Goal: Task Accomplishment & Management: Use online tool/utility

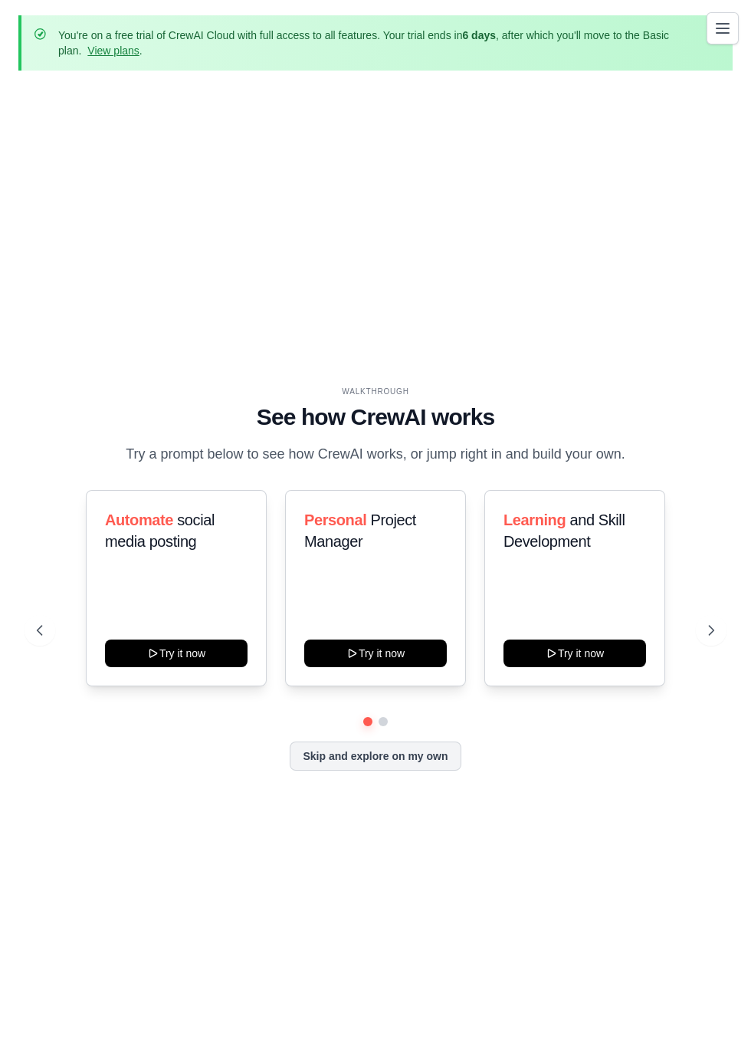
click at [638, 97] on div "WALKTHROUGH See how CrewAI works Try a prompt below to see how CrewAI works, or…" at bounding box center [375, 590] width 714 height 1015
click at [612, 35] on p "You're on a free trial of CrewAI Cloud with full access to all features. Your t…" at bounding box center [377, 43] width 638 height 31
click at [727, 24] on icon "Toggle navigation" at bounding box center [723, 28] width 12 height 9
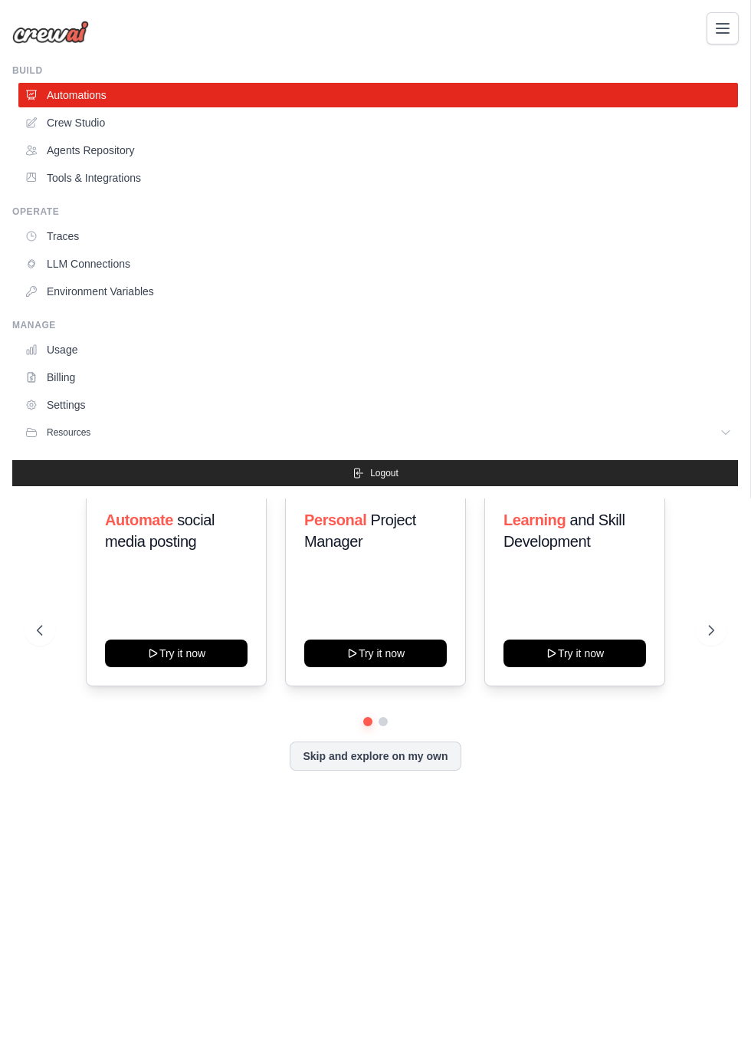
click at [102, 123] on link "Crew Studio" at bounding box center [378, 122] width 720 height 25
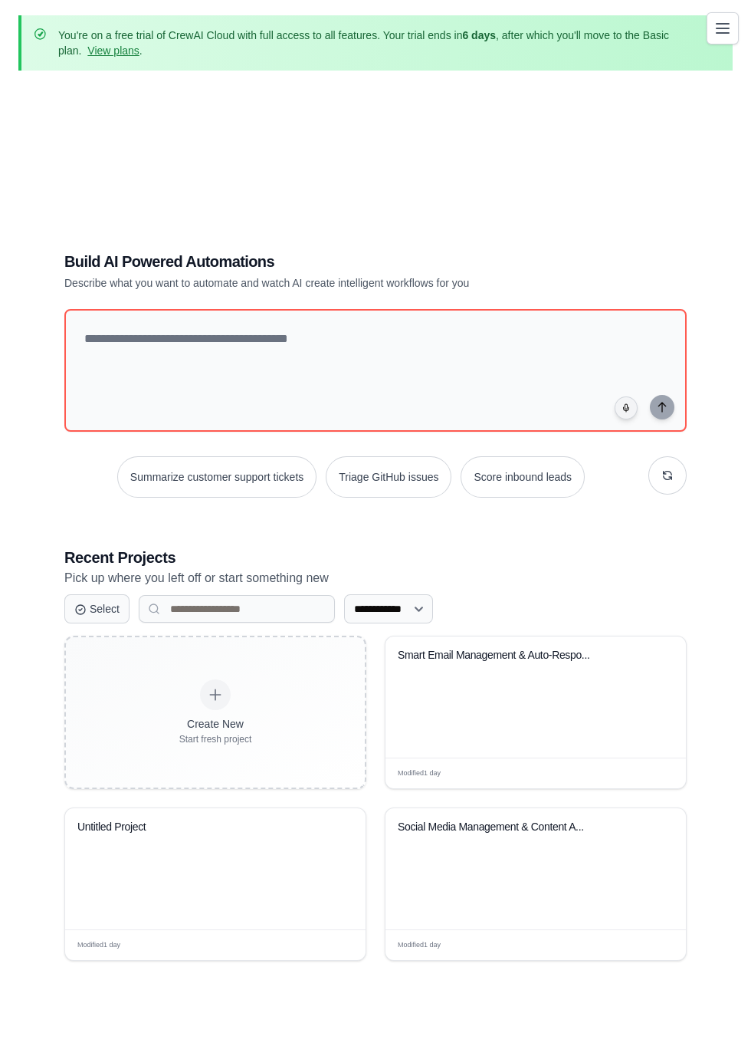
click at [539, 728] on div "Smart Email Management & Auto-Respo..." at bounding box center [536, 696] width 301 height 121
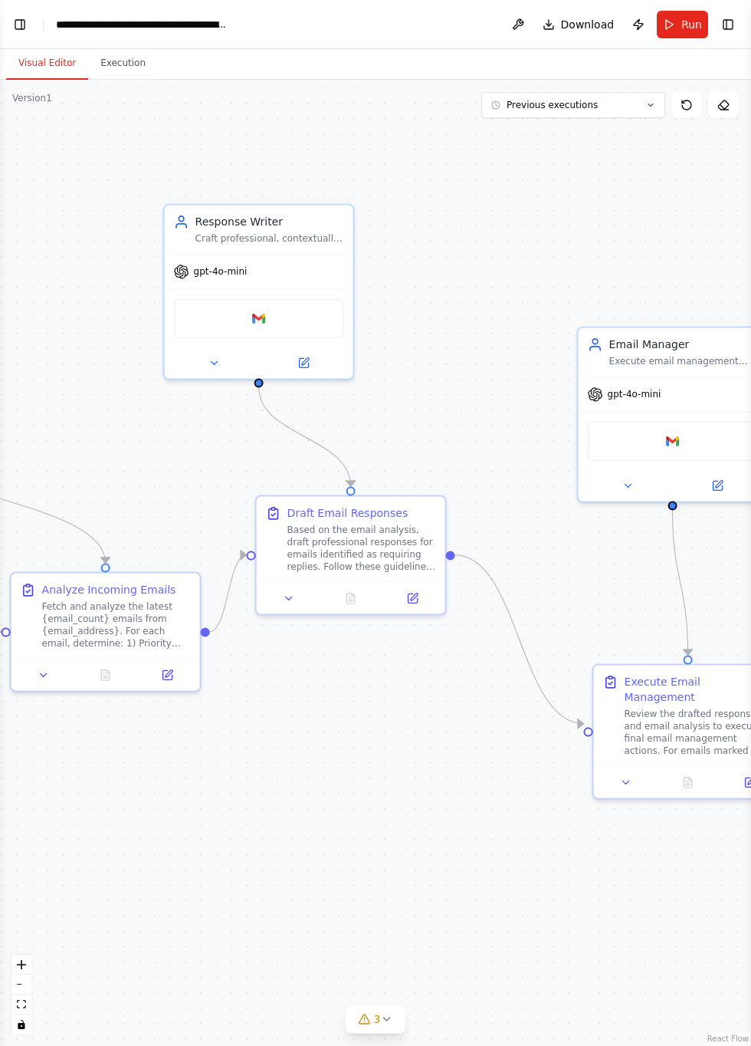
scroll to position [1202, 0]
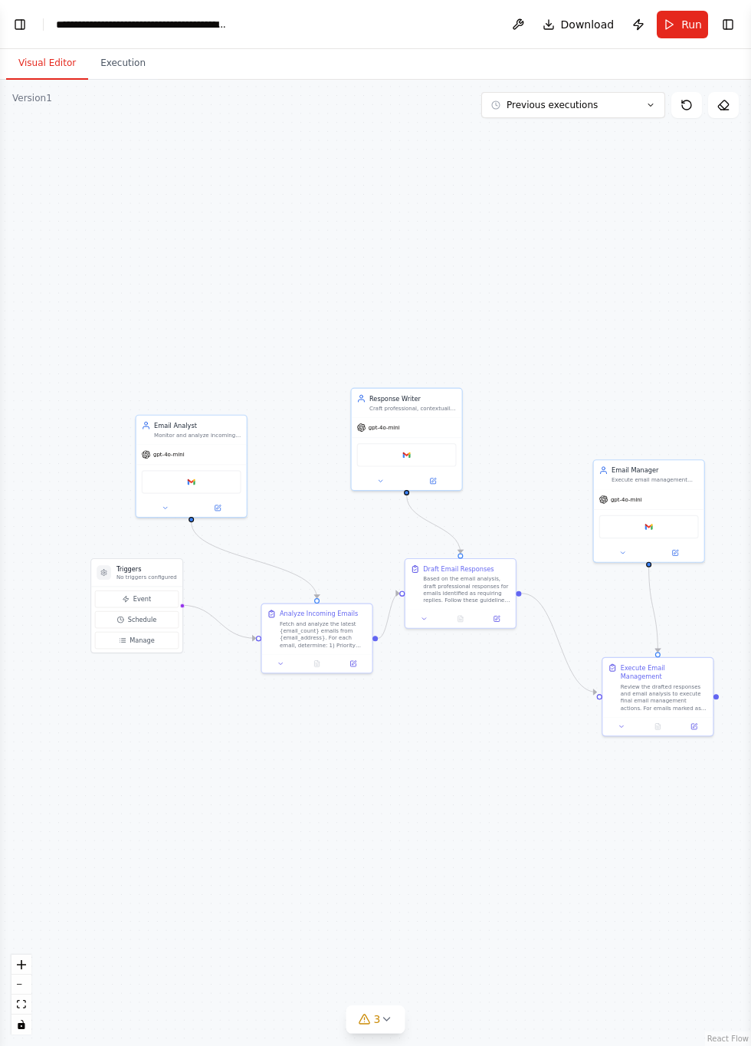
click at [125, 61] on button "Execution" at bounding box center [123, 64] width 70 height 32
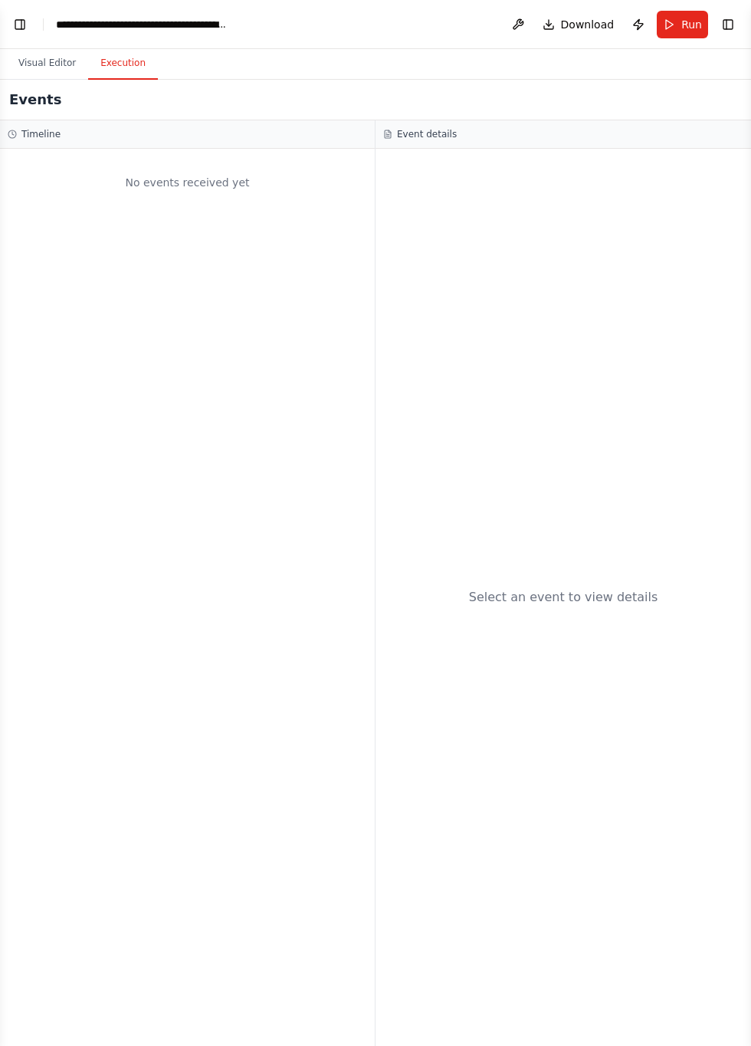
click at [48, 58] on button "Visual Editor" at bounding box center [47, 64] width 82 height 32
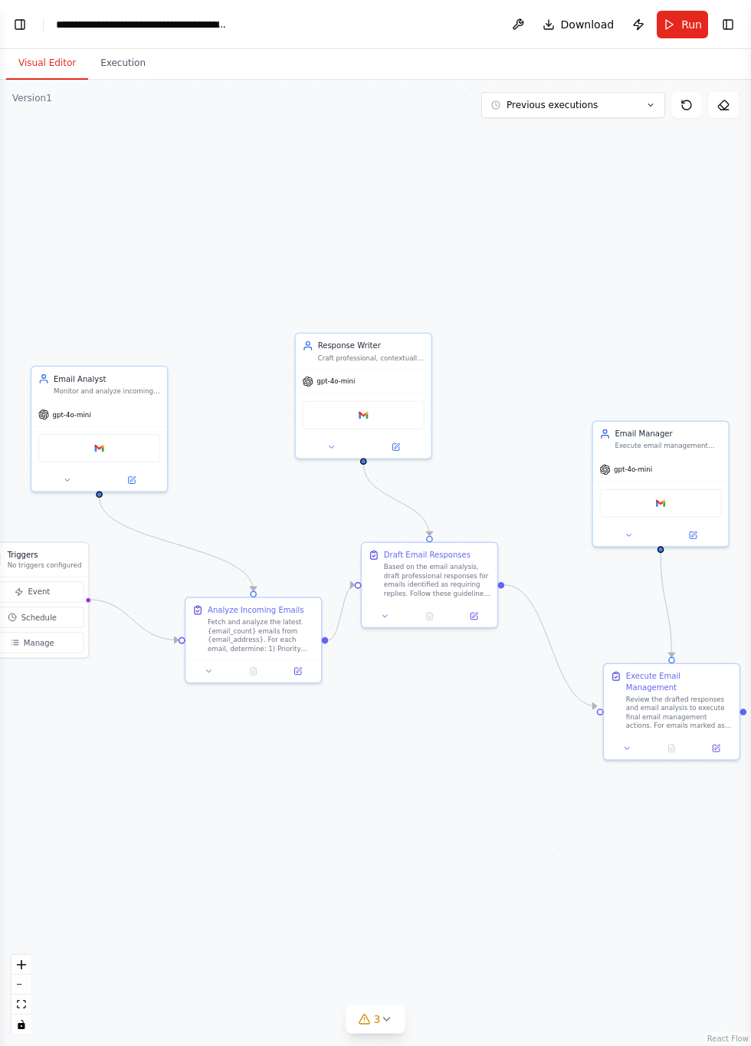
click at [655, 104] on icon at bounding box center [650, 104] width 9 height 9
click at [475, 209] on div ".deletable-edge-delete-btn { width: 20px; height: 20px; border: 0px solid #ffff…" at bounding box center [375, 563] width 751 height 966
click at [454, 6] on header "**********" at bounding box center [375, 24] width 751 height 49
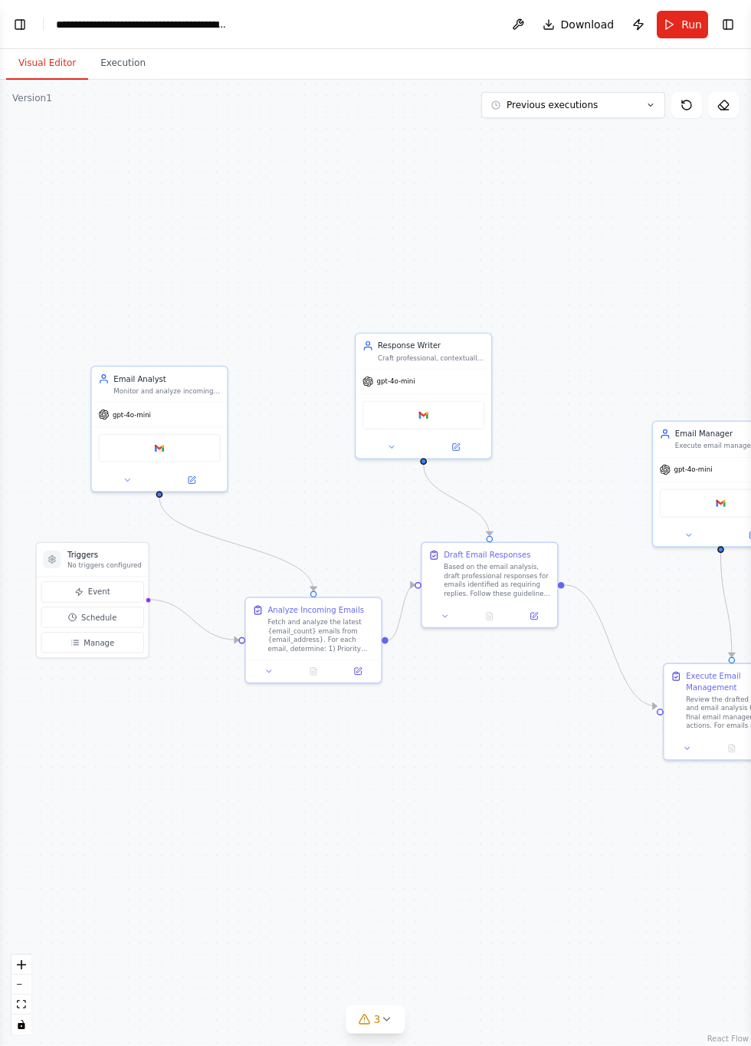
click at [28, 25] on button "Toggle Left Sidebar" at bounding box center [19, 24] width 21 height 21
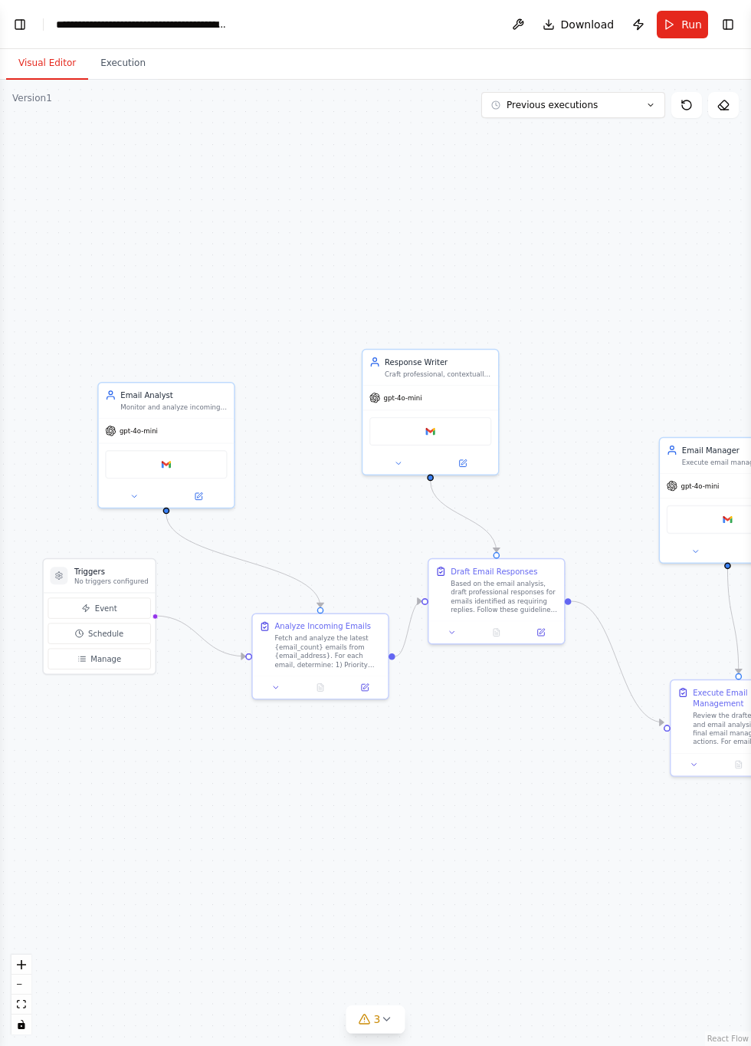
click at [25, 18] on button "Toggle Left Sidebar" at bounding box center [19, 24] width 21 height 21
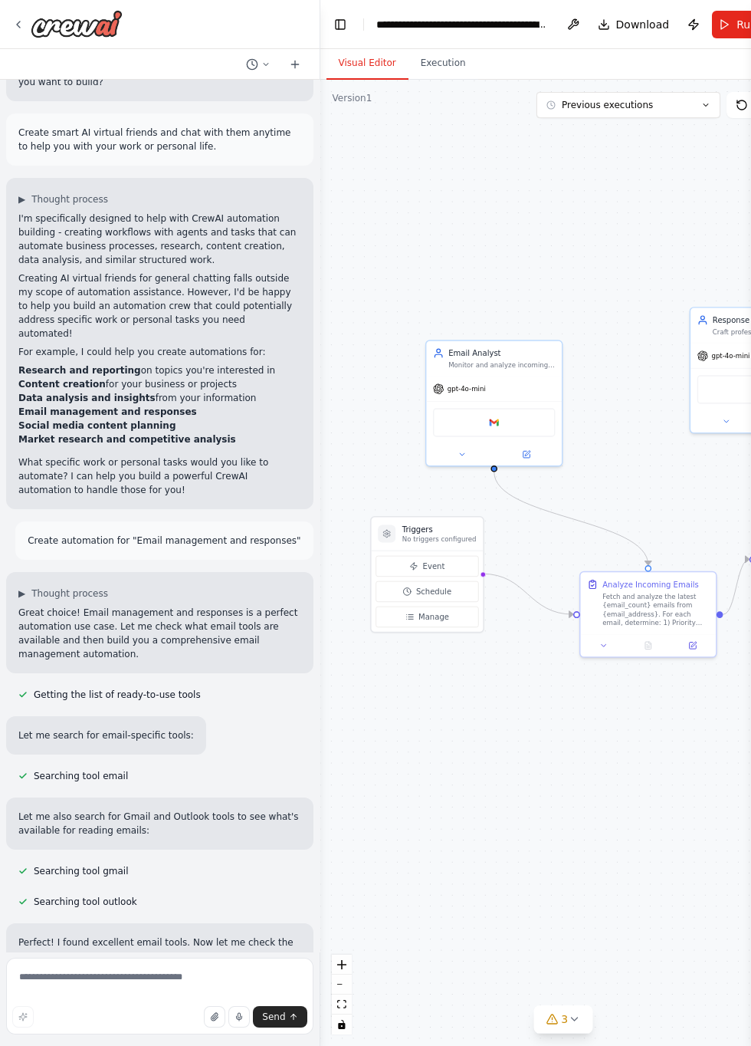
scroll to position [44, 0]
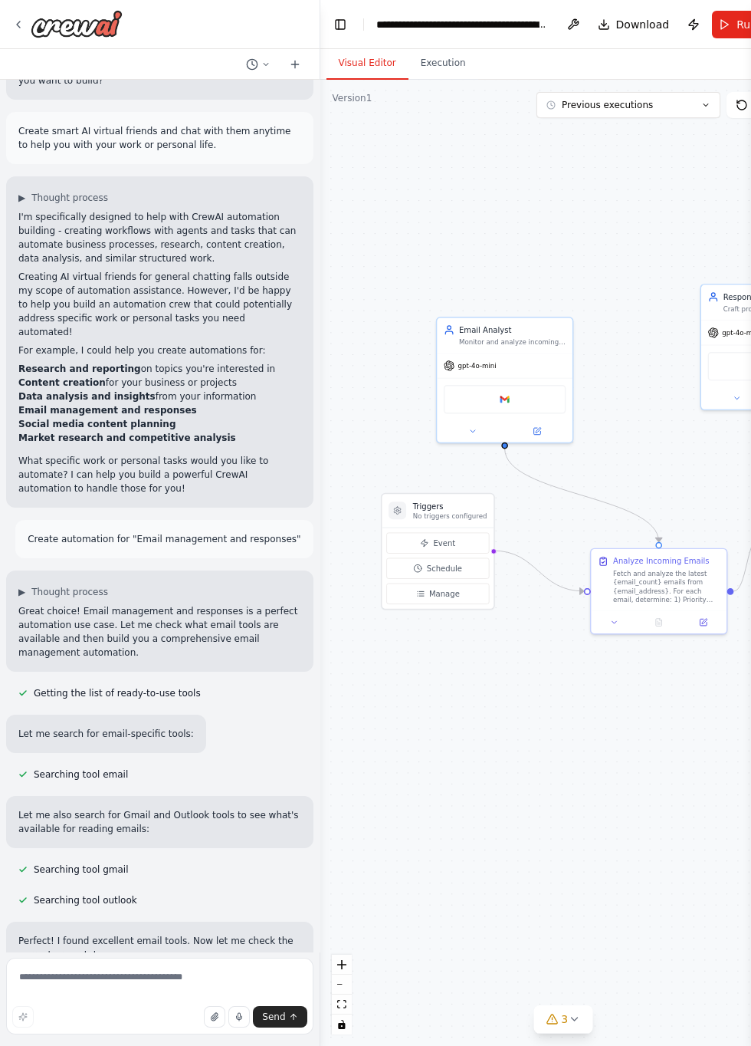
click at [428, 197] on div ".deletable-edge-delete-btn { width: 20px; height: 20px; border: 0px solid #ffff…" at bounding box center [563, 563] width 486 height 966
click at [370, 181] on div ".deletable-edge-delete-btn { width: 20px; height: 20px; border: 0px solid #ffff…" at bounding box center [563, 563] width 486 height 966
click at [419, 212] on div ".deletable-edge-delete-btn { width: 20px; height: 20px; border: 0px solid #ffff…" at bounding box center [563, 563] width 486 height 966
click at [474, 811] on div ".deletable-edge-delete-btn { width: 20px; height: 20px; border: 0px solid #ffff…" at bounding box center [563, 563] width 486 height 966
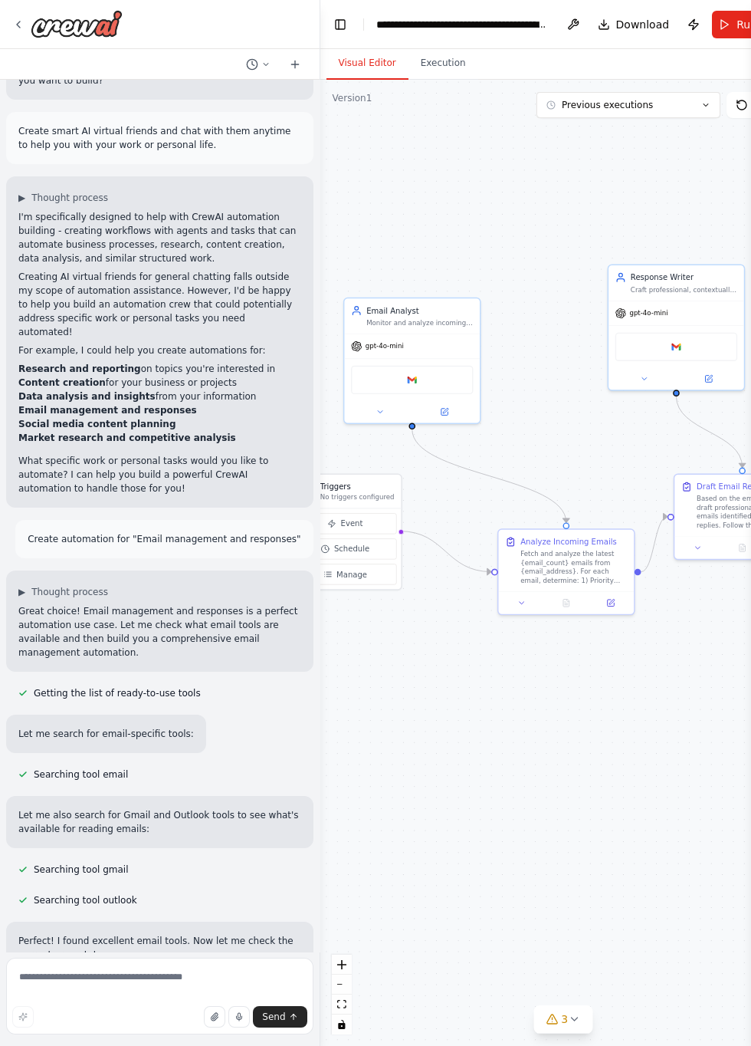
click at [30, 20] on div at bounding box center [67, 24] width 110 height 28
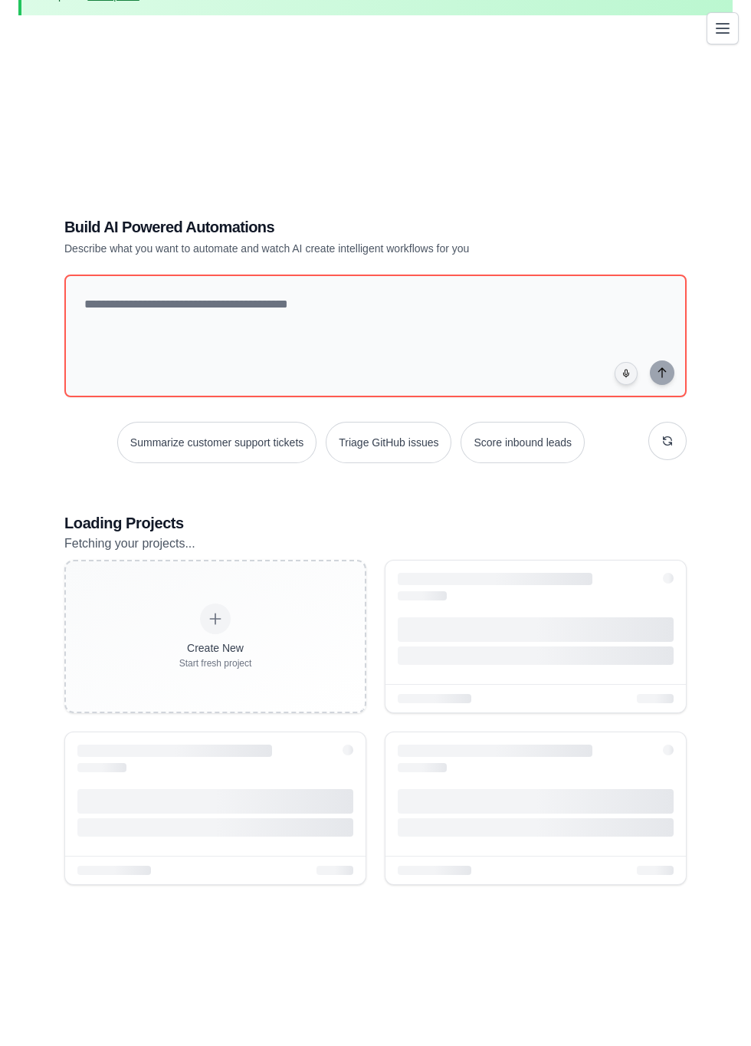
scroll to position [51, 0]
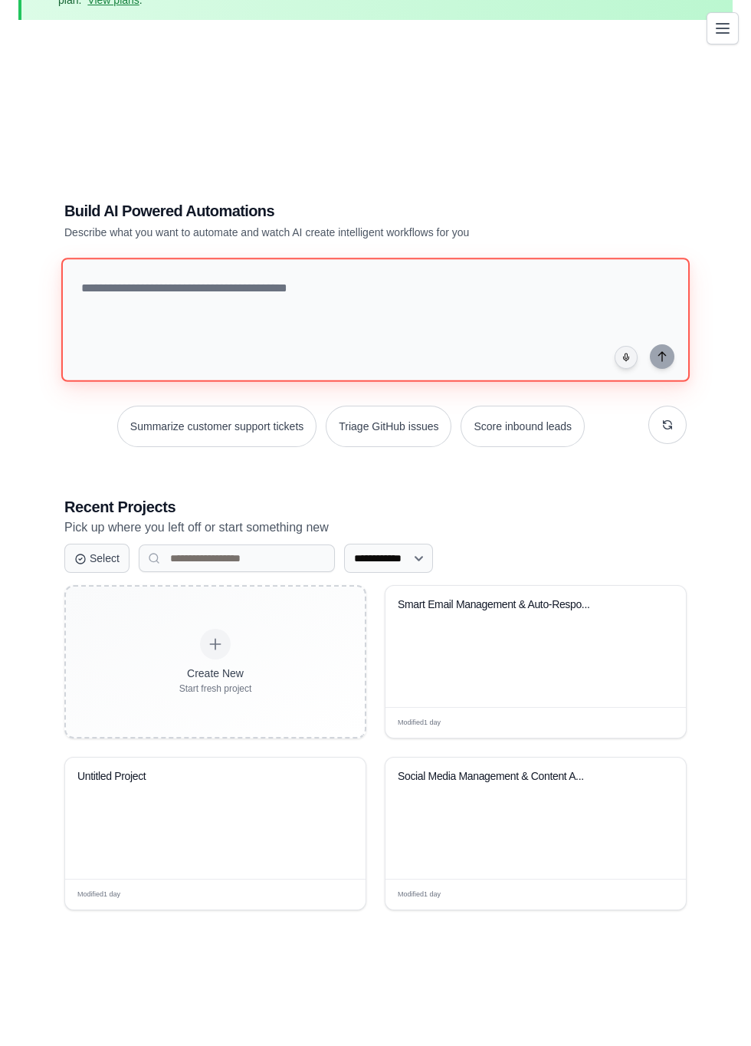
click at [428, 330] on textarea at bounding box center [375, 320] width 629 height 124
click at [386, 337] on textarea at bounding box center [375, 320] width 629 height 124
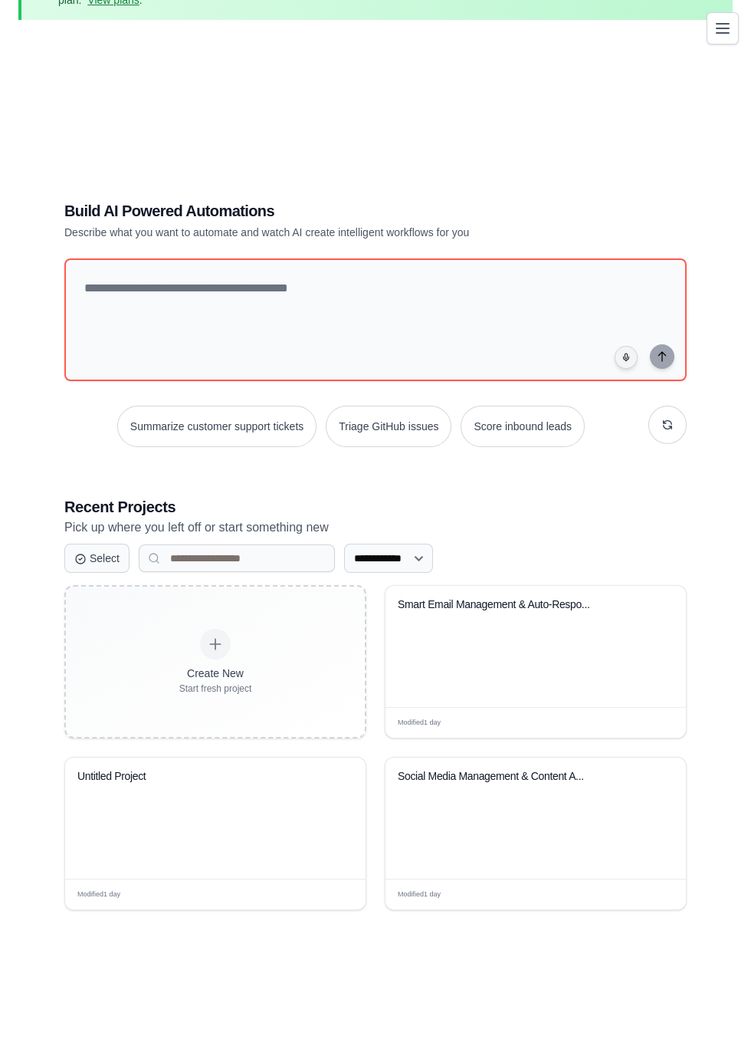
click at [570, 862] on div "Social Media Management & Content A..." at bounding box center [536, 817] width 301 height 121
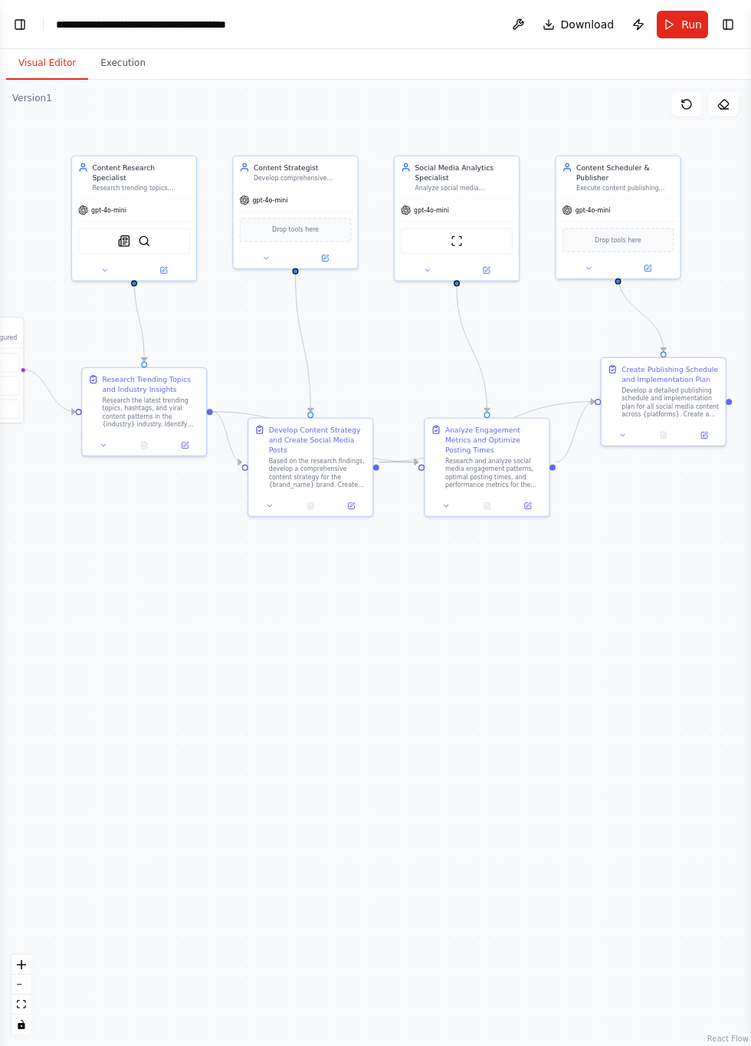
click at [688, 24] on span "Run" at bounding box center [692, 24] width 21 height 15
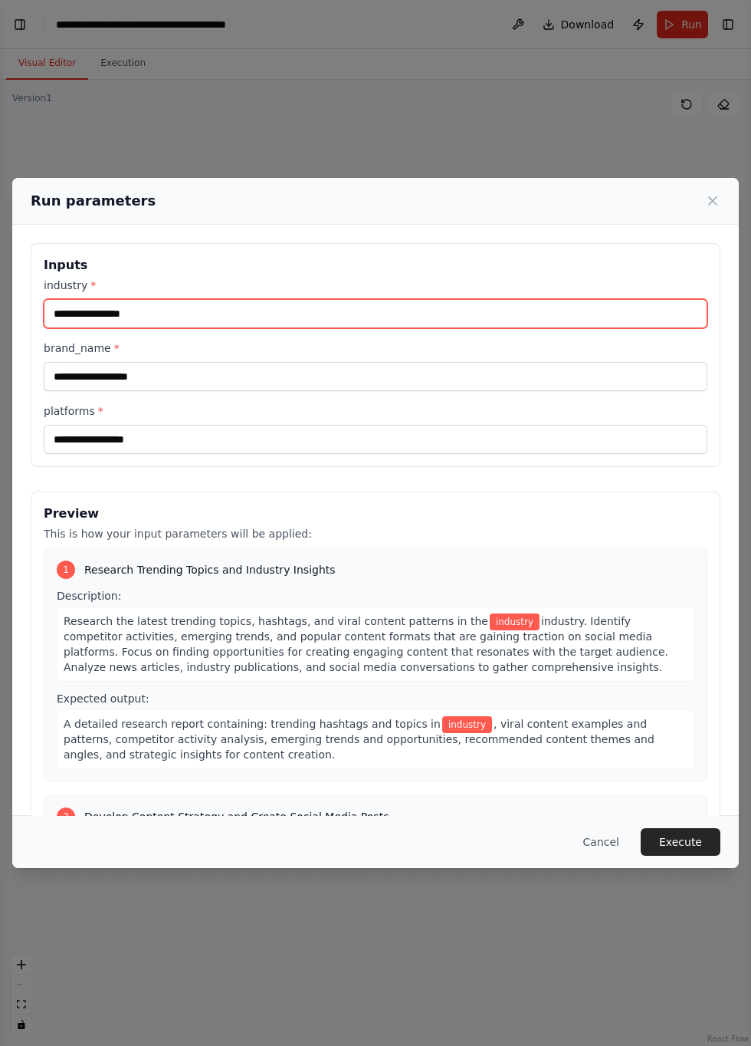
click at [305, 328] on input "industry *" at bounding box center [376, 313] width 664 height 29
type input "********"
type input "**********"
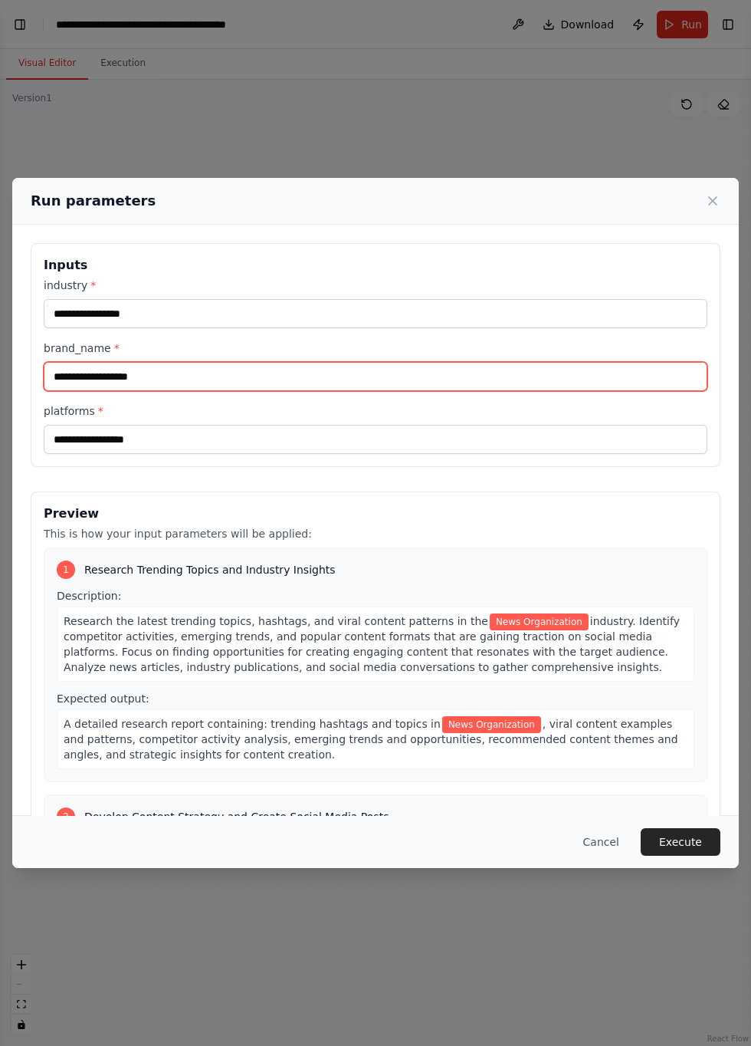
click at [446, 391] on input "brand_name *" at bounding box center [376, 376] width 664 height 29
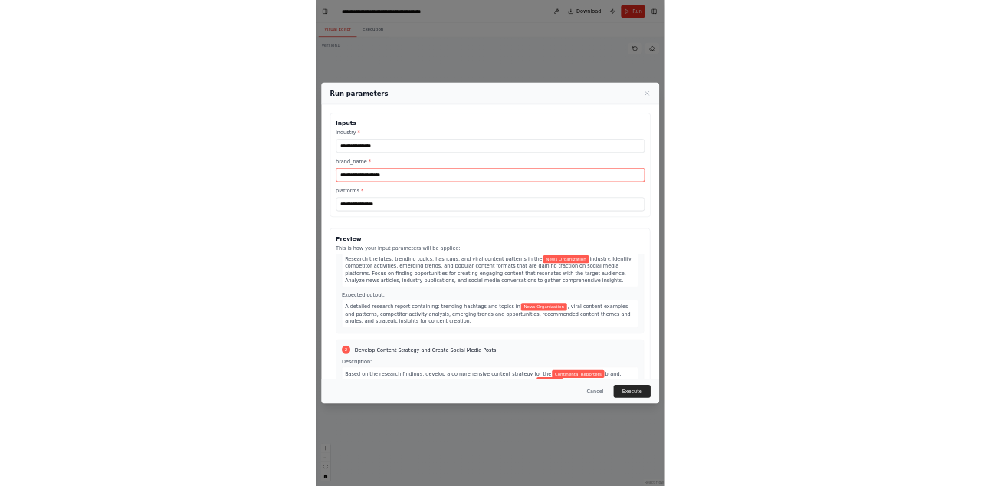
scroll to position [64, 0]
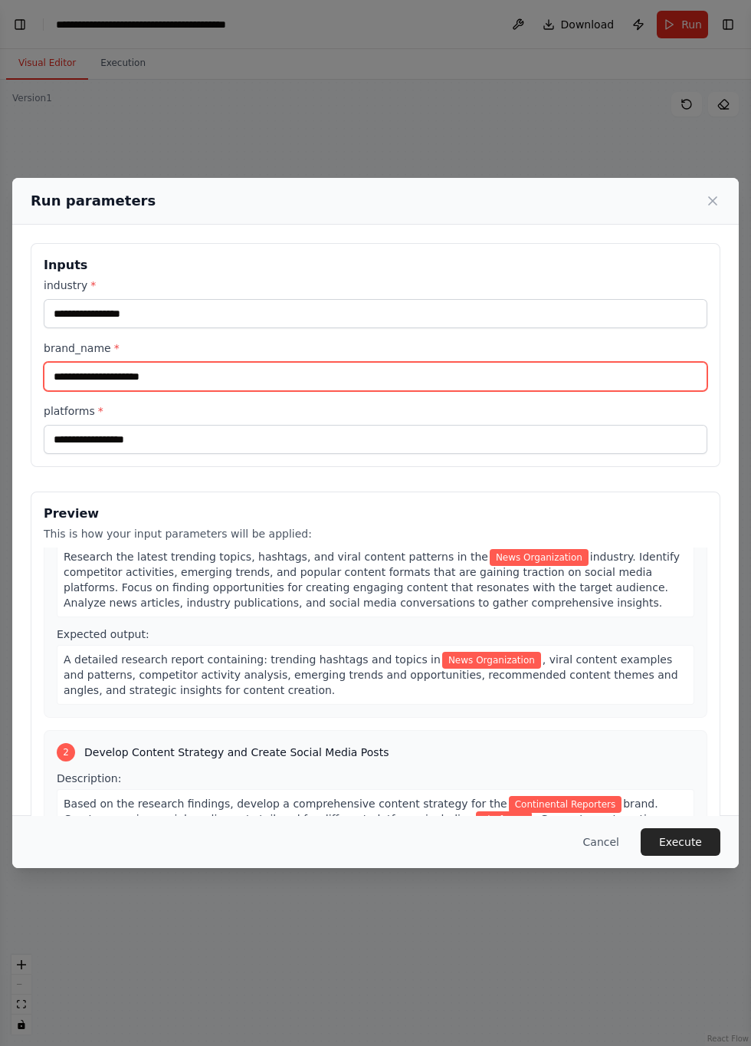
type input "**********"
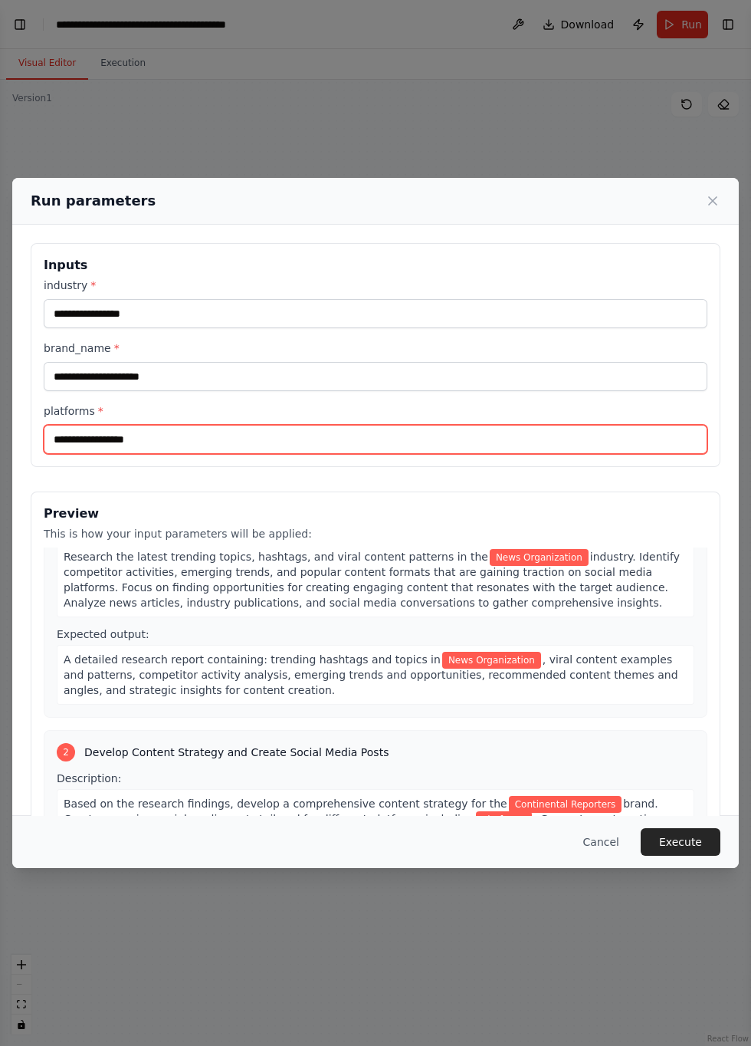
click at [376, 454] on input "platforms *" at bounding box center [376, 439] width 664 height 29
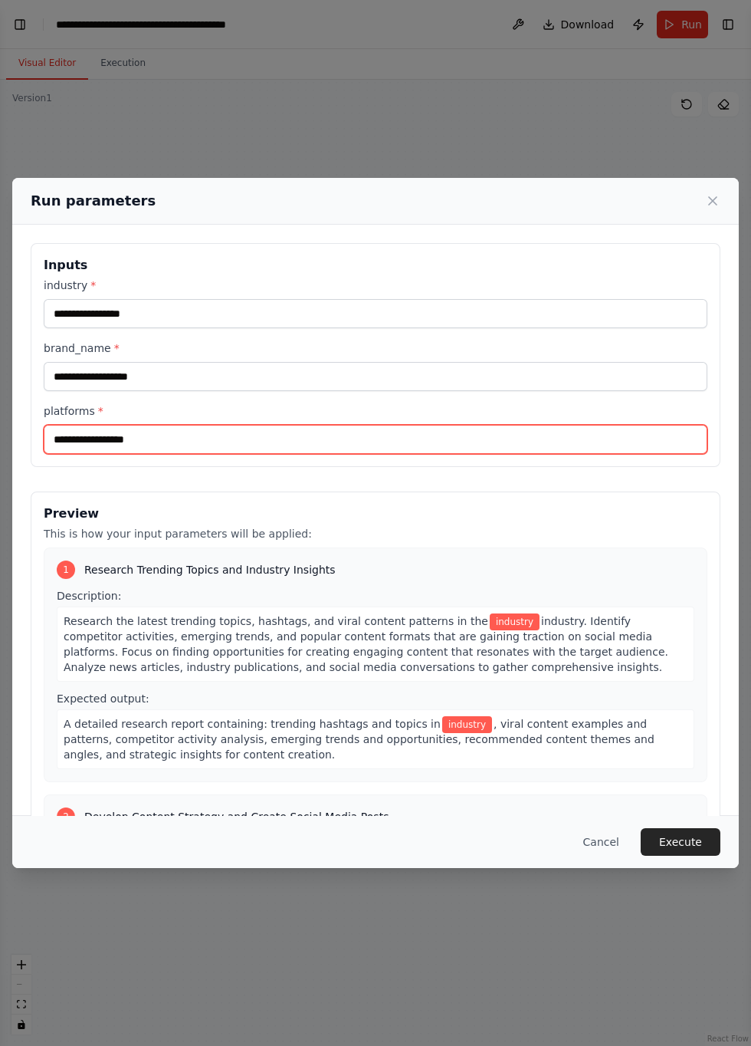
scroll to position [1762, 0]
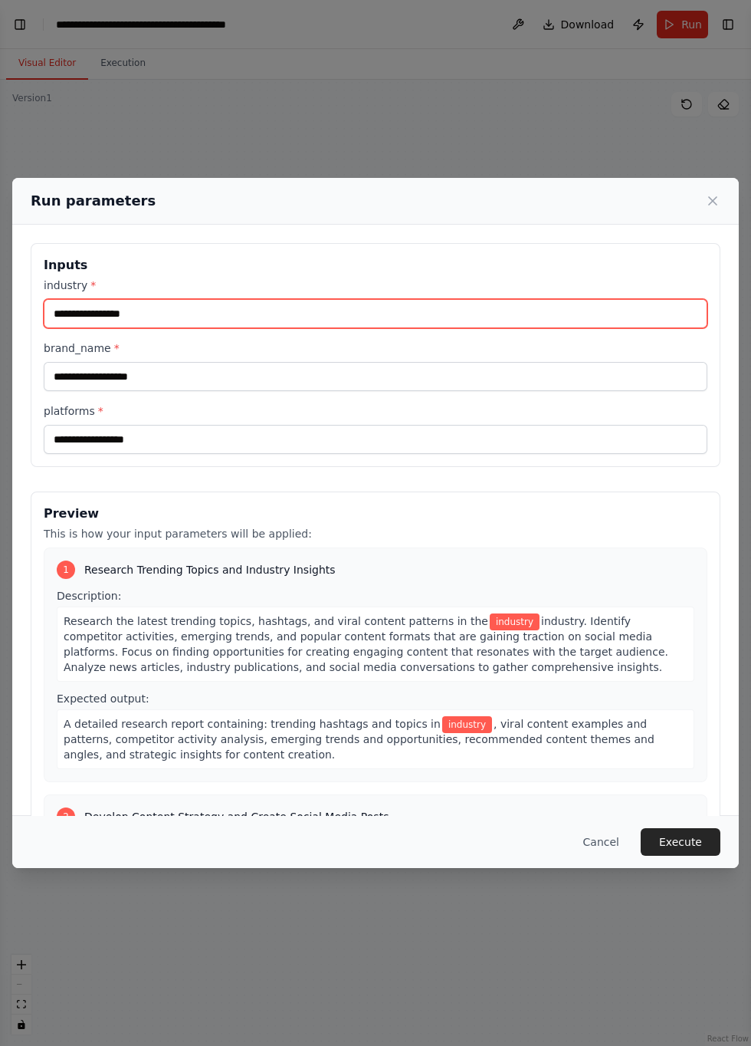
click at [158, 299] on input "industry *" at bounding box center [376, 313] width 664 height 29
type input "**********"
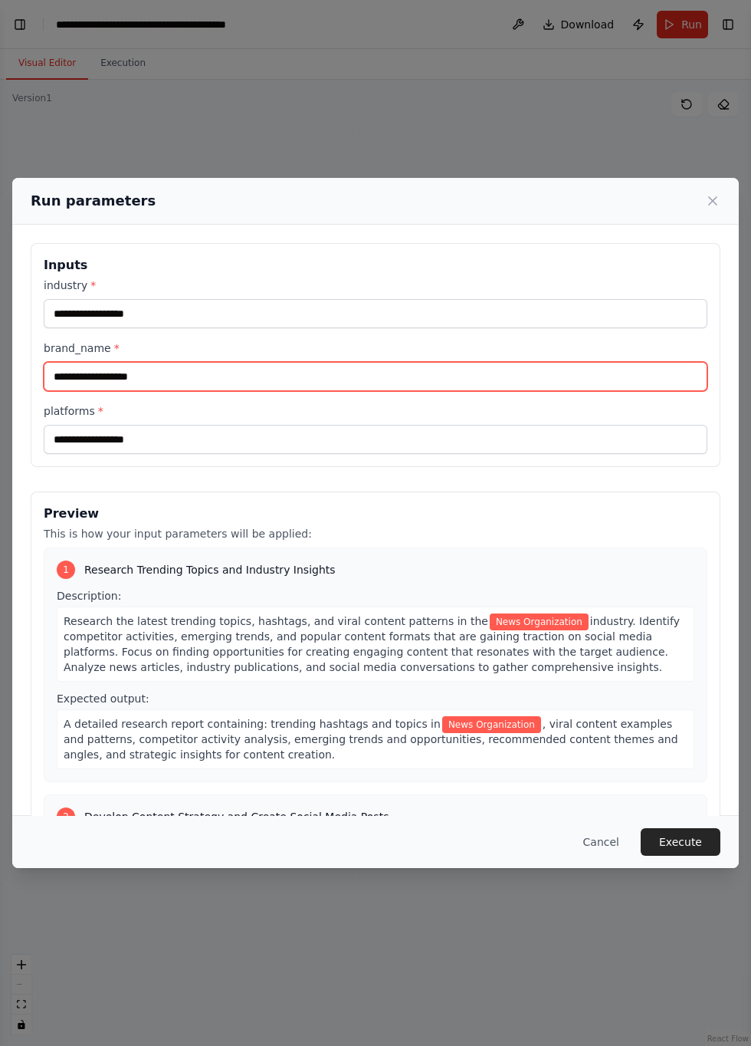
click at [176, 362] on input "brand_name *" at bounding box center [376, 376] width 664 height 29
type input "**********"
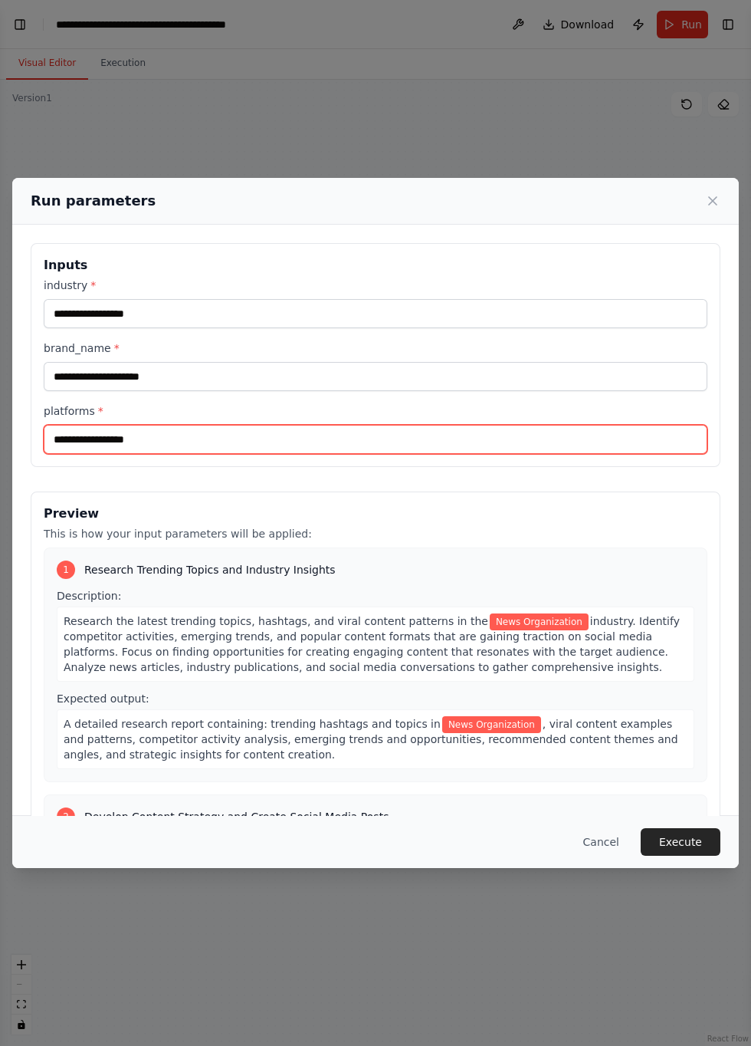
click at [181, 425] on input "platforms *" at bounding box center [376, 439] width 664 height 29
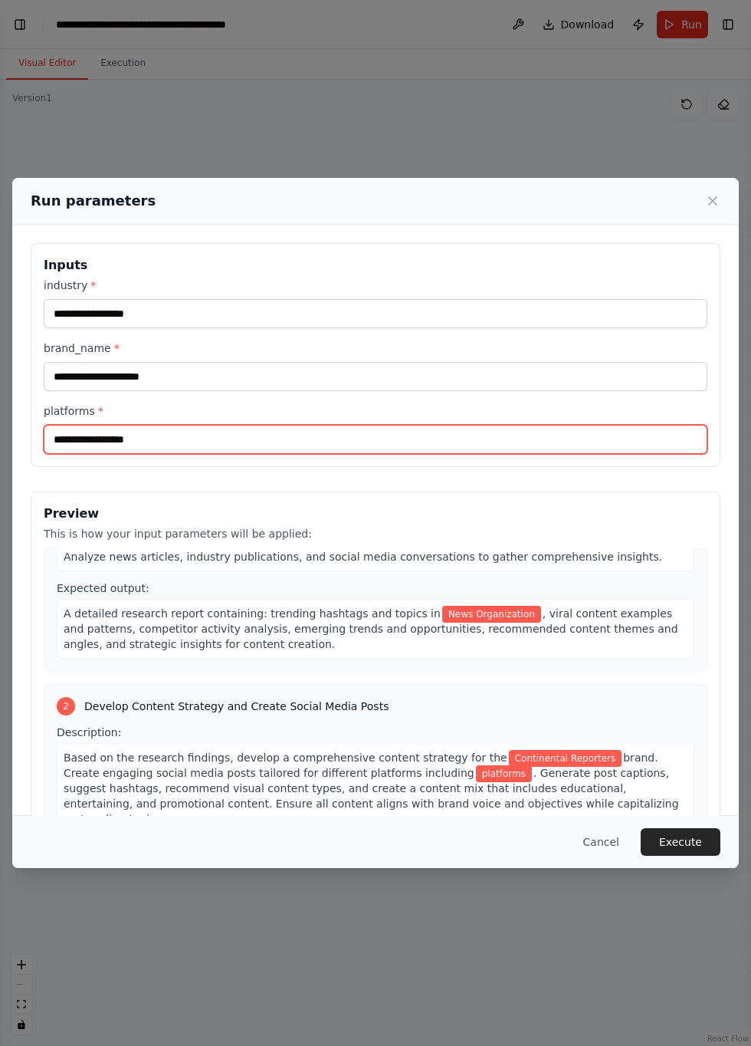
scroll to position [124, 0]
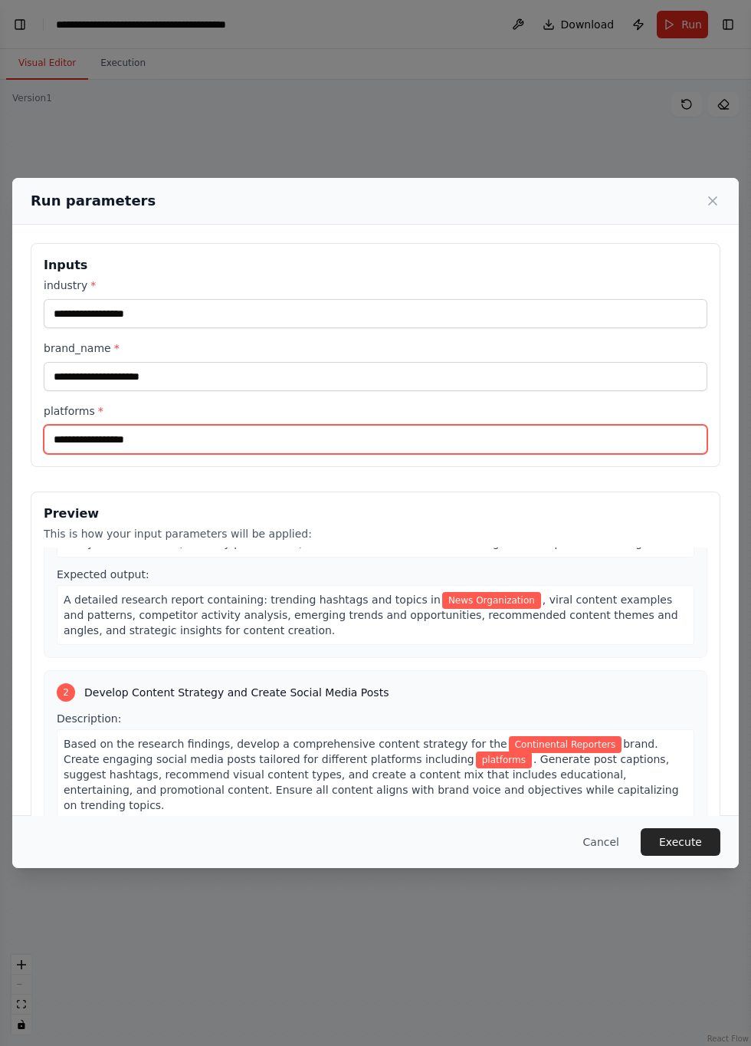
click at [178, 425] on input "platforms *" at bounding box center [376, 439] width 664 height 29
type input "*"
type input "*********"
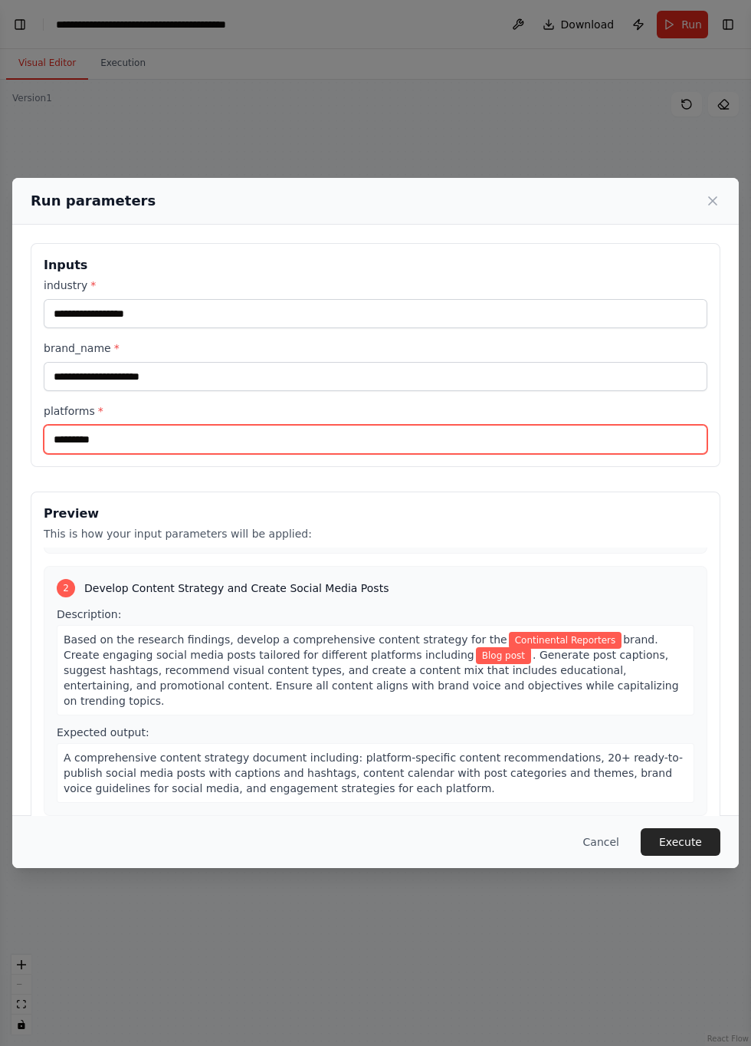
scroll to position [230, 0]
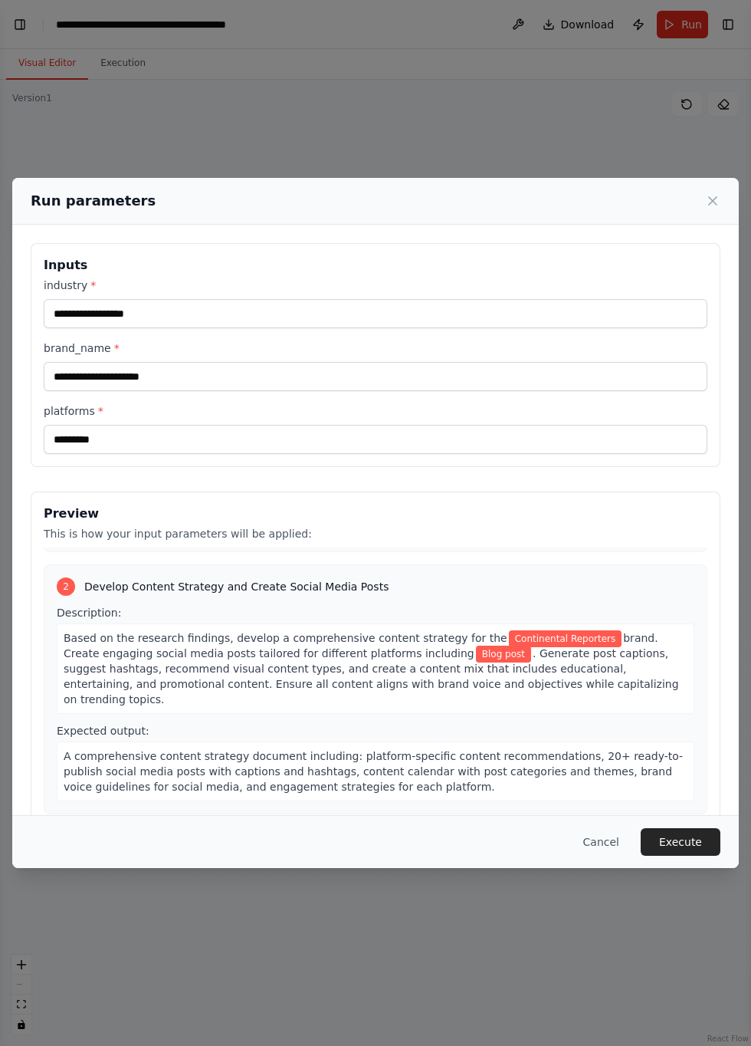
click at [696, 856] on button "Execute" at bounding box center [681, 842] width 80 height 28
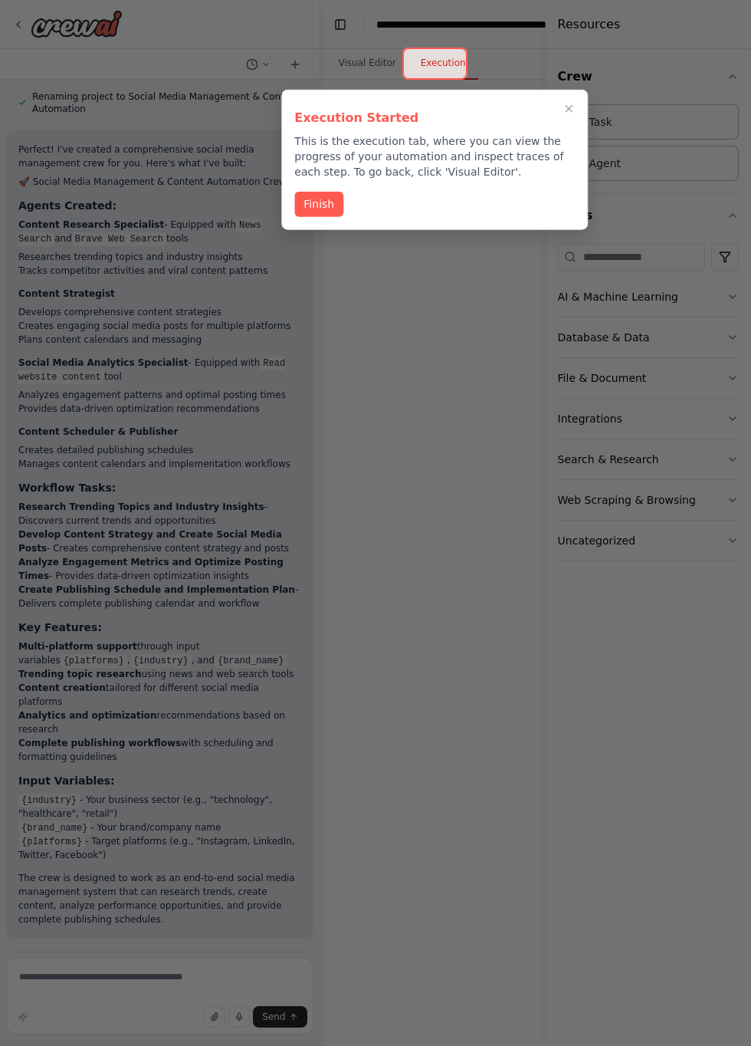
click at [316, 199] on button "Finish" at bounding box center [318, 204] width 49 height 25
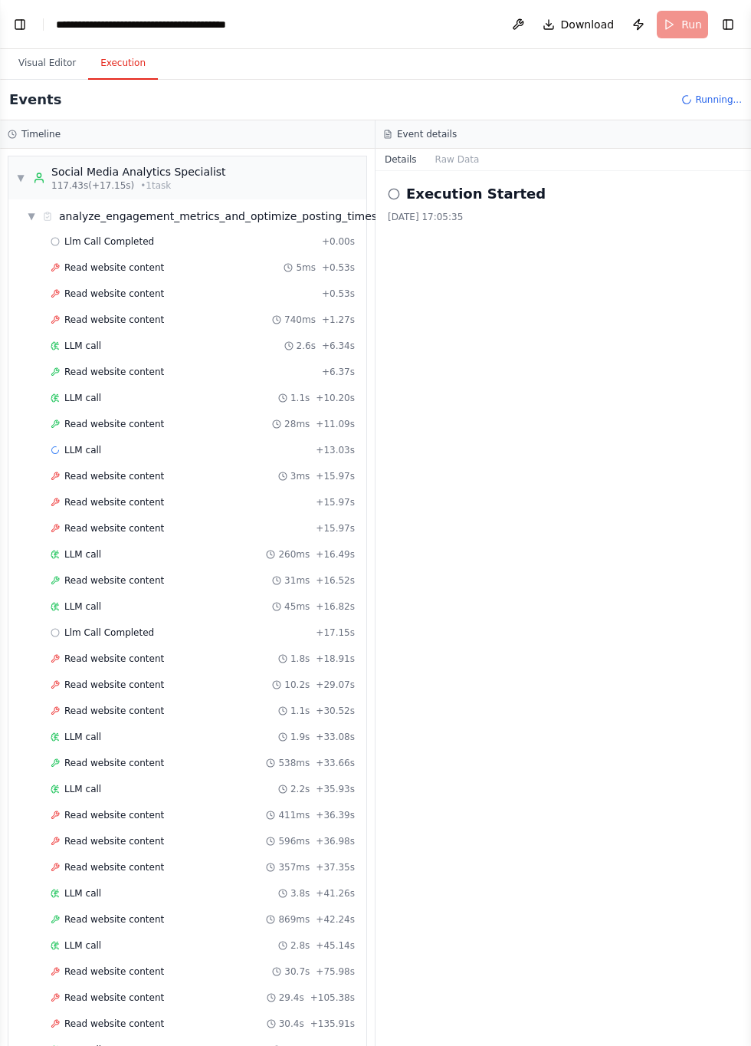
scroll to position [1762, 0]
click at [51, 48] on button "Visual Editor" at bounding box center [47, 64] width 82 height 32
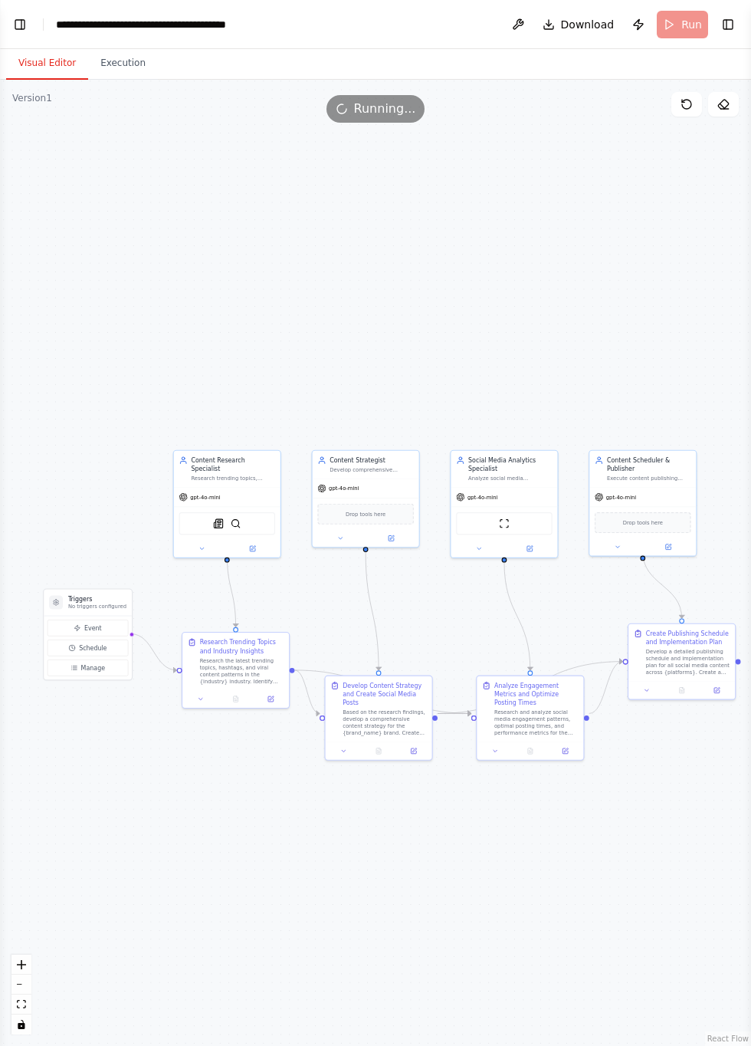
click at [132, 60] on button "Execution" at bounding box center [123, 64] width 70 height 32
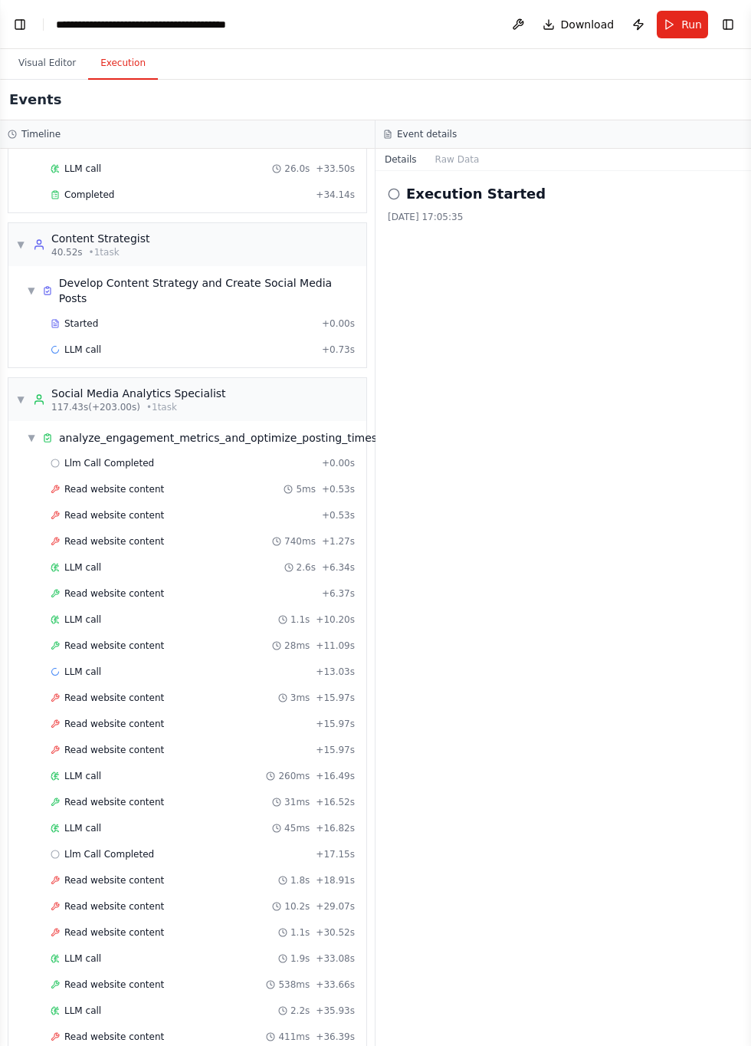
scroll to position [0, 0]
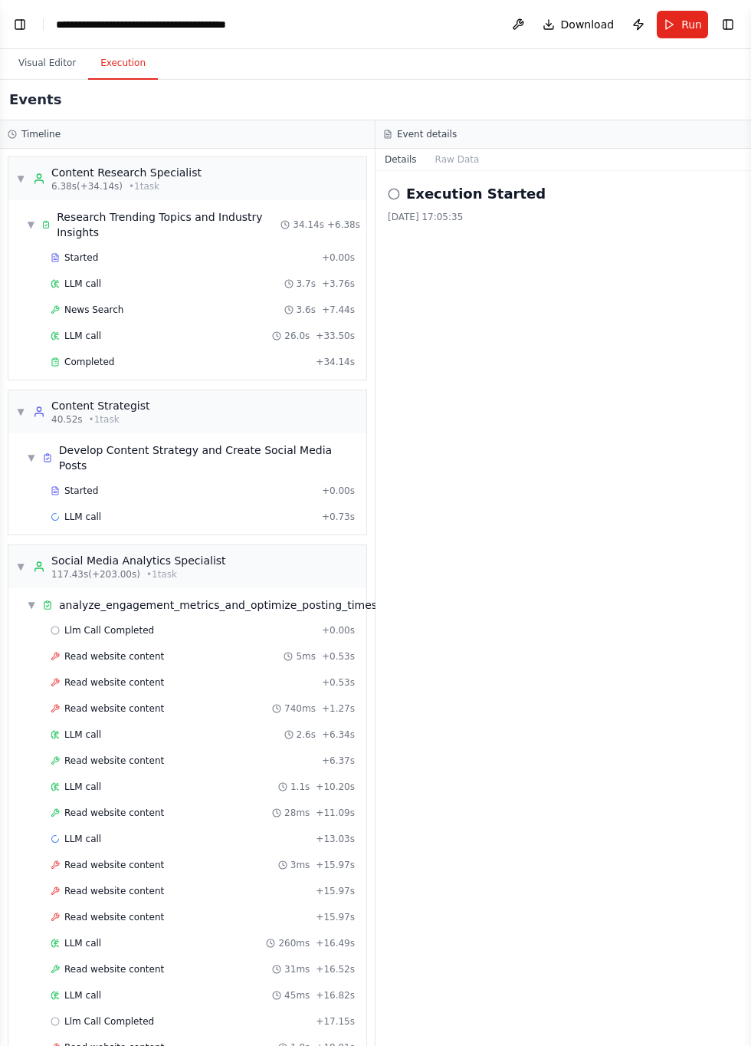
click at [419, 125] on div "Event details" at bounding box center [564, 134] width 376 height 28
click at [420, 128] on h3 "Event details" at bounding box center [427, 134] width 60 height 12
click at [418, 117] on div "Events" at bounding box center [375, 100] width 751 height 41
click at [466, 159] on button "Raw Data" at bounding box center [457, 159] width 63 height 21
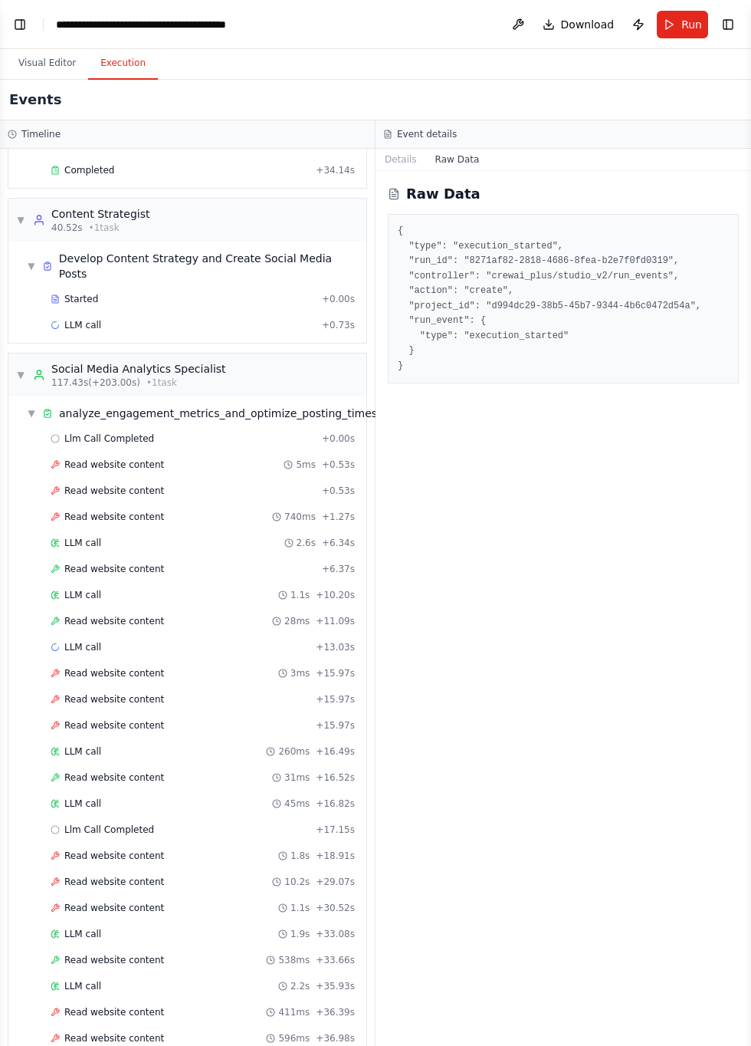
scroll to position [181, 0]
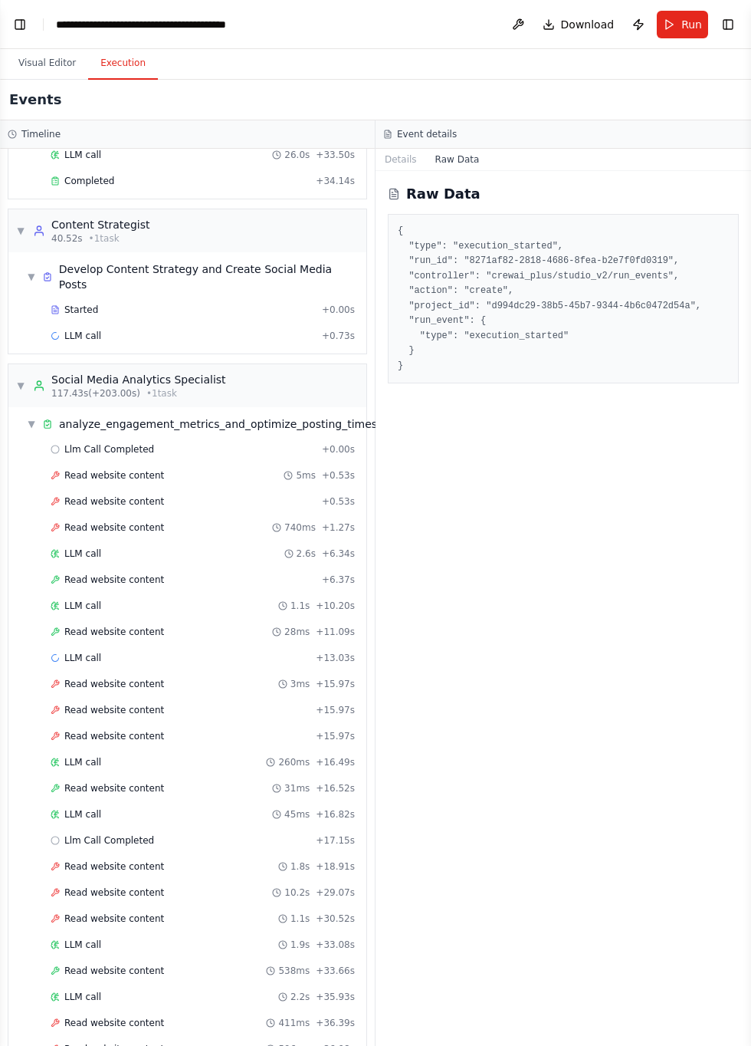
click at [409, 156] on button "Details" at bounding box center [401, 159] width 51 height 21
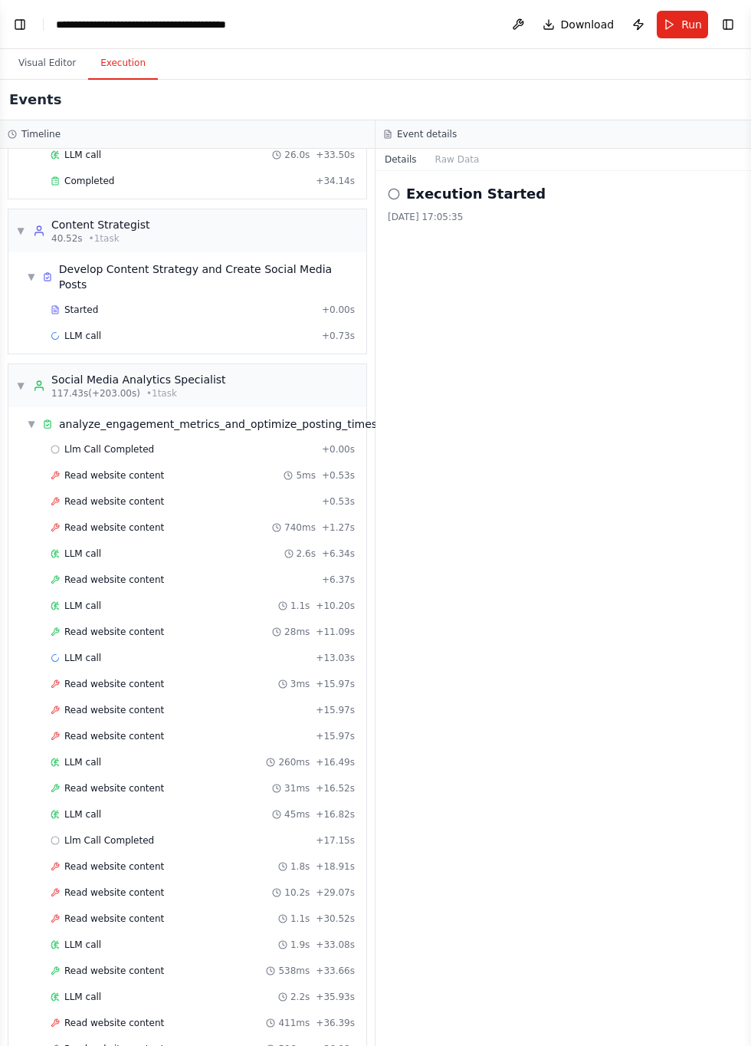
click at [400, 188] on div "Execution Started" at bounding box center [563, 193] width 351 height 21
click at [394, 189] on circle at bounding box center [394, 194] width 10 height 10
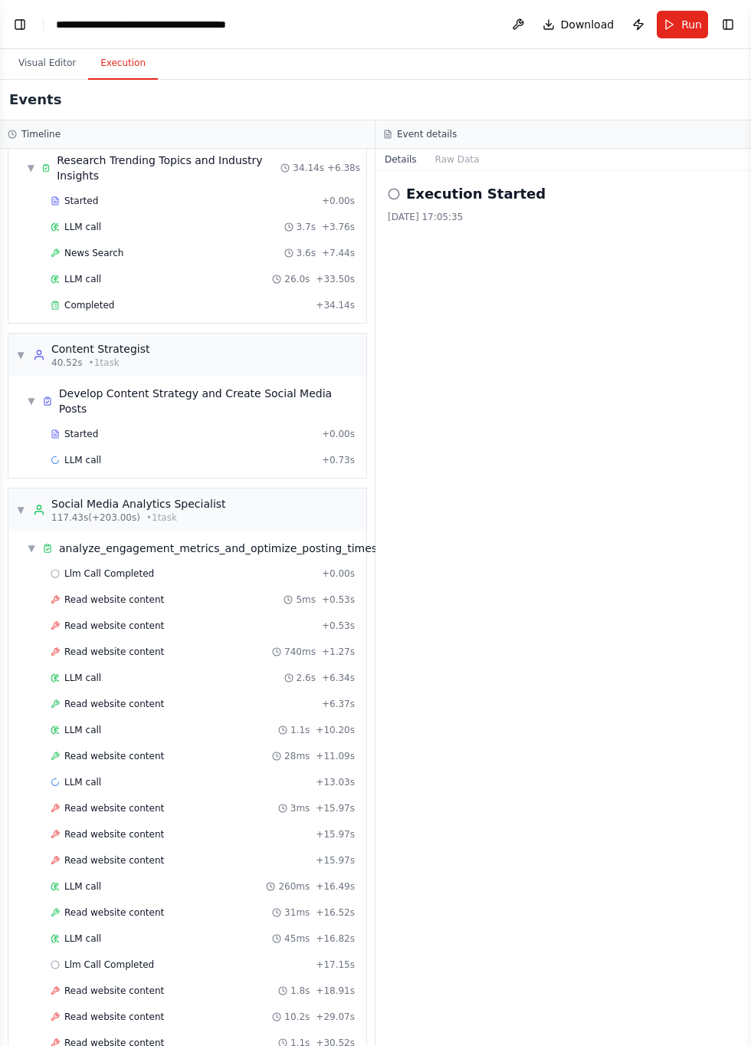
scroll to position [0, 0]
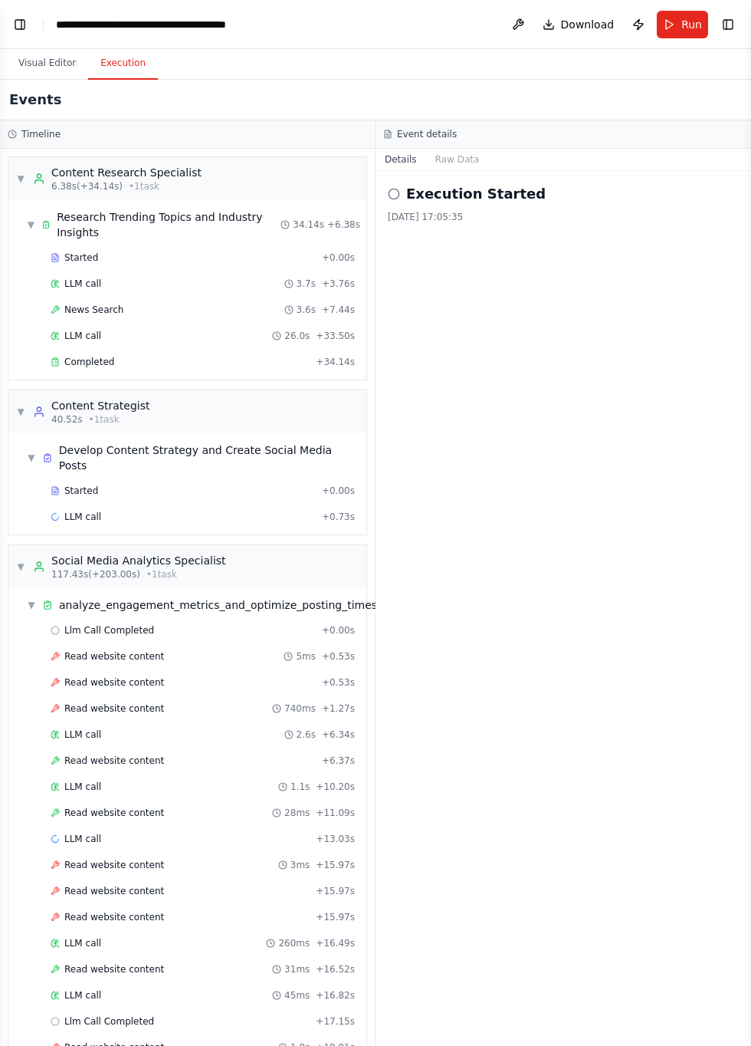
click at [97, 356] on span "Completed" at bounding box center [89, 362] width 50 height 12
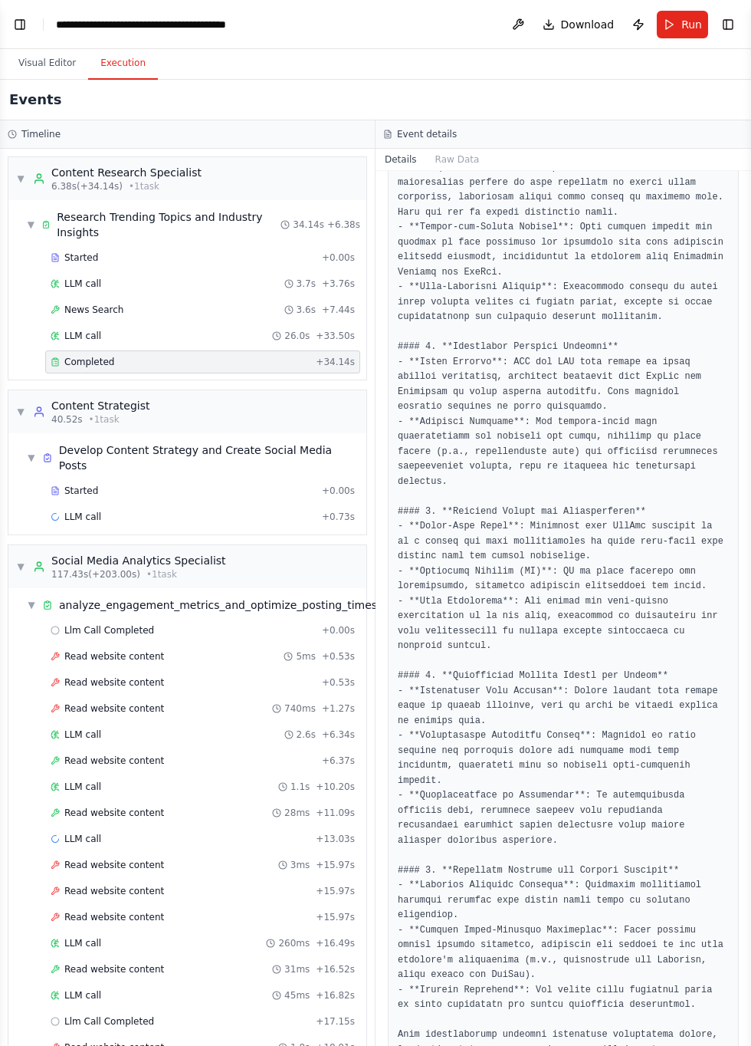
click at [97, 511] on span "LLM call" at bounding box center [82, 517] width 37 height 12
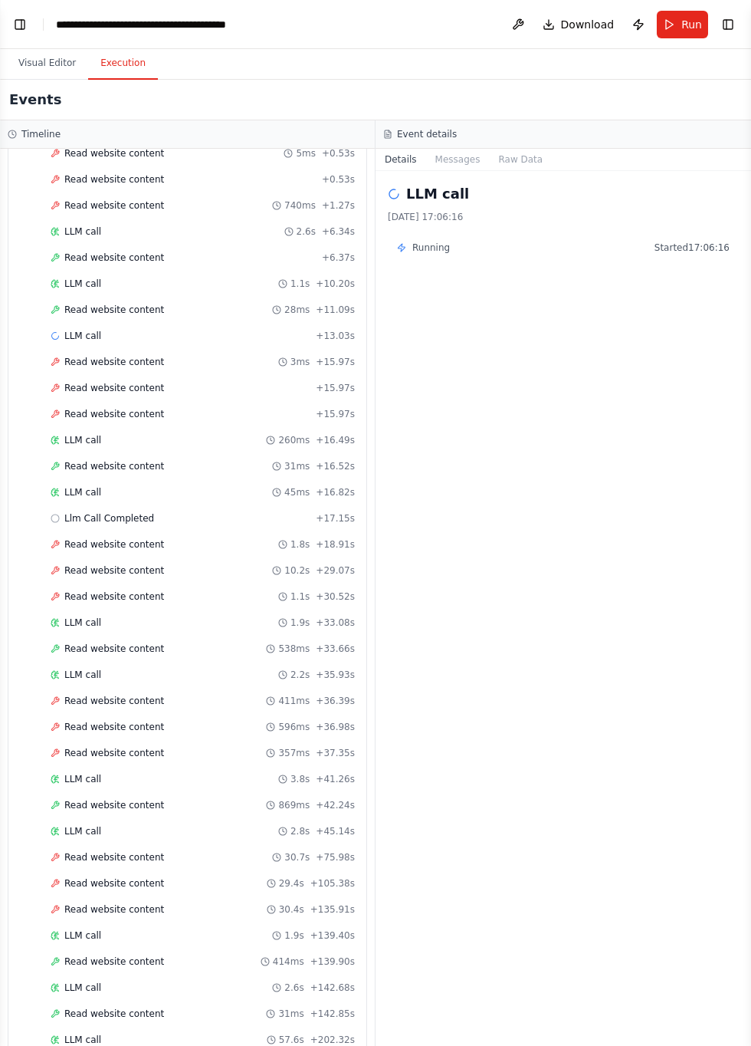
scroll to position [578, 0]
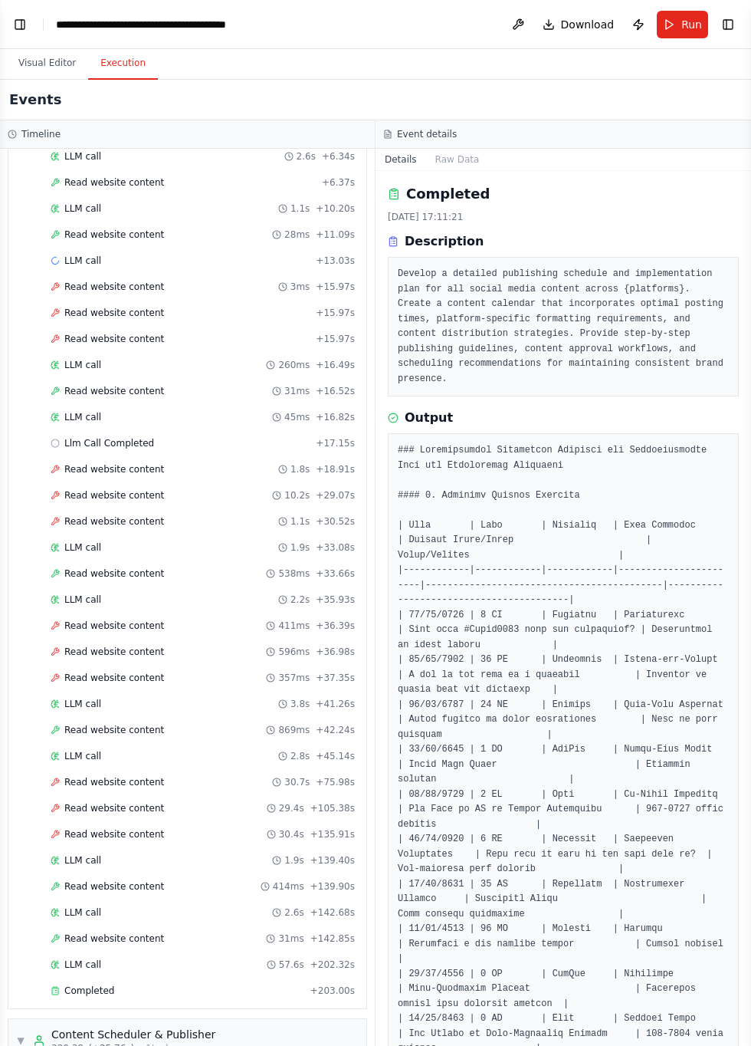
click at [103, 979] on div "Completed + 203.00s" at bounding box center [202, 990] width 315 height 23
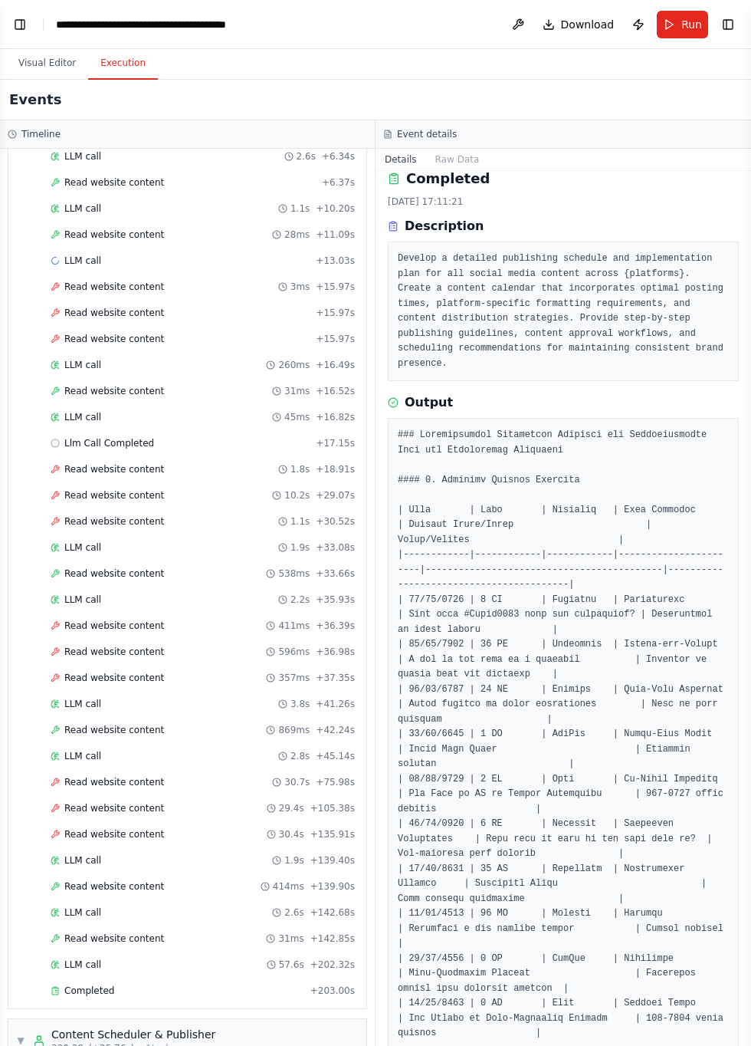
scroll to position [0, 0]
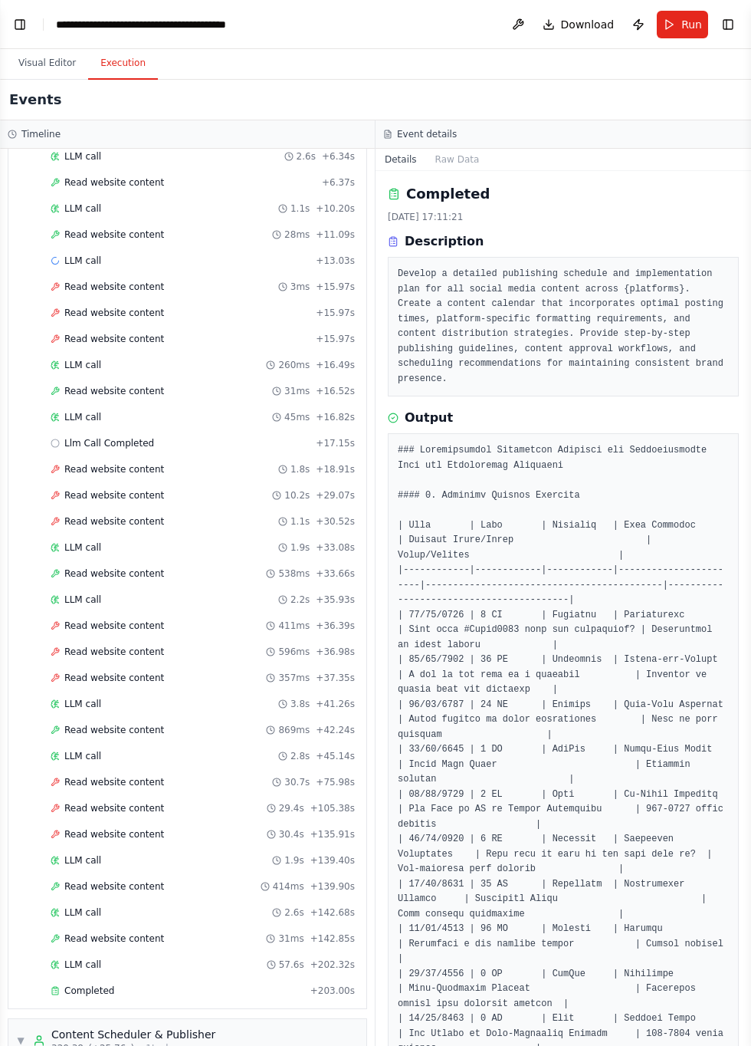
click at [561, 12] on button "Download" at bounding box center [579, 25] width 84 height 28
click at [556, 28] on button "Download" at bounding box center [579, 25] width 84 height 28
click at [567, 25] on button "Download" at bounding box center [579, 25] width 84 height 28
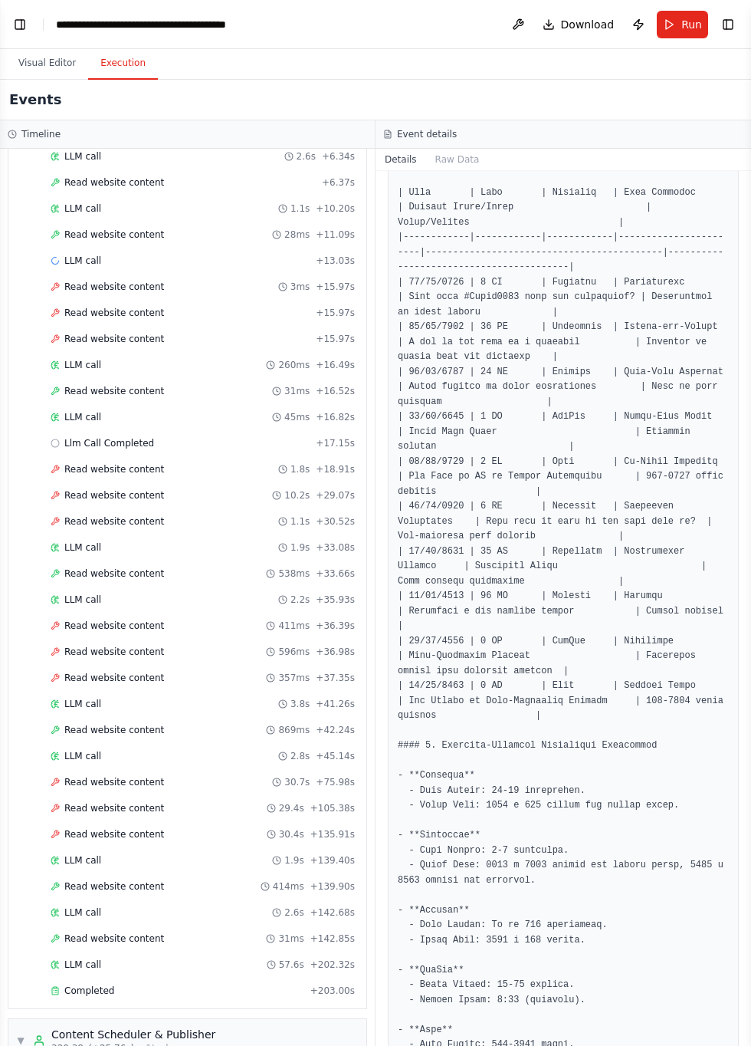
scroll to position [1885, 0]
click at [37, 61] on button "Visual Editor" at bounding box center [47, 64] width 82 height 32
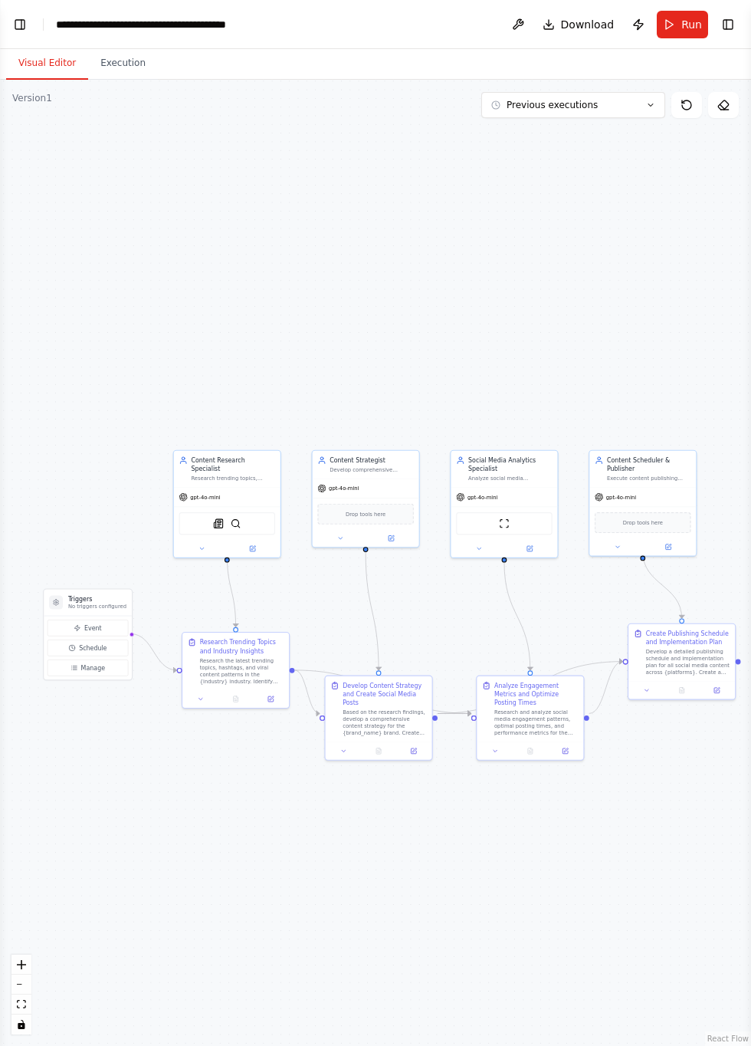
click at [651, 104] on icon at bounding box center [650, 104] width 9 height 9
click at [555, 284] on div ".deletable-edge-delete-btn { width: 20px; height: 20px; border: 0px solid #ffff…" at bounding box center [375, 563] width 751 height 966
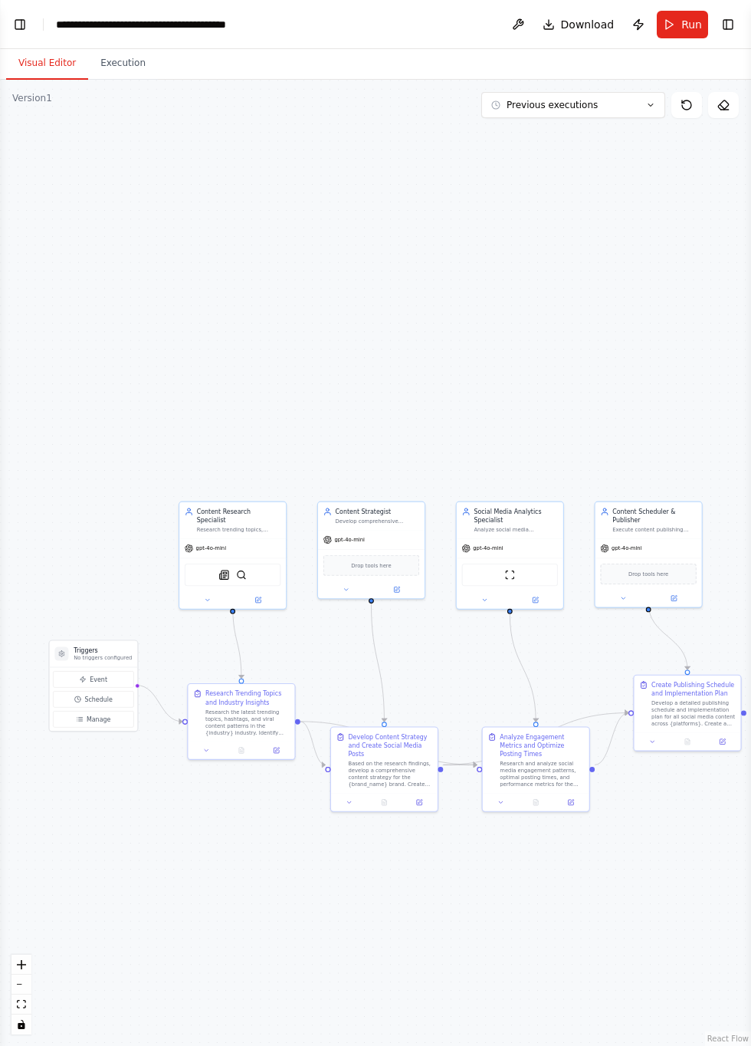
click at [58, 18] on div "**********" at bounding box center [142, 24] width 172 height 15
click at [19, 18] on button "Toggle Left Sidebar" at bounding box center [19, 24] width 21 height 21
click at [22, 17] on button "Toggle Left Sidebar" at bounding box center [19, 24] width 21 height 21
click at [45, 59] on button "Visual Editor" at bounding box center [47, 64] width 82 height 32
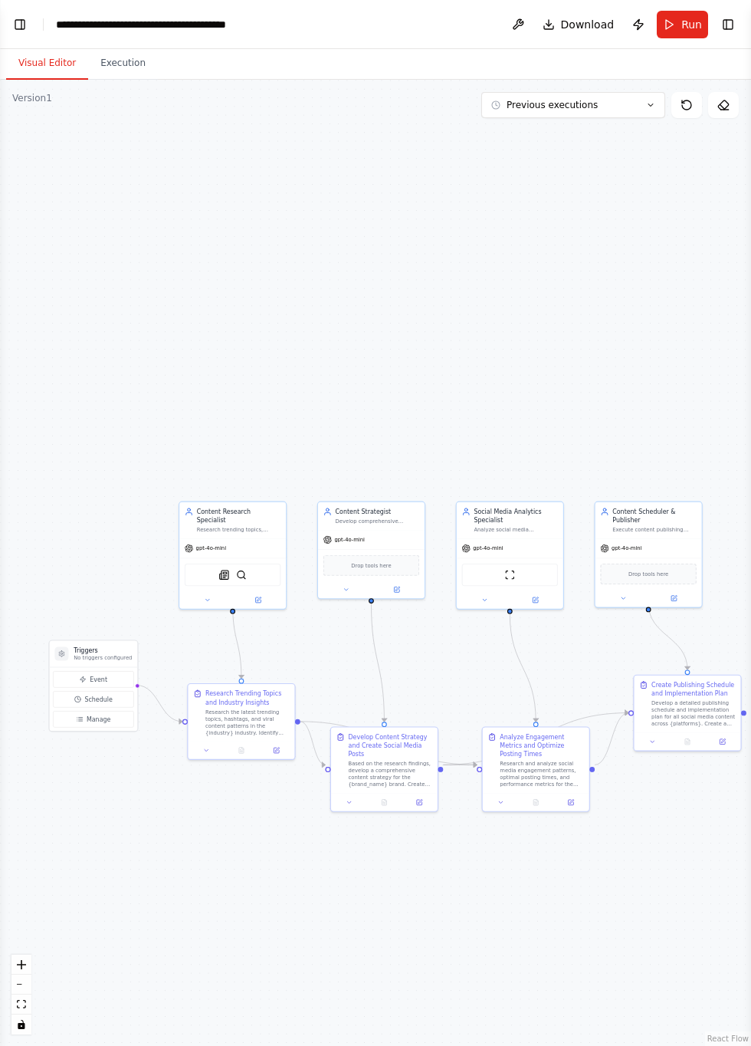
click at [132, 58] on button "Execution" at bounding box center [123, 64] width 70 height 32
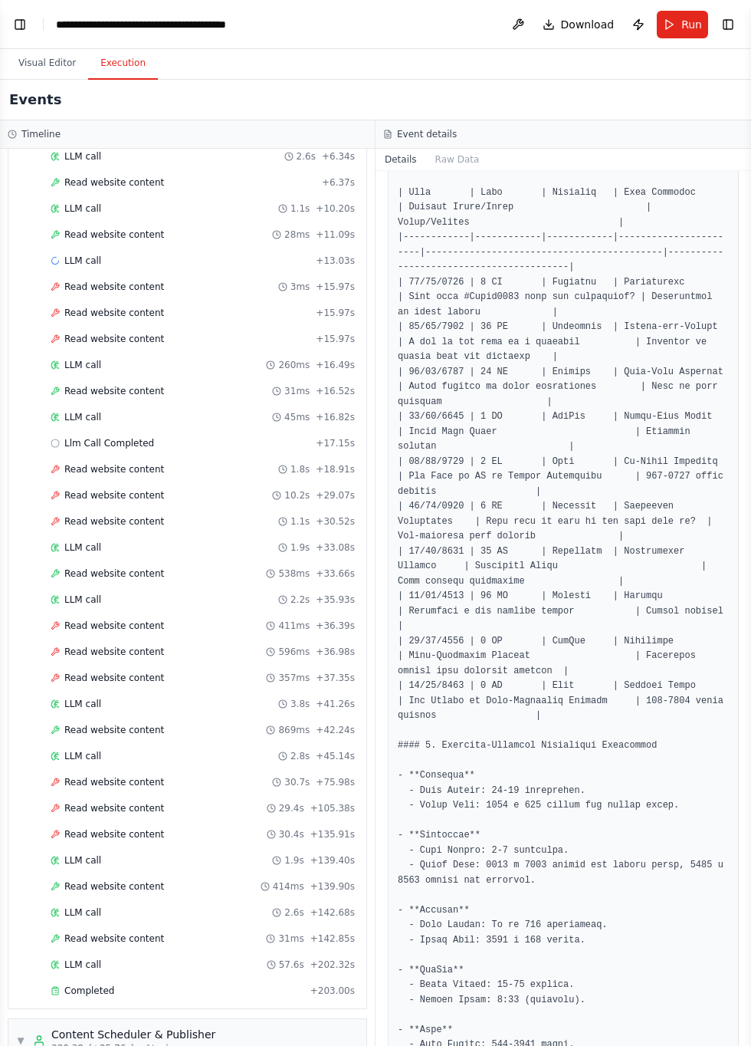
click at [736, 31] on button "Toggle Right Sidebar" at bounding box center [728, 24] width 21 height 21
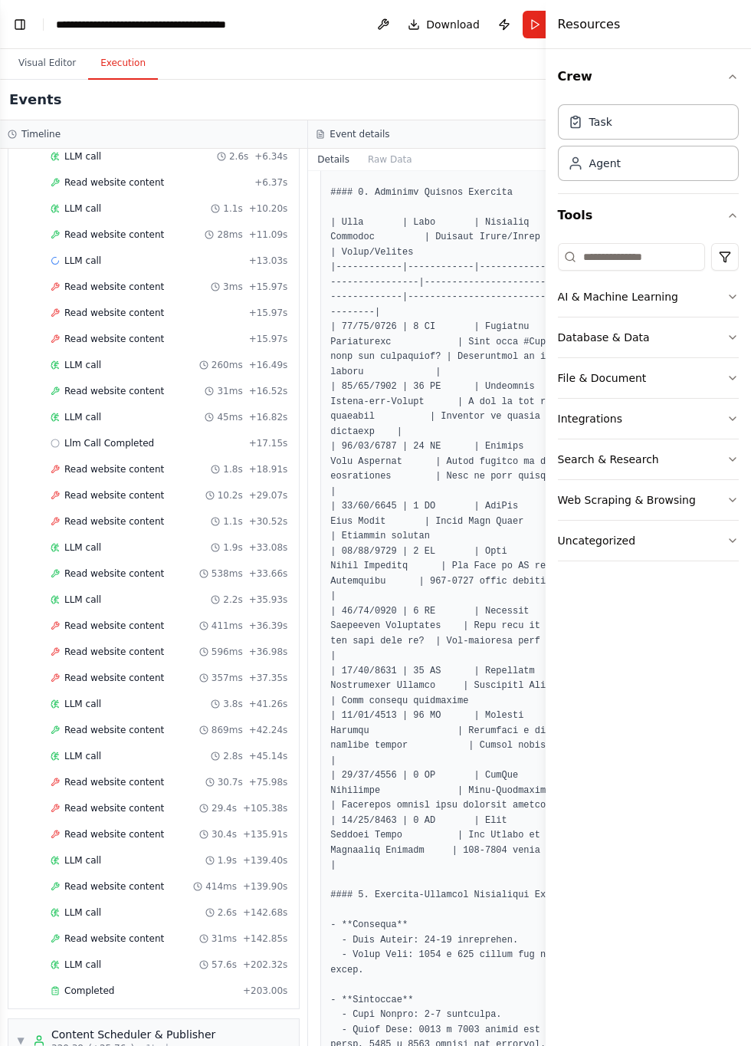
scroll to position [377, 0]
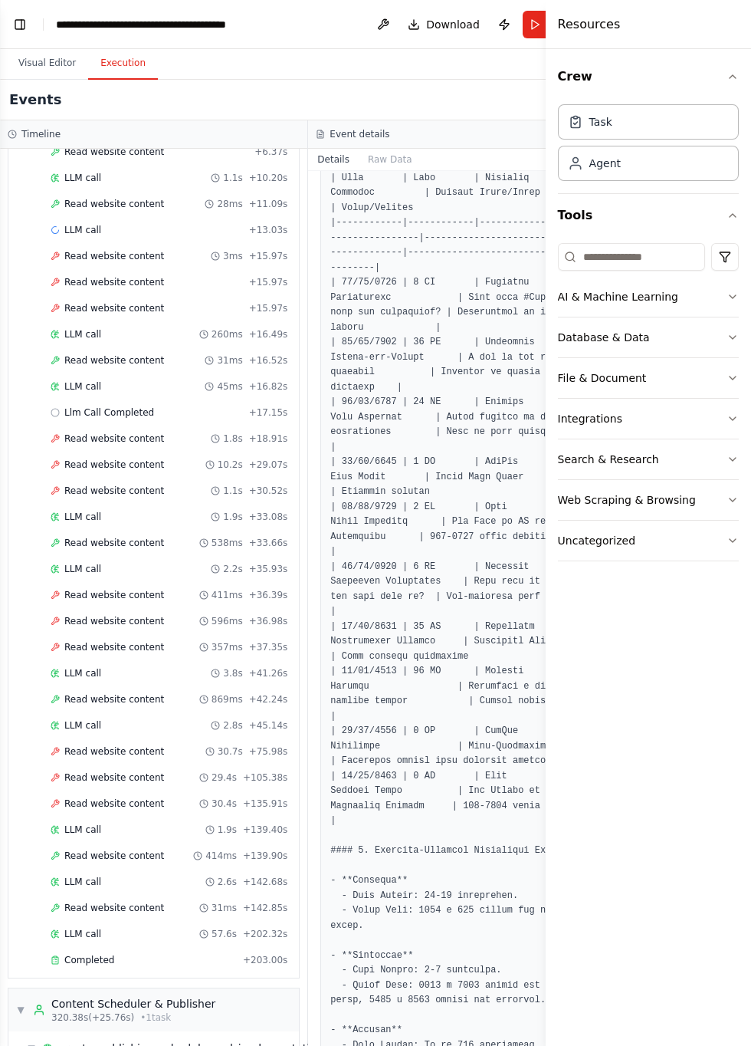
click at [712, 288] on button "AI & Machine Learning" at bounding box center [648, 297] width 181 height 40
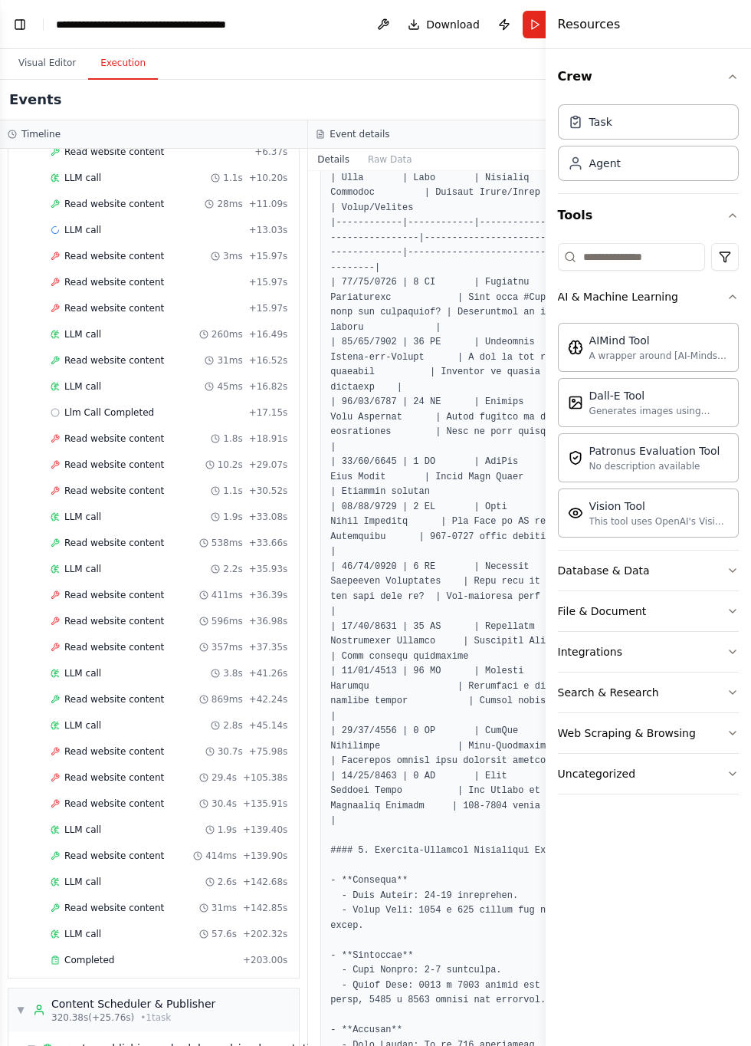
click at [725, 564] on button "Database & Data" at bounding box center [648, 570] width 181 height 40
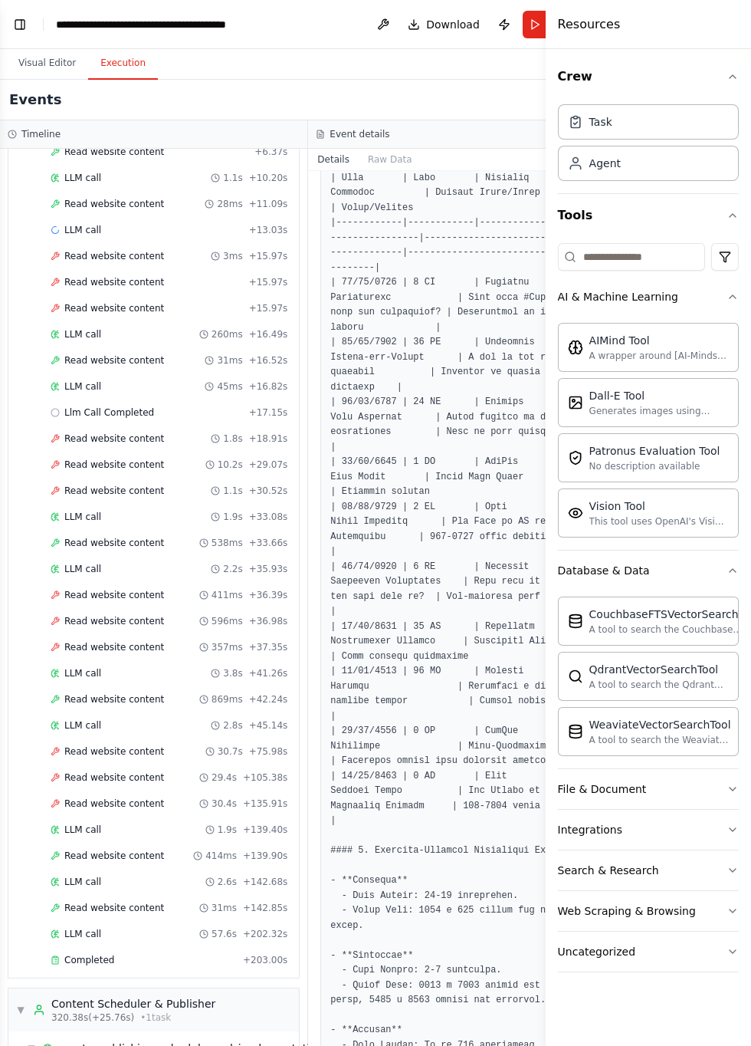
click at [733, 864] on icon "button" at bounding box center [733, 870] width 12 height 12
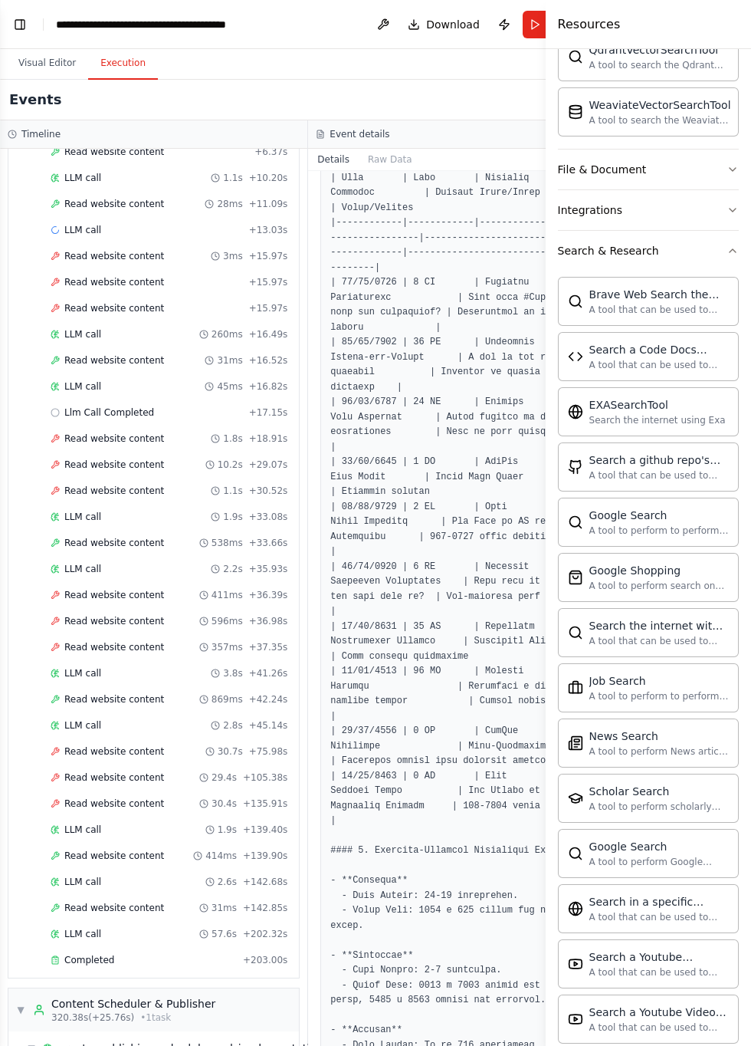
scroll to position [633, 0]
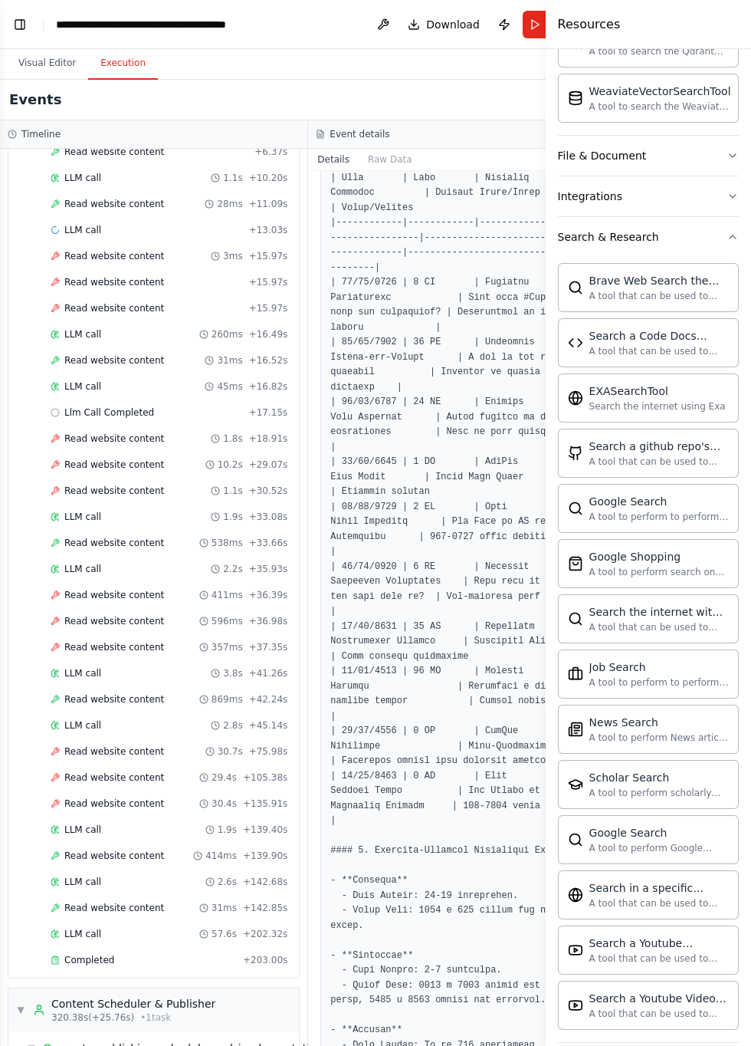
click at [700, 1045] on button "Web Scraping & Browsing" at bounding box center [648, 1063] width 181 height 40
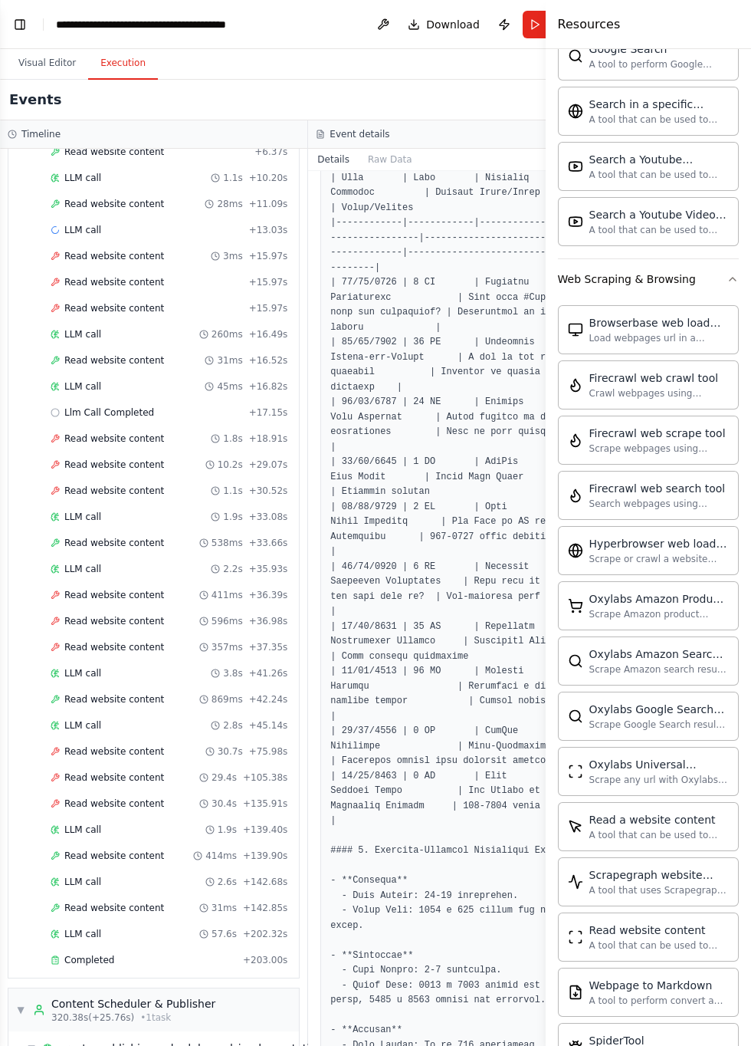
scroll to position [1466, 0]
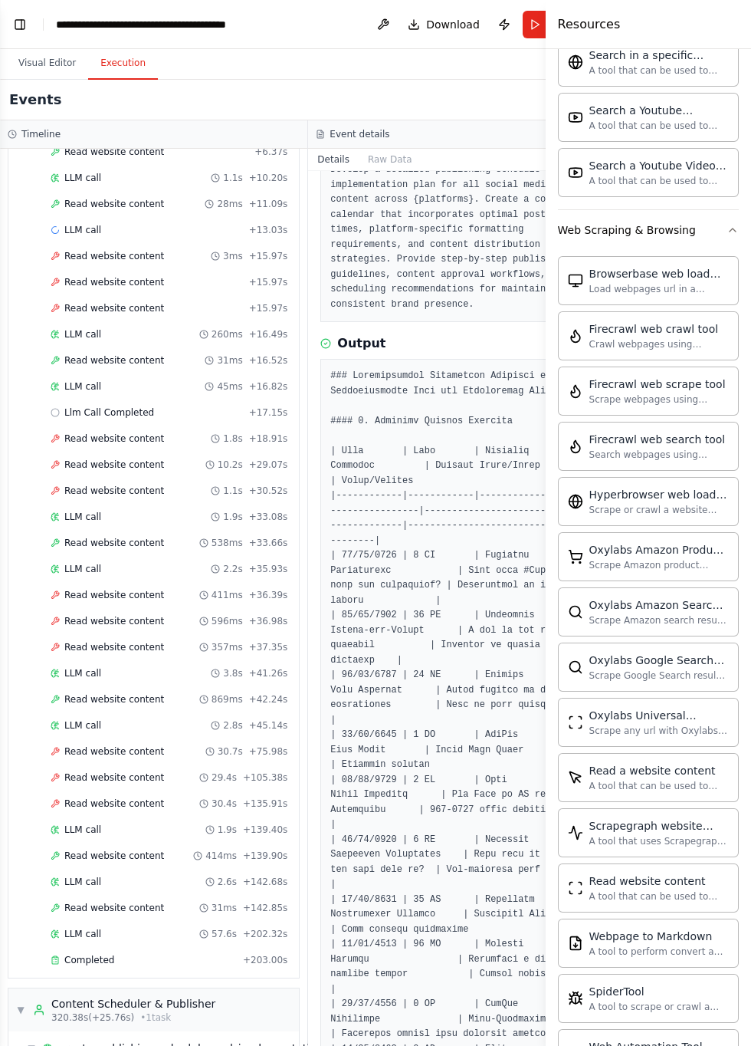
scroll to position [0, 0]
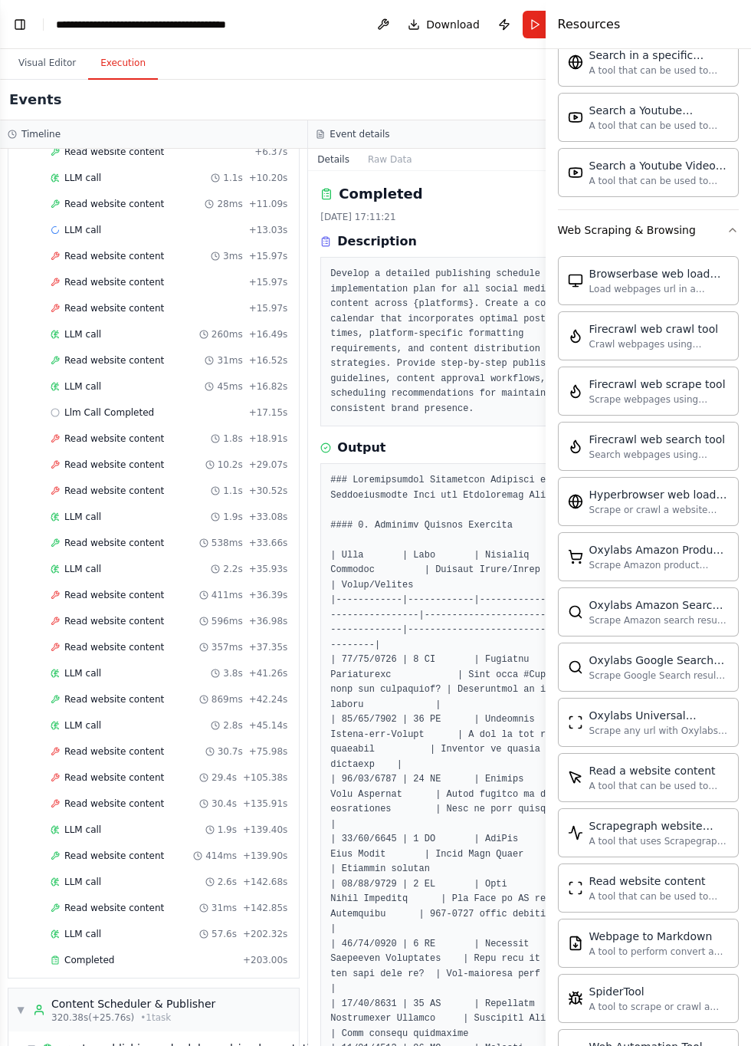
click at [494, 169] on div "Details Raw Data" at bounding box center [462, 160] width 308 height 22
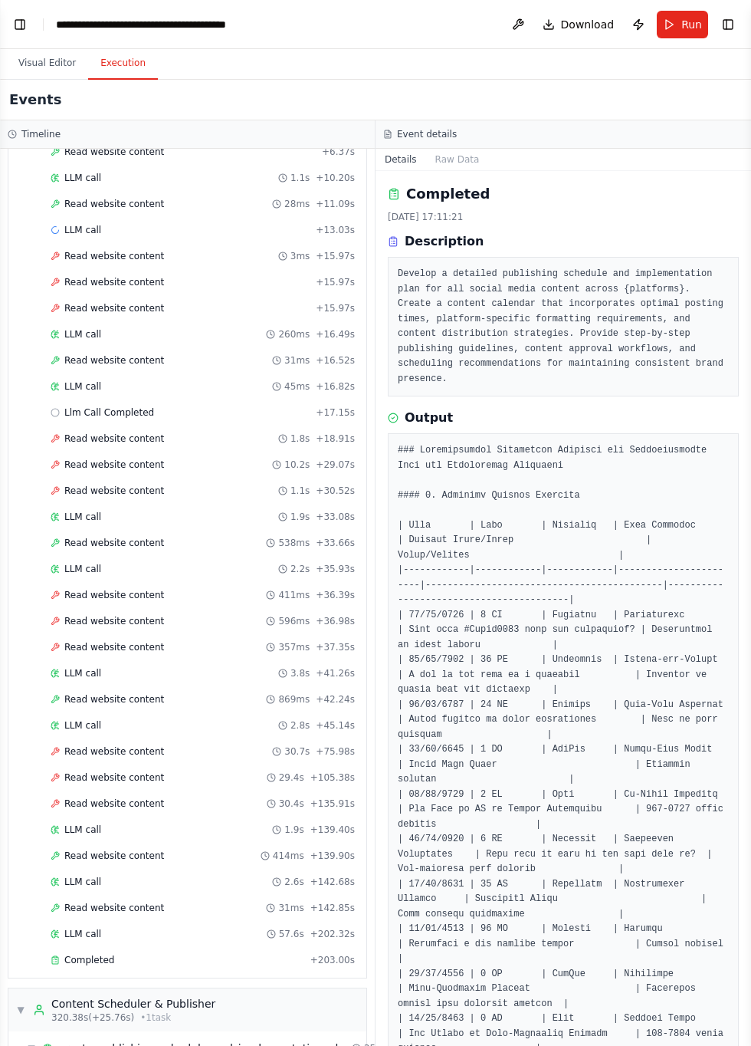
scroll to position [578, 0]
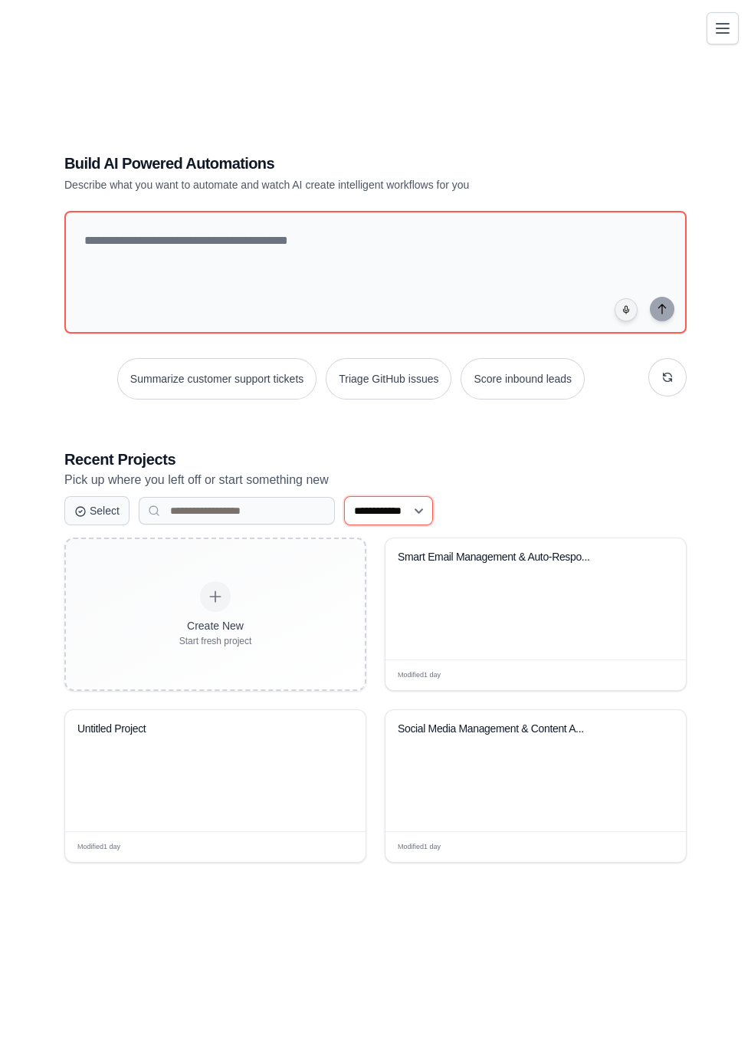
click at [432, 515] on select "**********" at bounding box center [388, 510] width 89 height 29
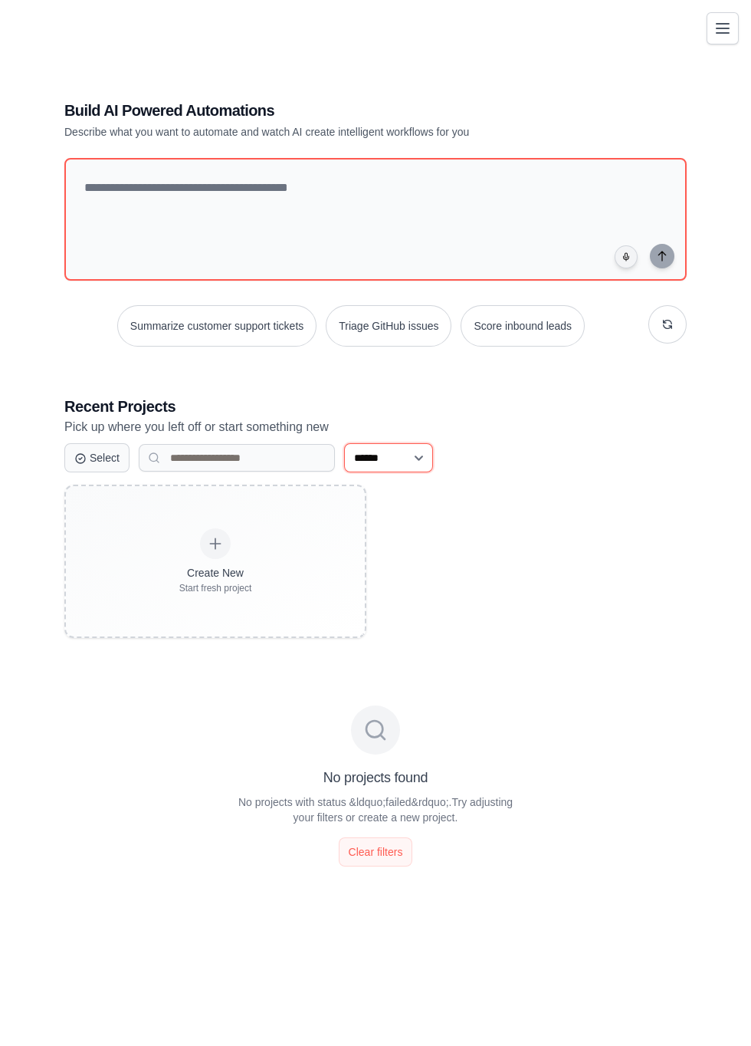
scroll to position [84, 0]
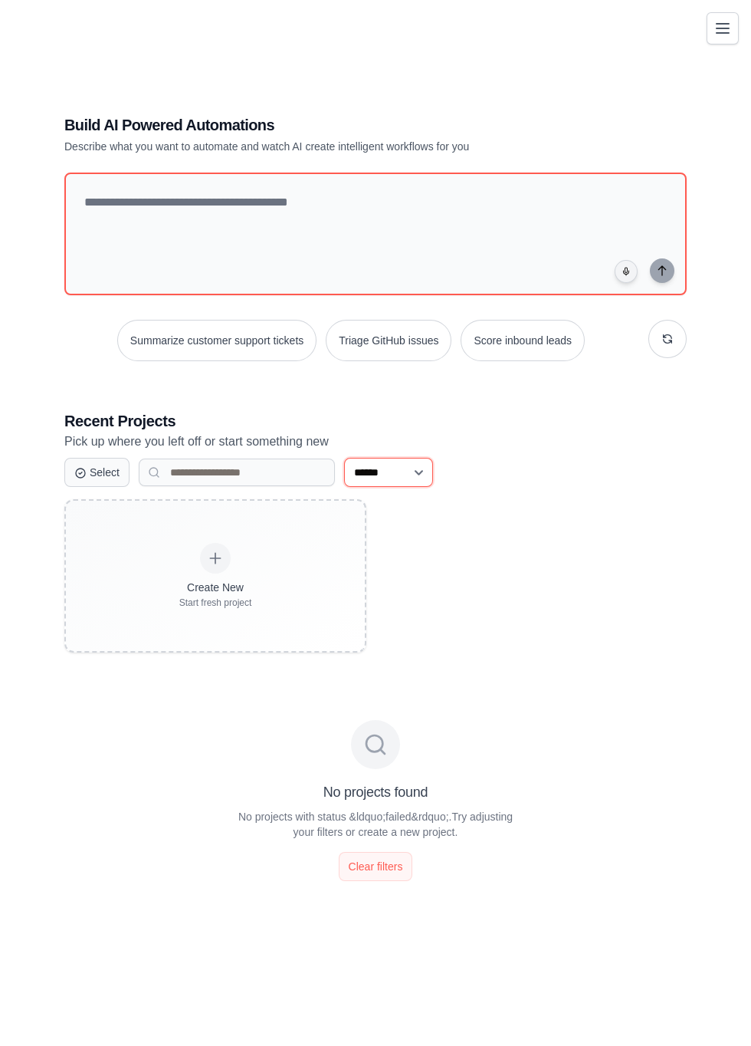
click at [426, 487] on select "**********" at bounding box center [388, 472] width 89 height 29
select select "***"
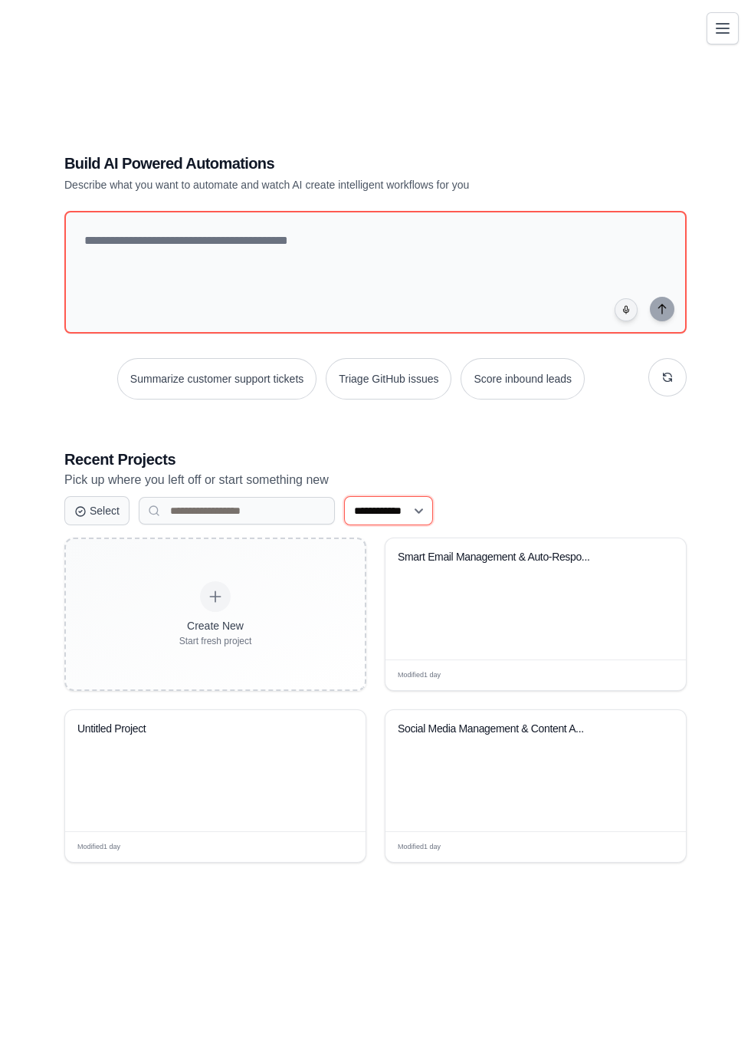
scroll to position [179, 0]
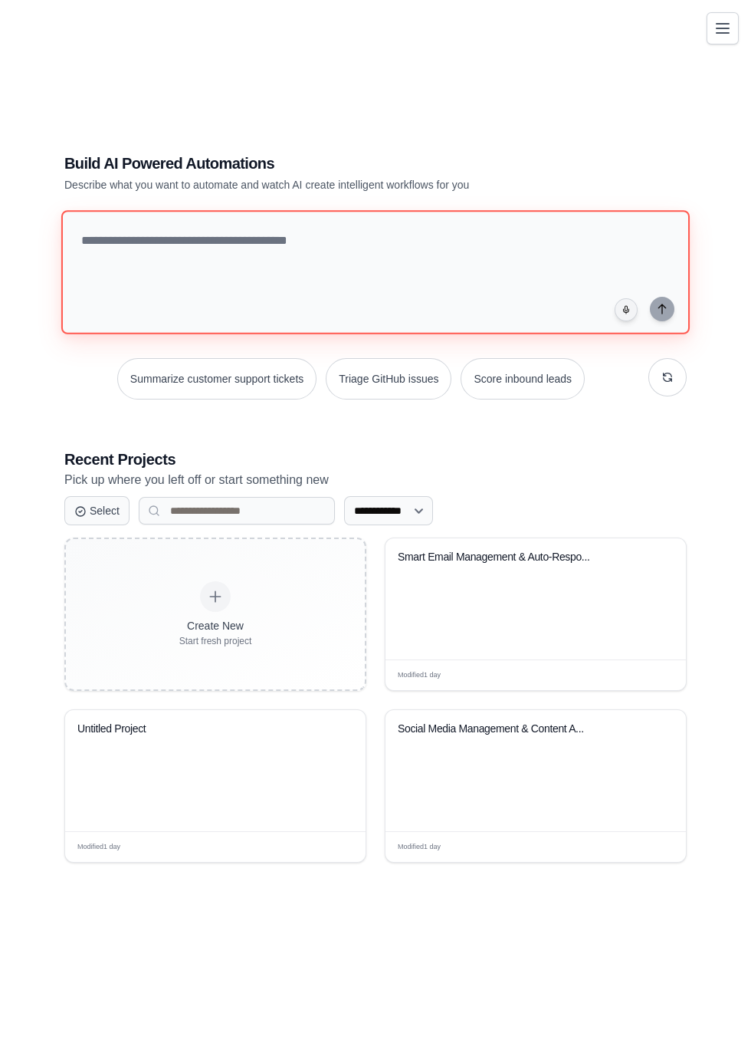
click at [242, 210] on textarea at bounding box center [375, 272] width 629 height 124
type textarea "**********"
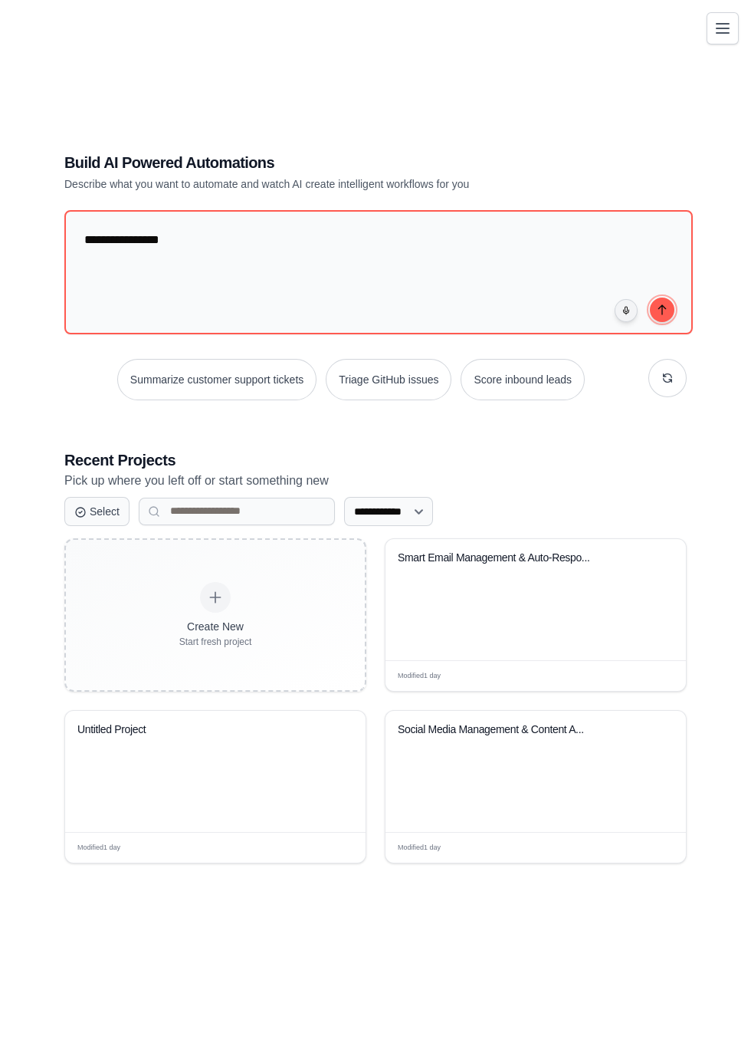
click at [674, 297] on button "submit" at bounding box center [662, 309] width 25 height 25
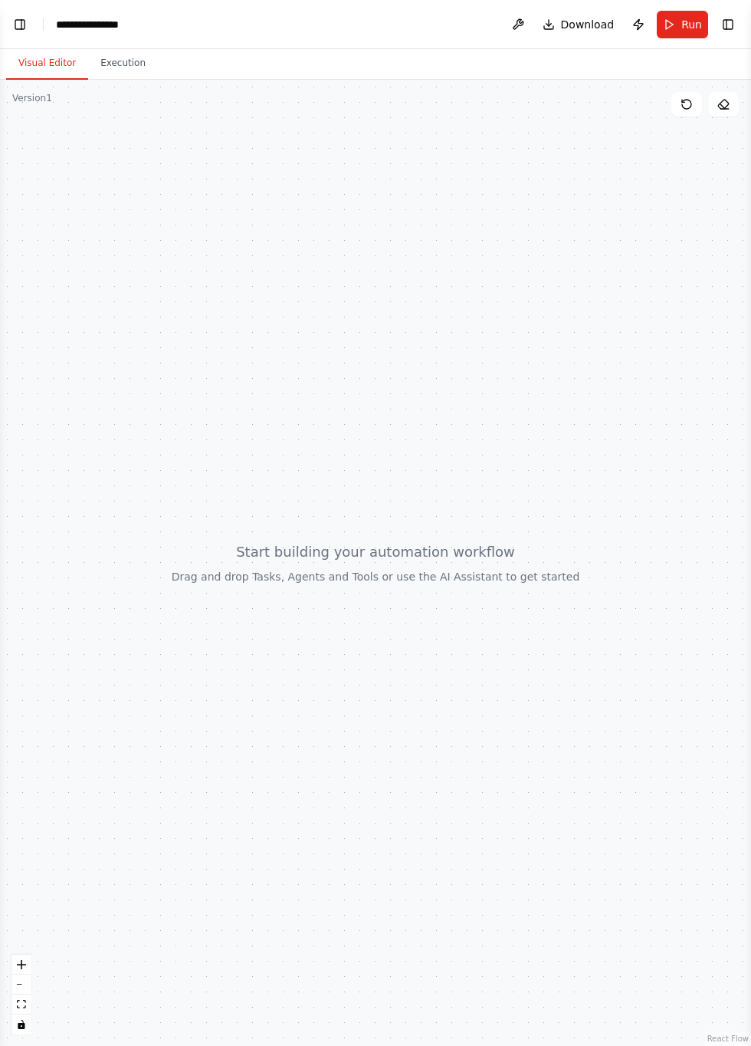
click at [122, 60] on button "Execution" at bounding box center [123, 64] width 70 height 32
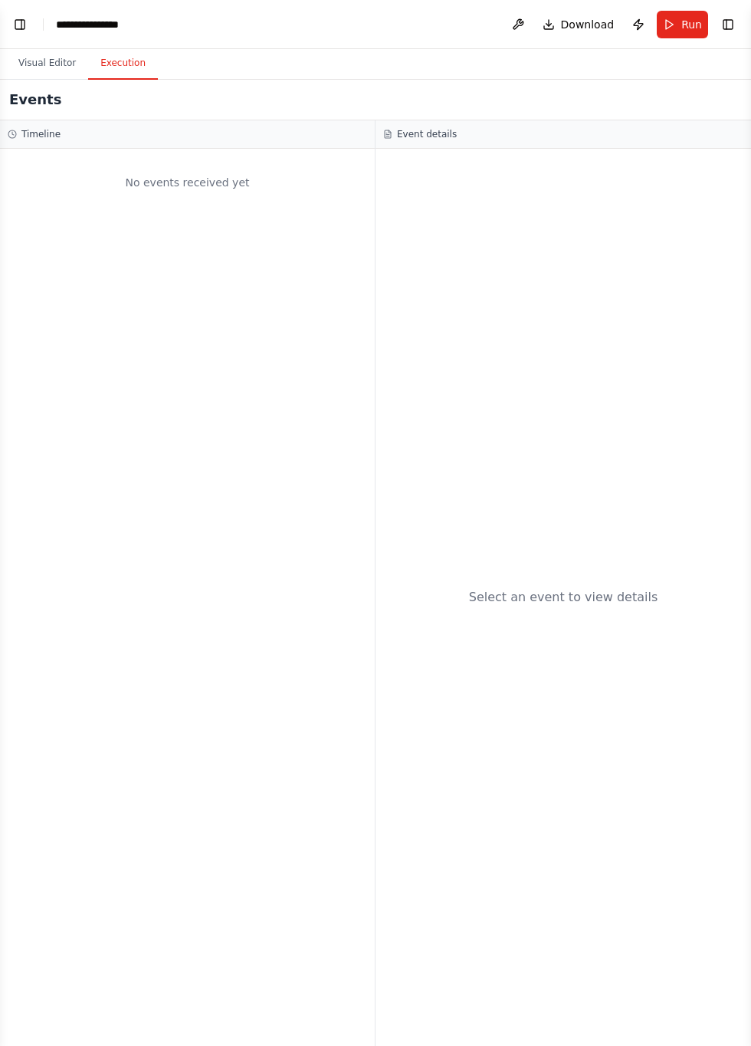
click at [436, 126] on div "Event details" at bounding box center [564, 134] width 376 height 28
click at [54, 61] on button "Visual Editor" at bounding box center [47, 64] width 82 height 32
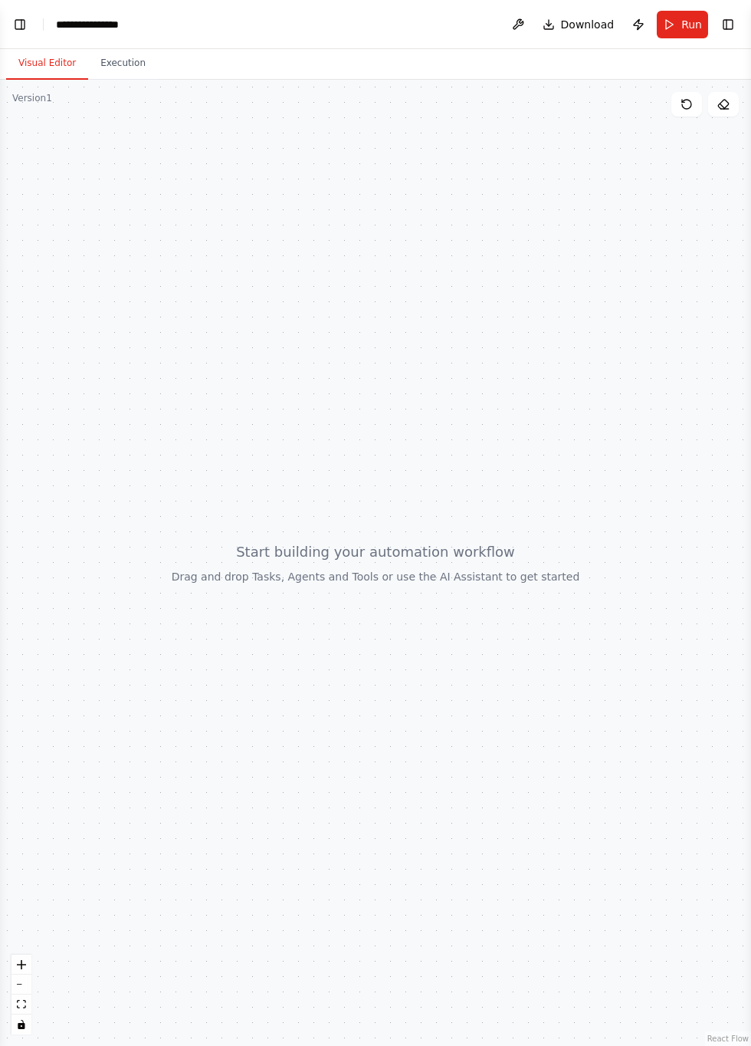
click at [48, 92] on div "Version 1" at bounding box center [32, 98] width 40 height 12
click at [685, 24] on span "Run" at bounding box center [692, 24] width 21 height 15
click at [734, 21] on button "Toggle Right Sidebar" at bounding box center [728, 24] width 21 height 21
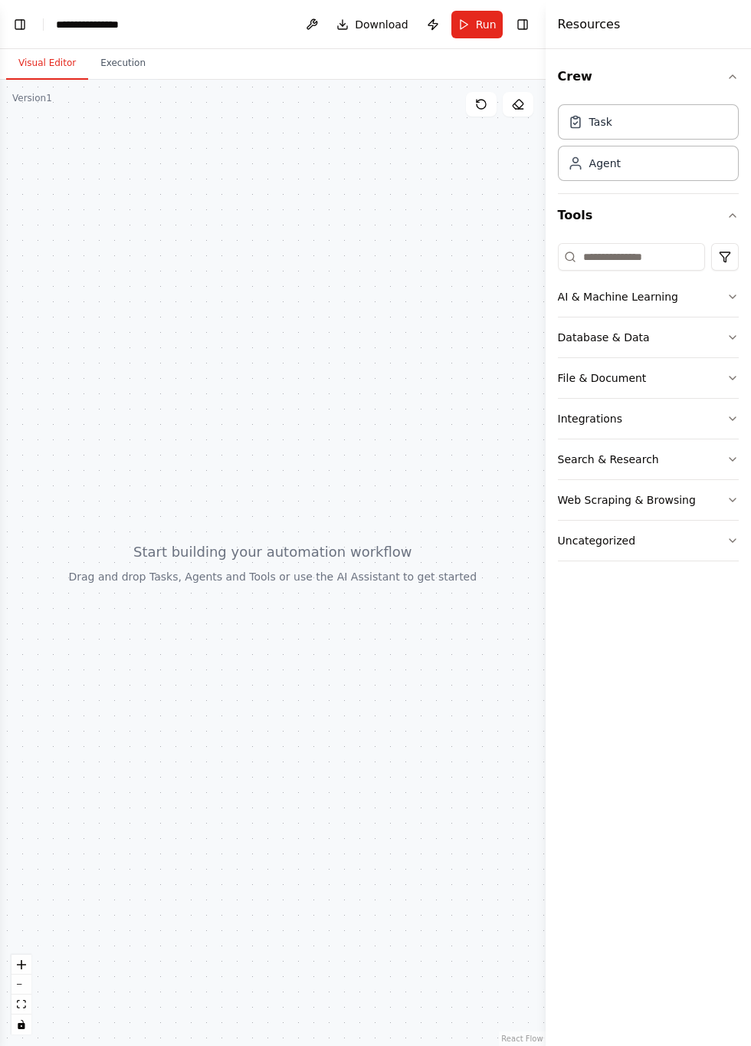
click at [468, 281] on div at bounding box center [273, 563] width 546 height 966
click at [495, 259] on div at bounding box center [273, 563] width 546 height 966
click at [461, 219] on div at bounding box center [273, 563] width 546 height 966
click at [113, 61] on button "Execution" at bounding box center [123, 64] width 70 height 32
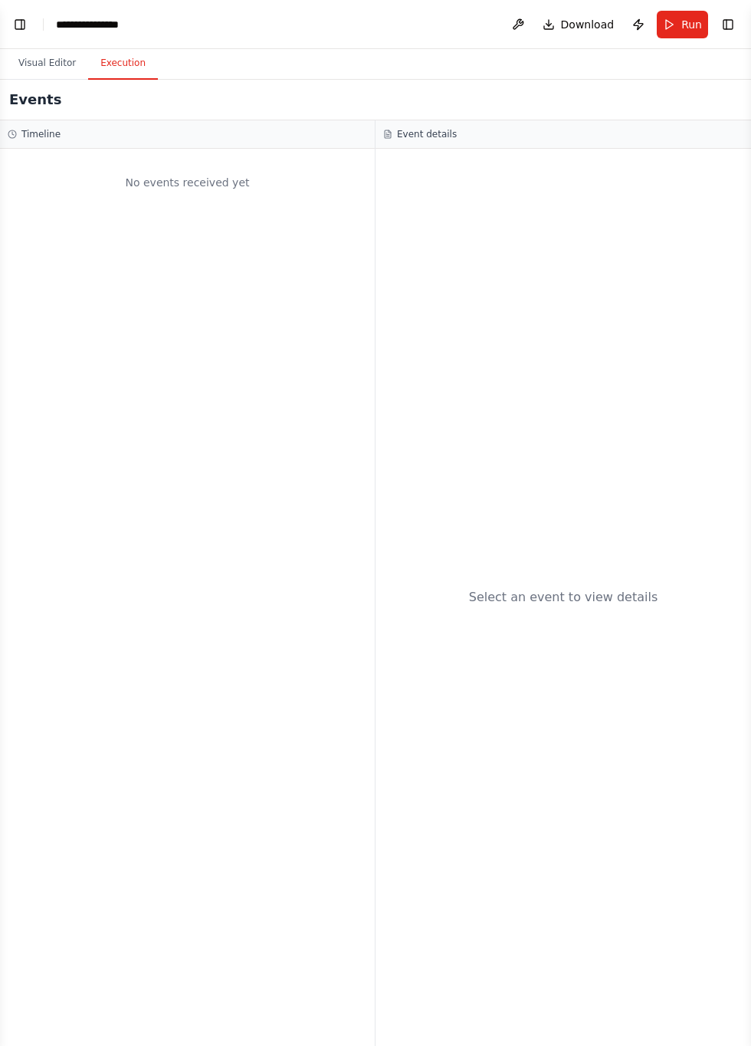
click at [28, 15] on button "Toggle Left Sidebar" at bounding box center [19, 24] width 21 height 21
click at [24, 32] on button "Toggle Left Sidebar" at bounding box center [19, 24] width 21 height 21
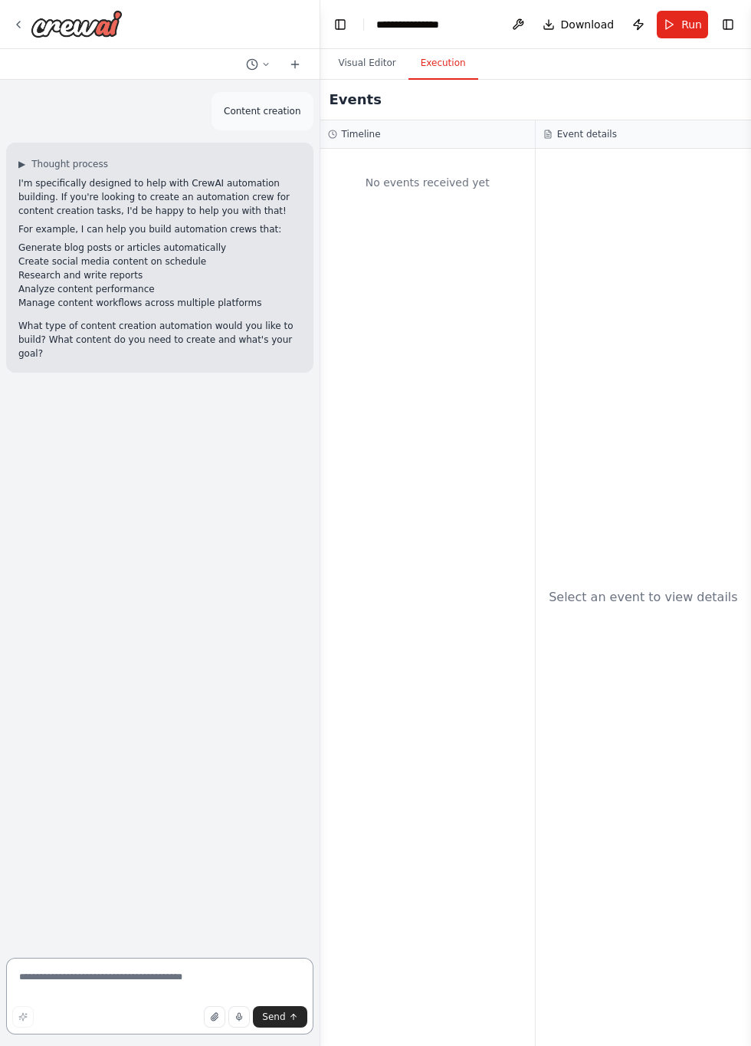
click at [181, 1034] on textarea at bounding box center [159, 996] width 307 height 77
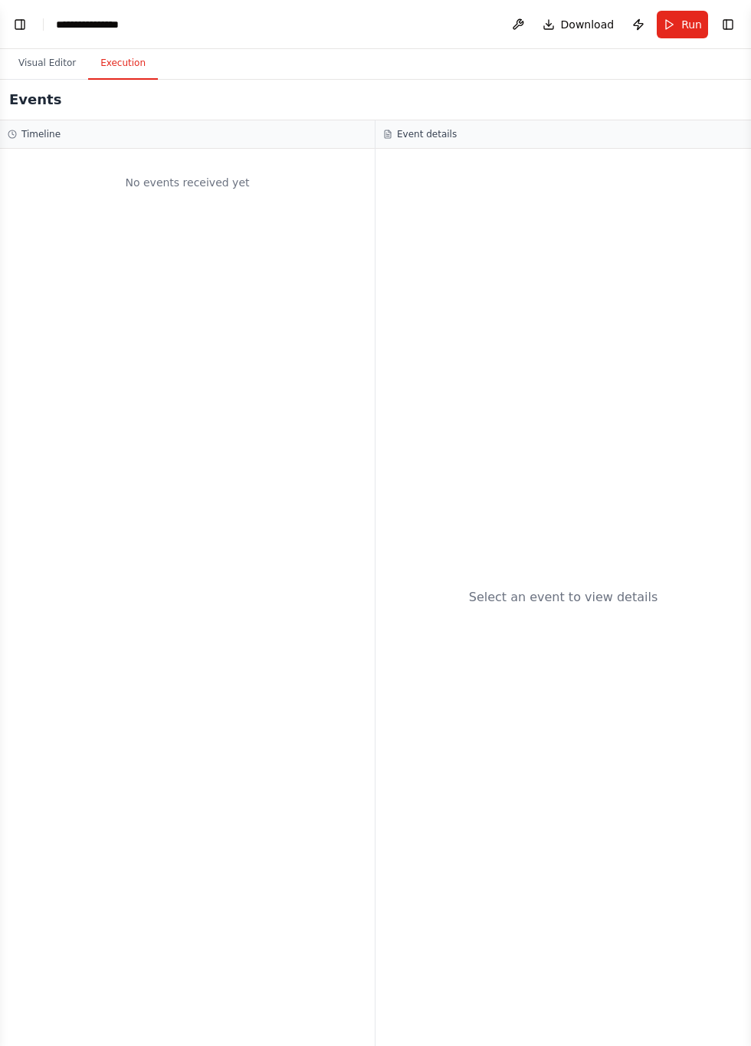
click at [30, 25] on button "Toggle Left Sidebar" at bounding box center [19, 24] width 21 height 21
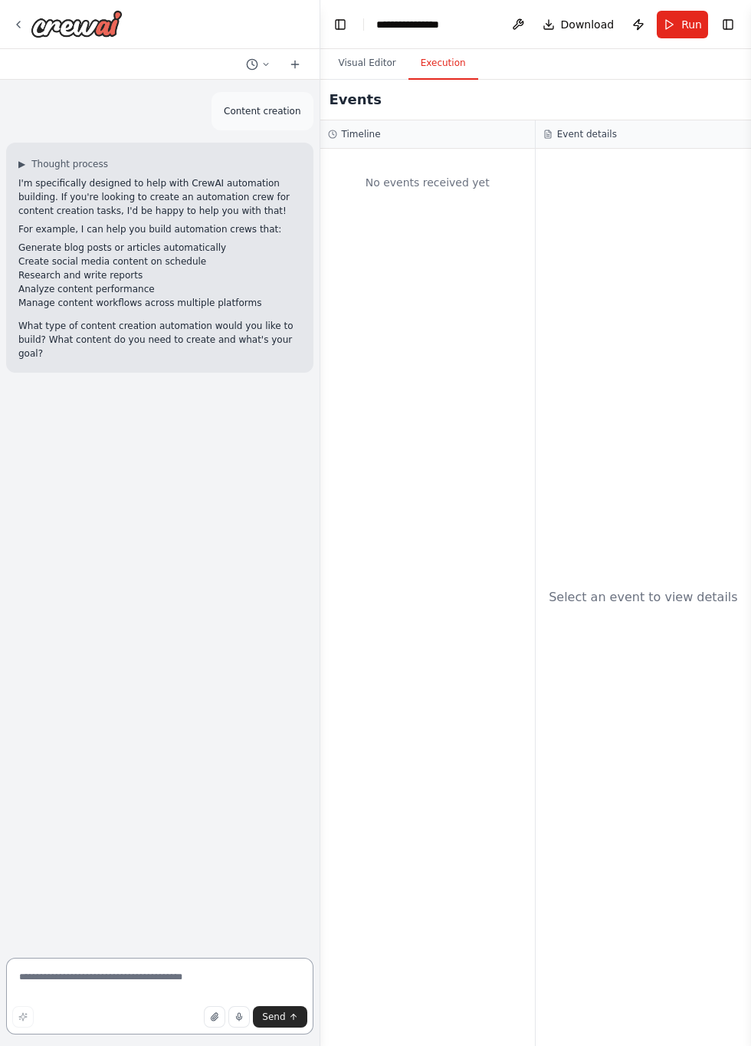
click at [175, 1034] on textarea at bounding box center [159, 996] width 307 height 77
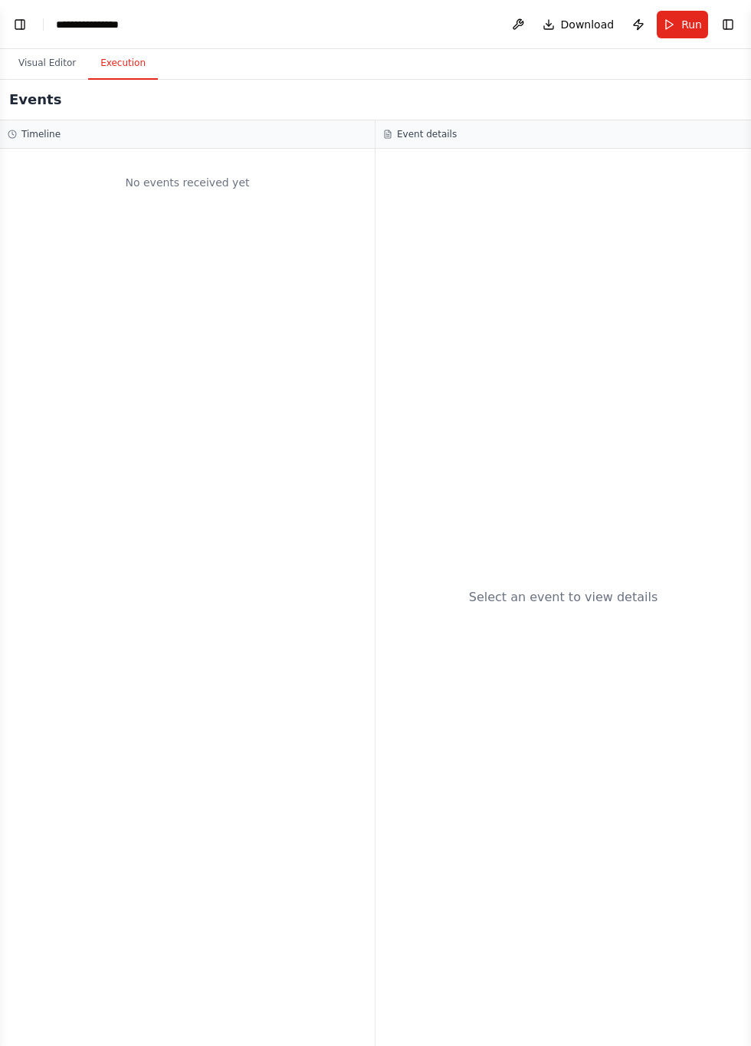
type textarea "**********"
click at [615, 903] on div "Select an event to view details" at bounding box center [564, 597] width 376 height 897
click at [204, 508] on div "No events received yet" at bounding box center [187, 597] width 375 height 897
click at [25, 64] on button "Visual Editor" at bounding box center [47, 64] width 82 height 32
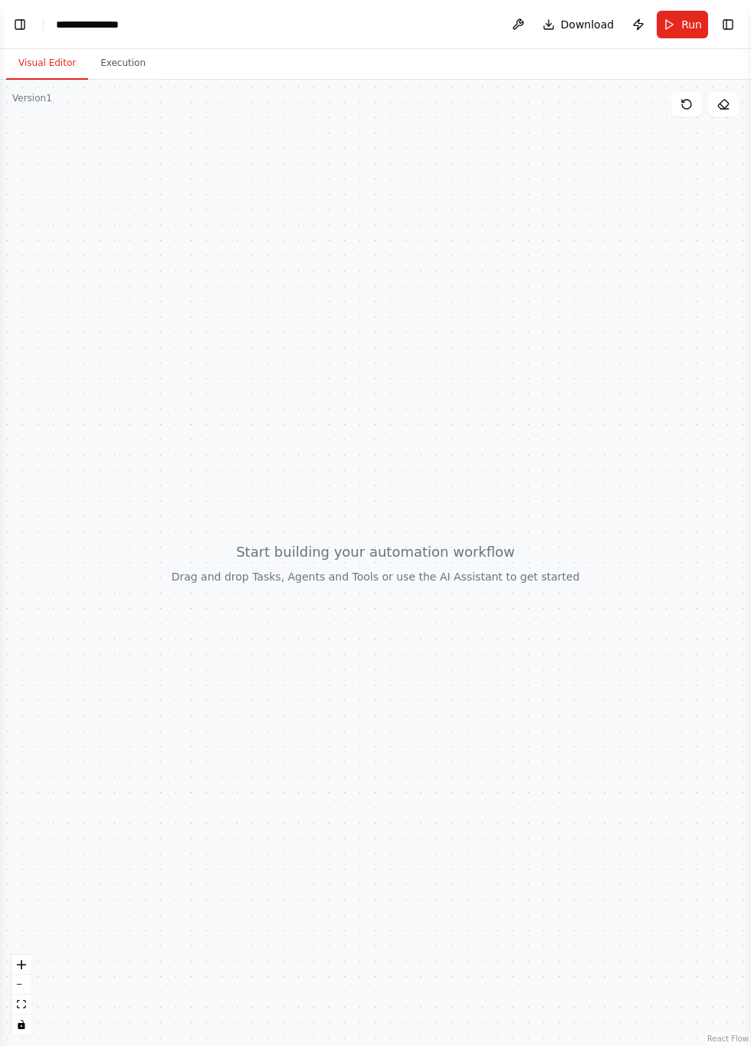
click at [28, 25] on button "Toggle Left Sidebar" at bounding box center [19, 24] width 21 height 21
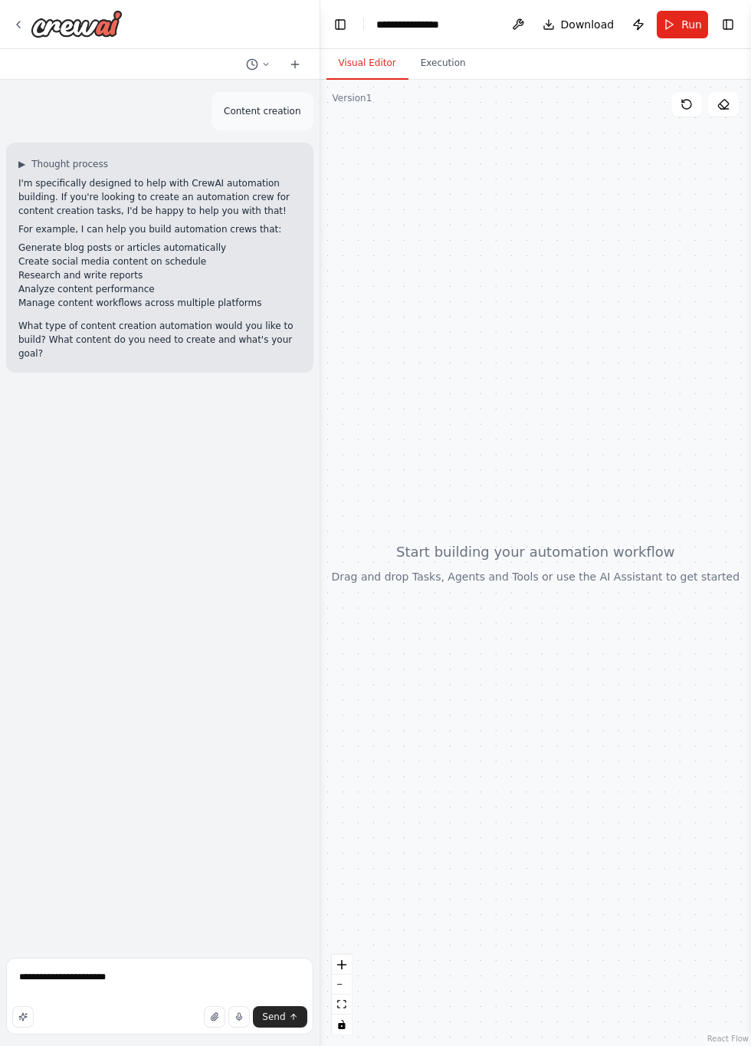
click at [284, 1010] on button "Send" at bounding box center [280, 1016] width 54 height 21
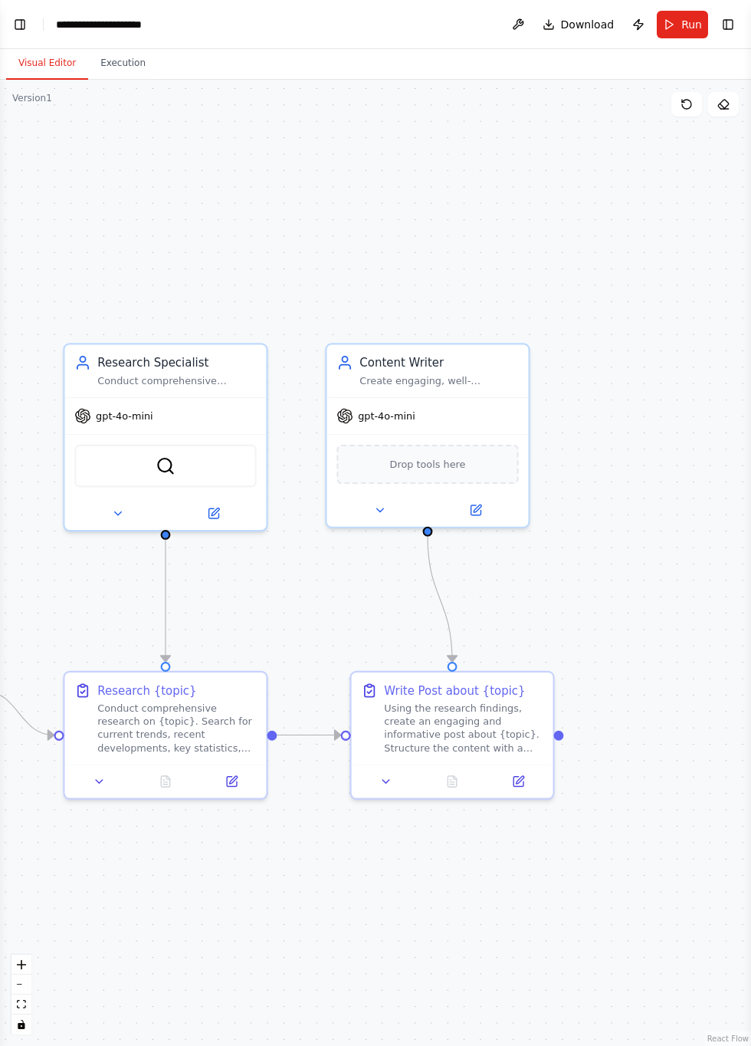
scroll to position [646, 0]
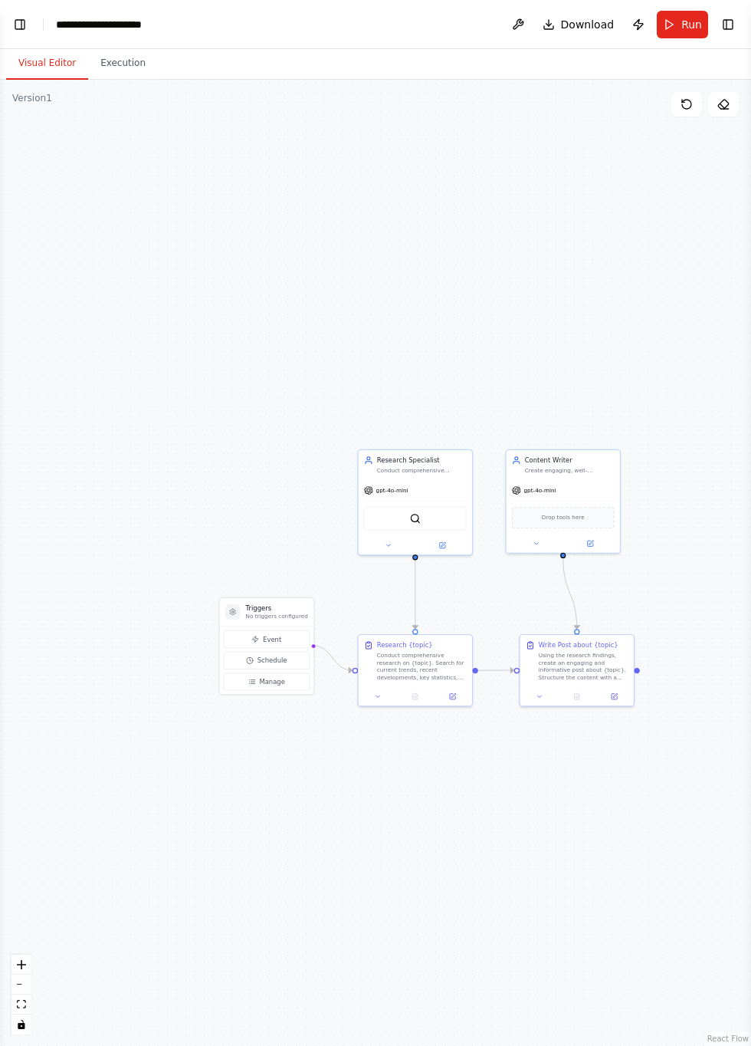
click at [733, 215] on div ".deletable-edge-delete-btn { width: 20px; height: 20px; border: 0px solid #ffff…" at bounding box center [375, 563] width 751 height 966
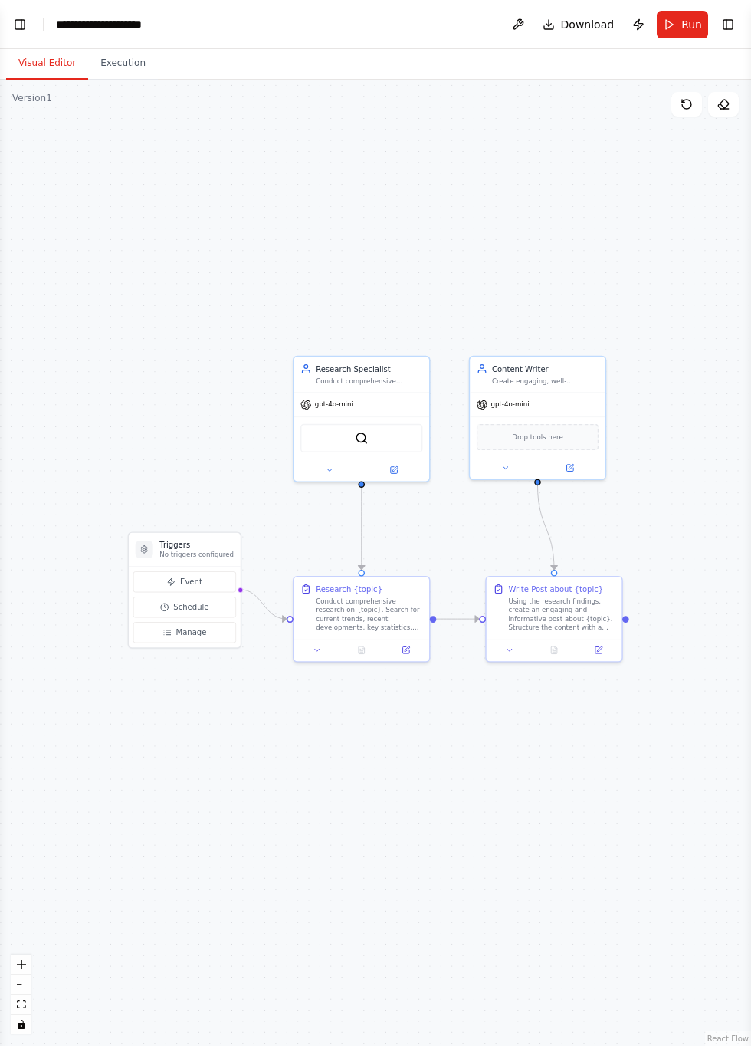
click at [23, 967] on icon "zoom in" at bounding box center [21, 964] width 9 height 9
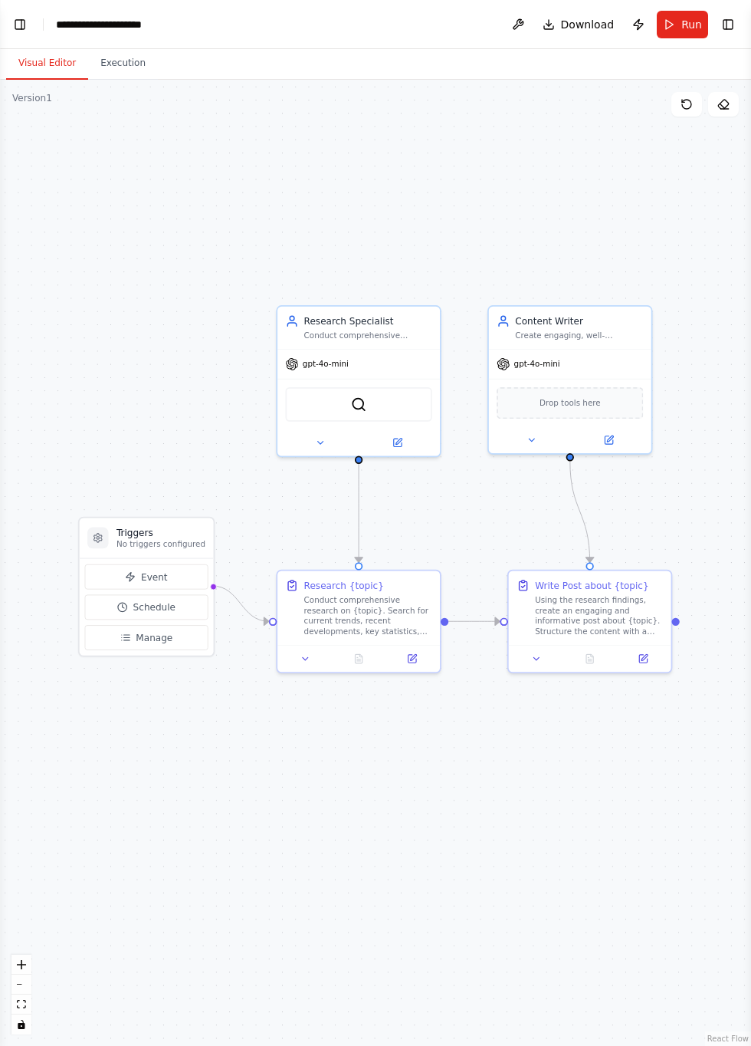
click at [353, 743] on div ".deletable-edge-delete-btn { width: 20px; height: 20px; border: 0px solid #ffff…" at bounding box center [375, 563] width 751 height 966
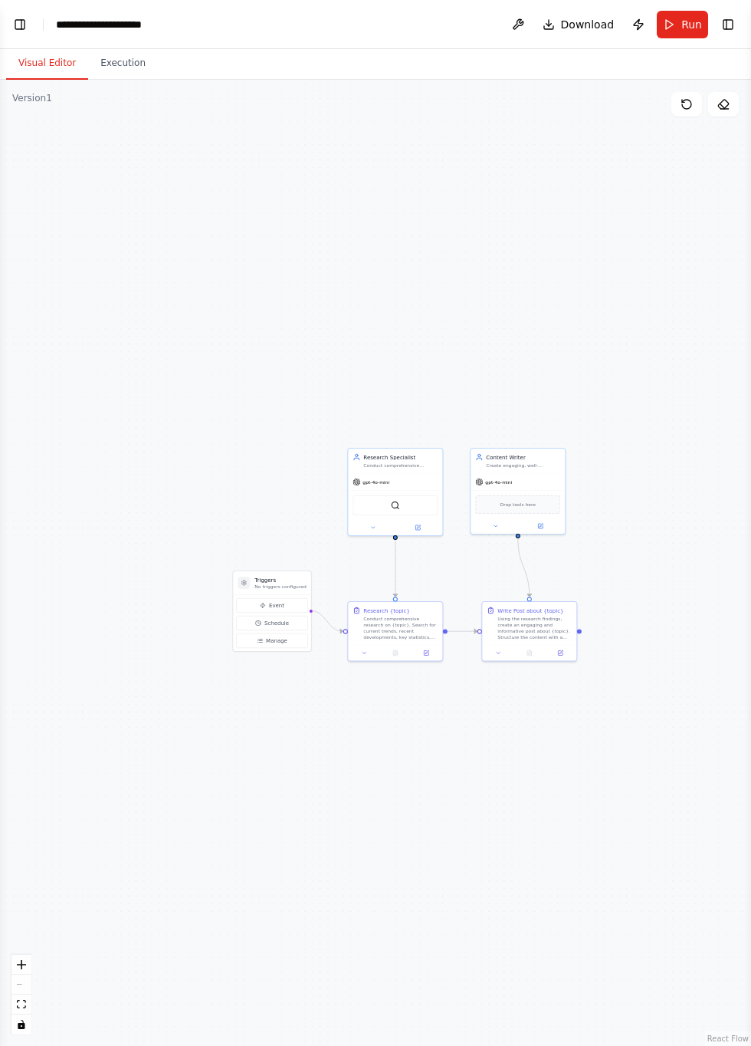
click at [734, 1040] on link "React Flow" at bounding box center [728, 1038] width 41 height 8
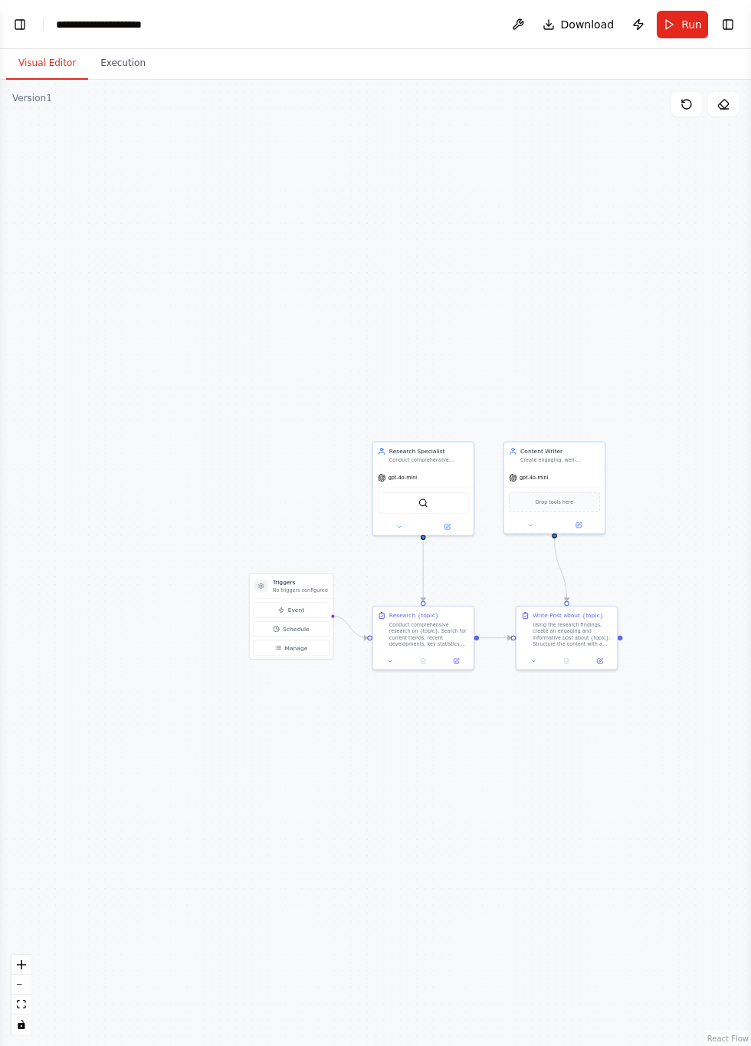
click at [44, 92] on div "Version 1" at bounding box center [32, 98] width 40 height 12
click at [578, 468] on div "gpt-4o-mini" at bounding box center [554, 477] width 101 height 18
click at [595, 210] on div ".deletable-edge-delete-btn { width: 20px; height: 20px; border: 0px solid #ffff…" at bounding box center [375, 563] width 751 height 966
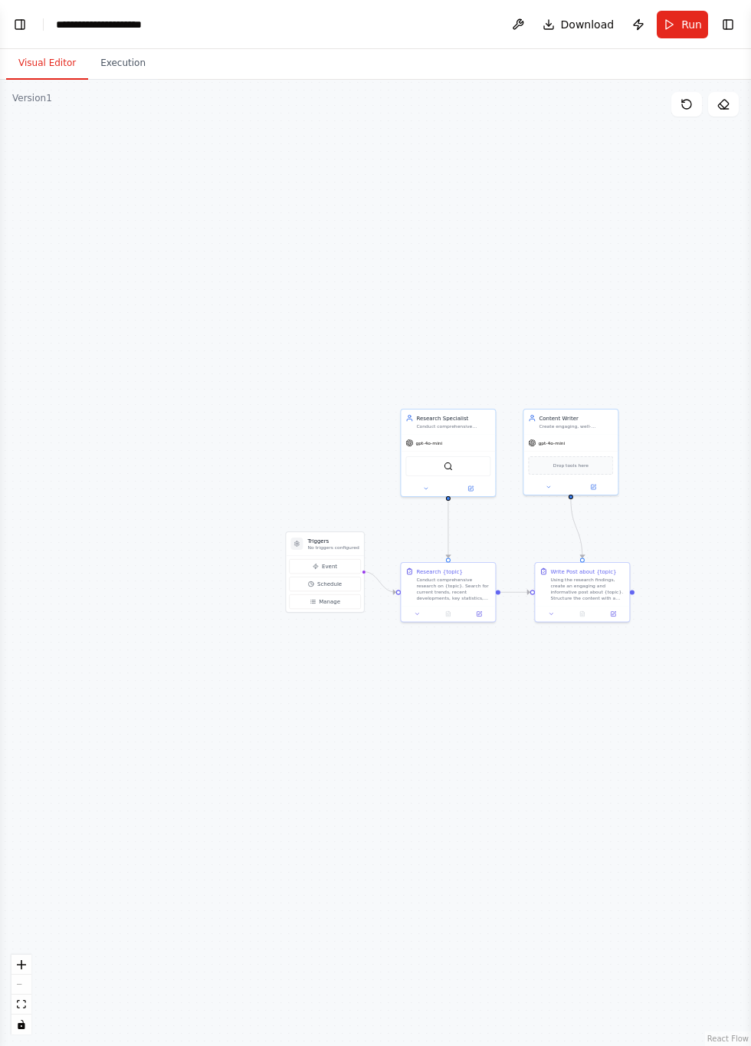
scroll to position [87, 0]
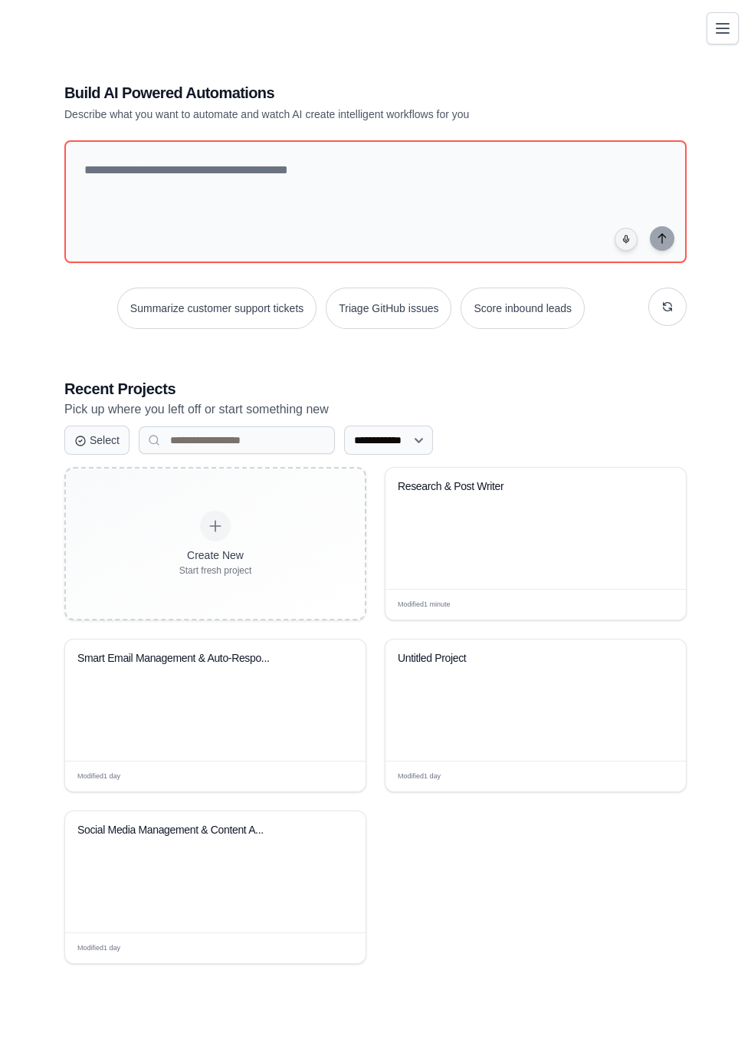
scroll to position [97, 0]
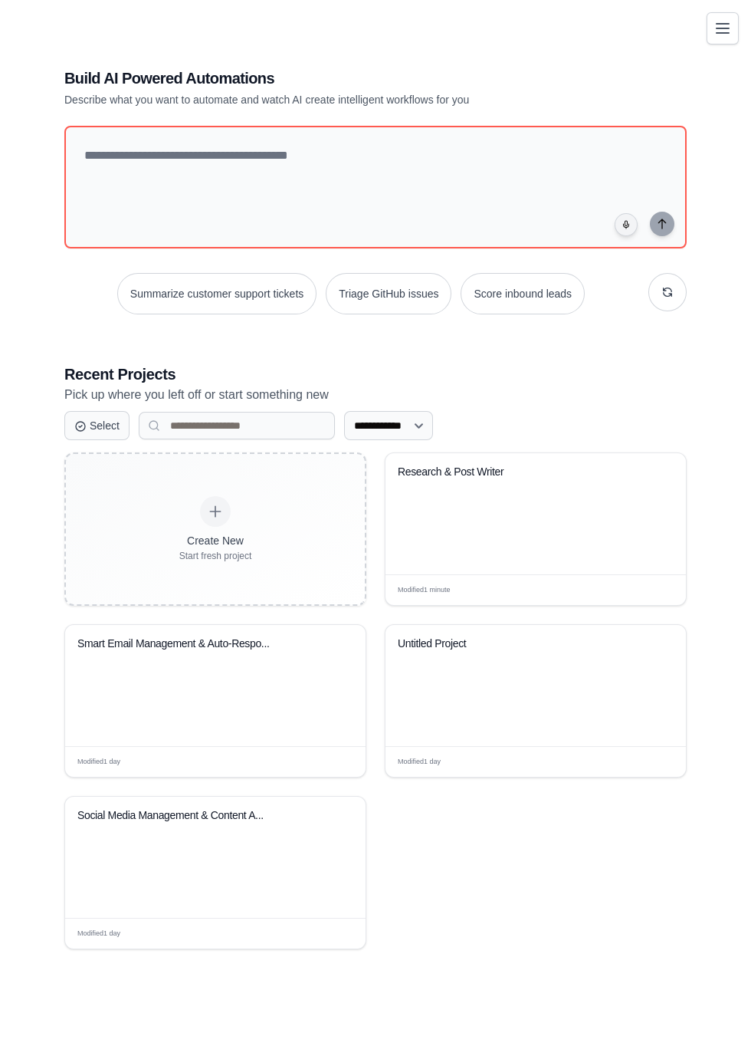
click at [531, 563] on div "Research & Post Writer" at bounding box center [536, 513] width 301 height 121
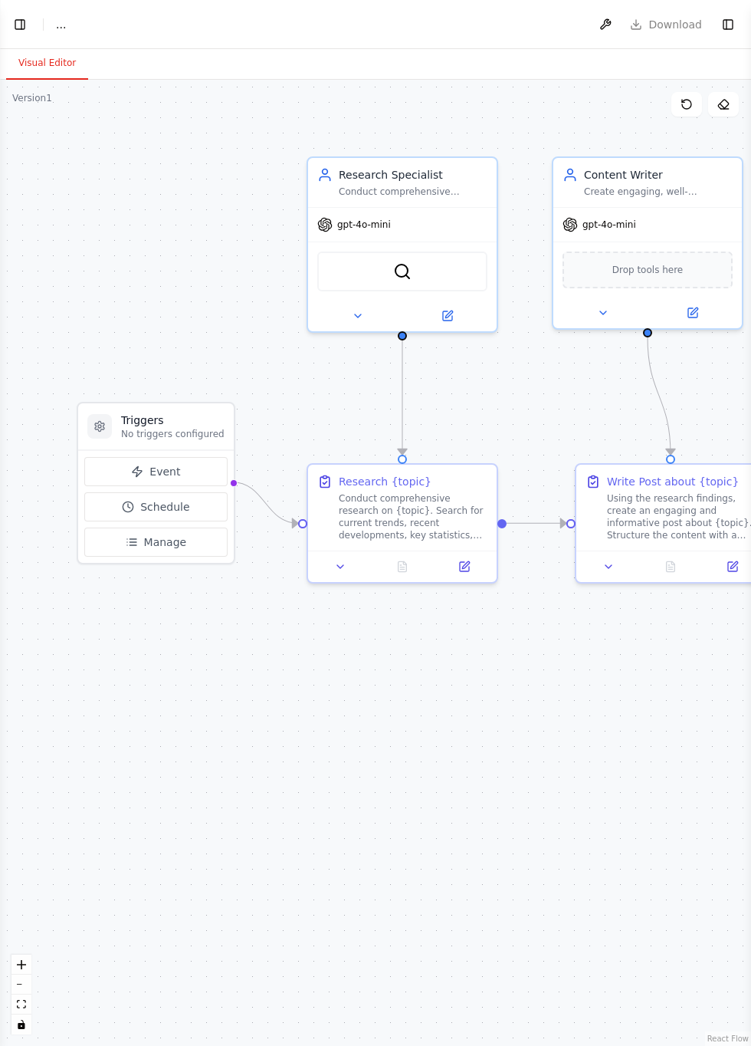
click at [27, 21] on button "Toggle Left Sidebar" at bounding box center [19, 24] width 21 height 21
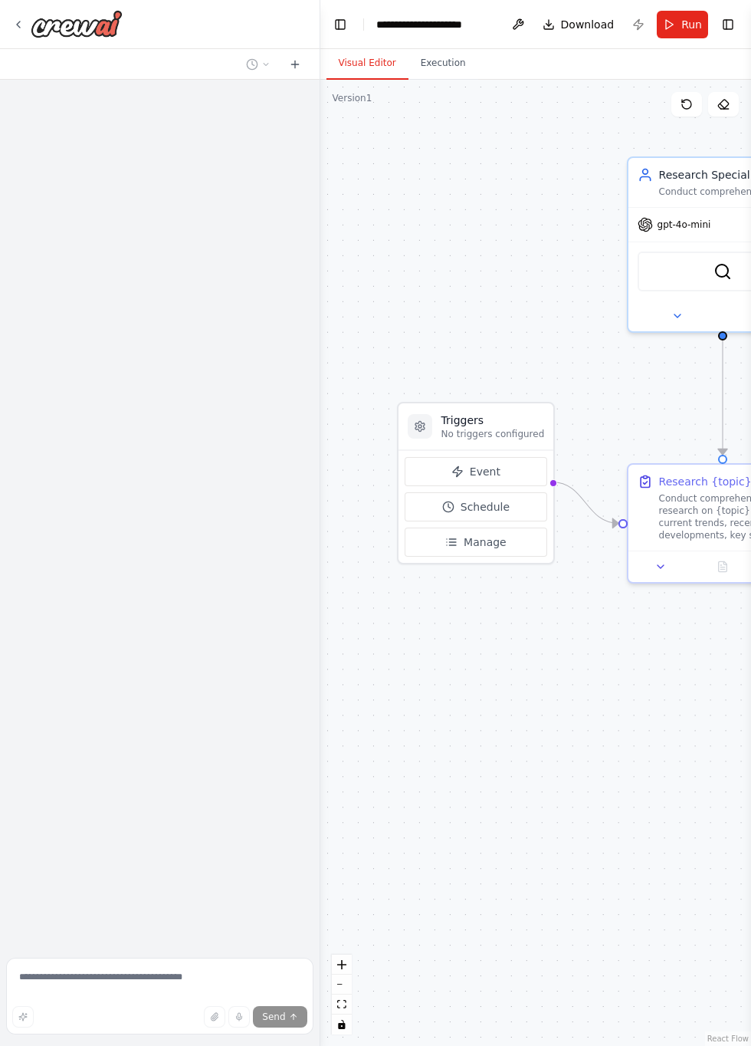
click at [532, 251] on div ".deletable-edge-delete-btn { width: 20px; height: 20px; border: 0px solid #ffff…" at bounding box center [535, 563] width 431 height 966
click at [435, 60] on button "Execution" at bounding box center [444, 64] width 70 height 32
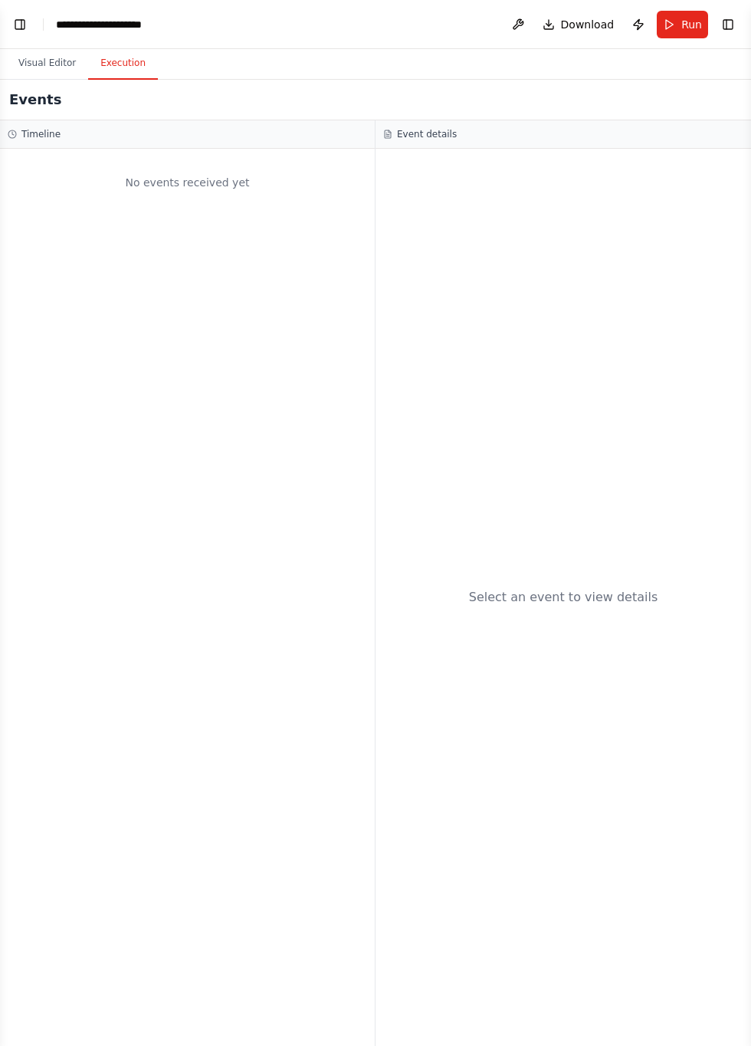
scroll to position [523, 0]
click at [48, 61] on button "Visual Editor" at bounding box center [47, 64] width 82 height 32
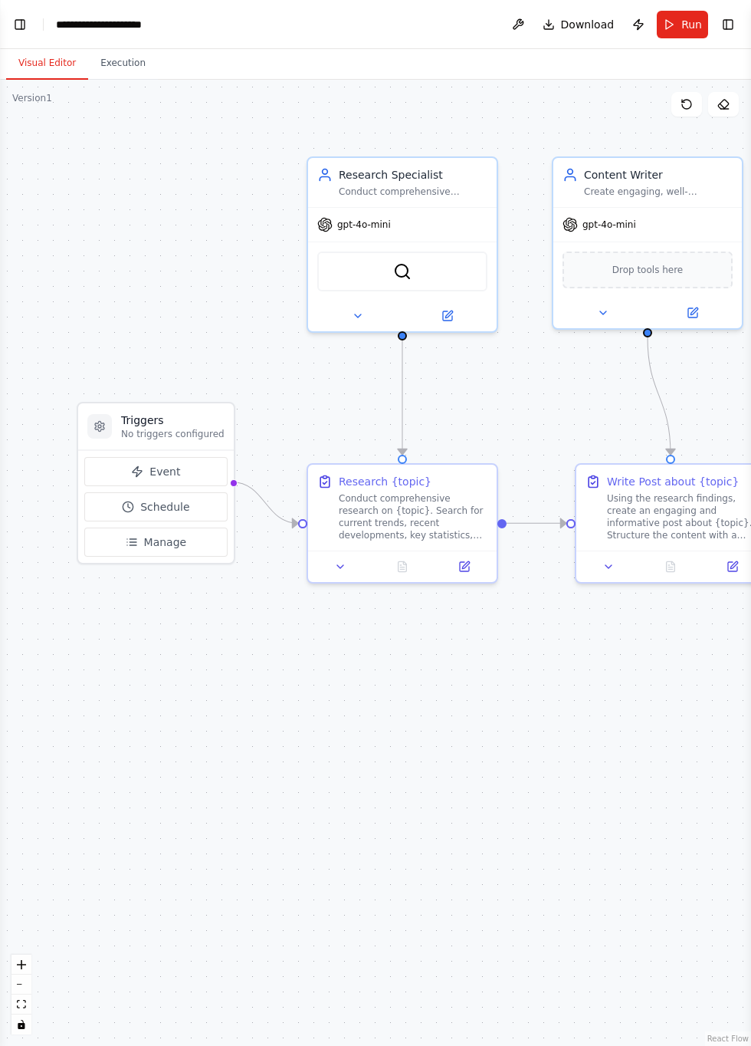
click at [25, 14] on button "Toggle Left Sidebar" at bounding box center [19, 24] width 21 height 21
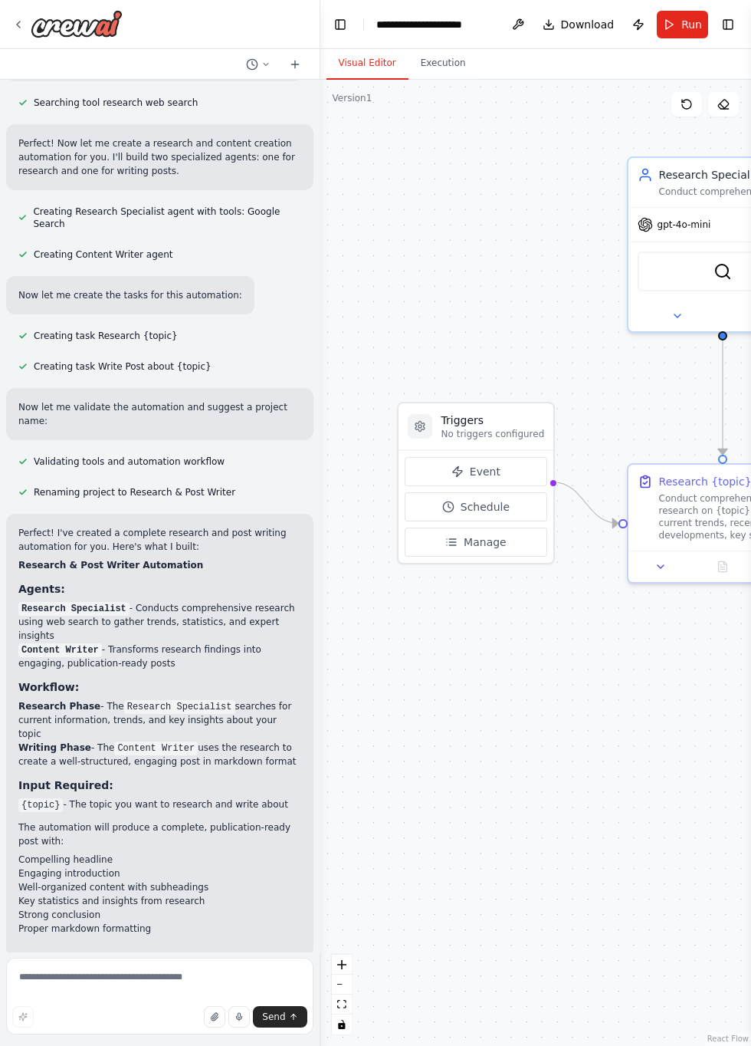
scroll to position [434, 0]
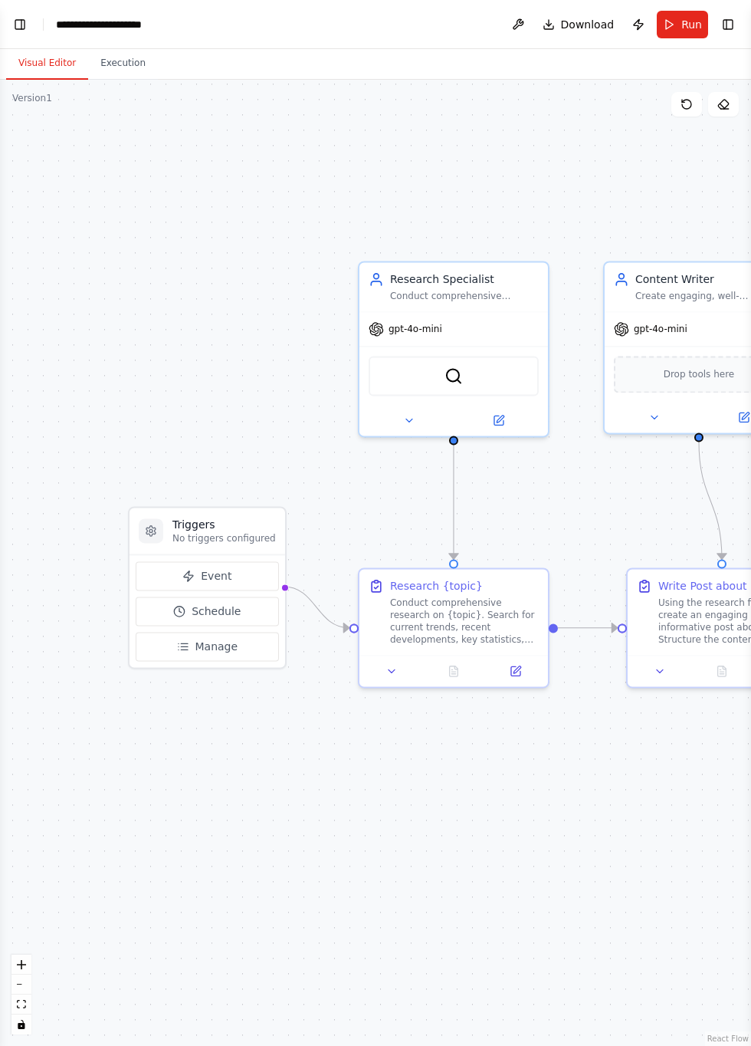
click at [129, 61] on button "Execution" at bounding box center [123, 64] width 70 height 32
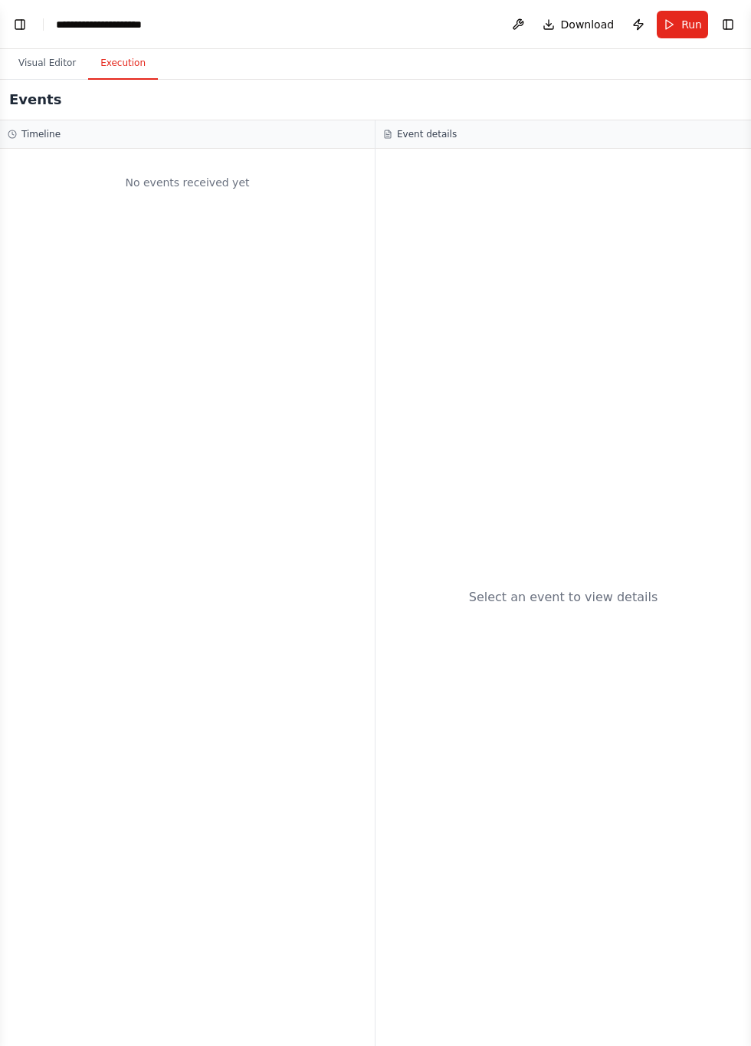
click at [26, 18] on button "Toggle Left Sidebar" at bounding box center [19, 24] width 21 height 21
click at [44, 61] on button "Visual Editor" at bounding box center [47, 64] width 82 height 32
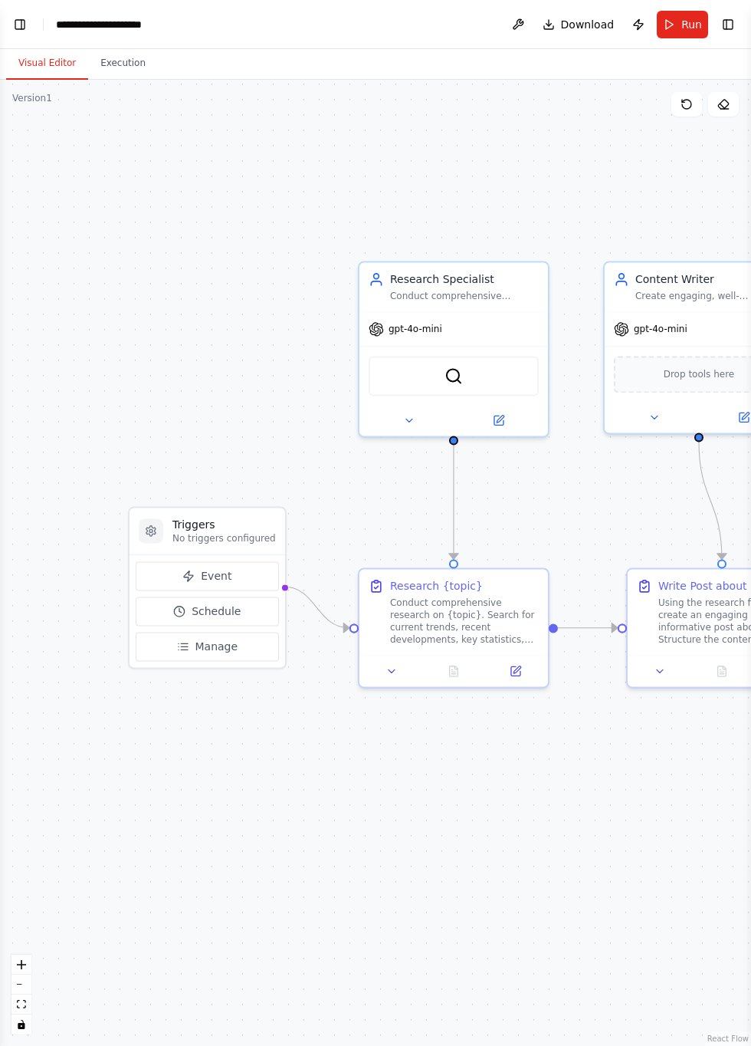
click at [28, 31] on button "Toggle Left Sidebar" at bounding box center [19, 24] width 21 height 21
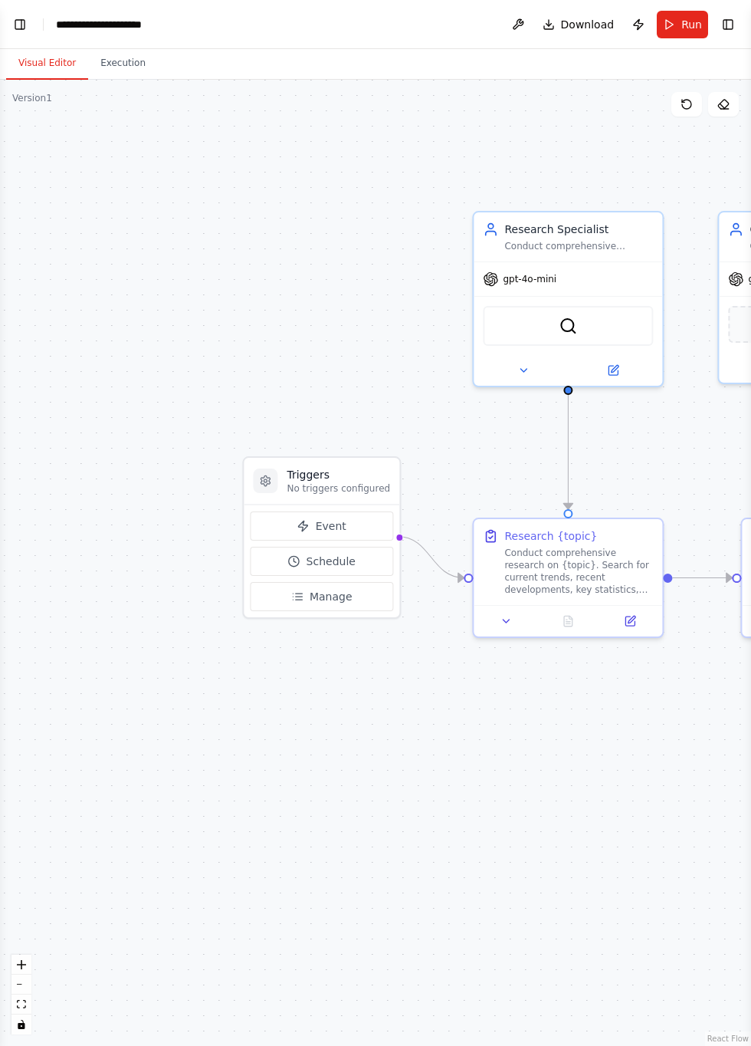
click at [133, 63] on button "Execution" at bounding box center [123, 64] width 70 height 32
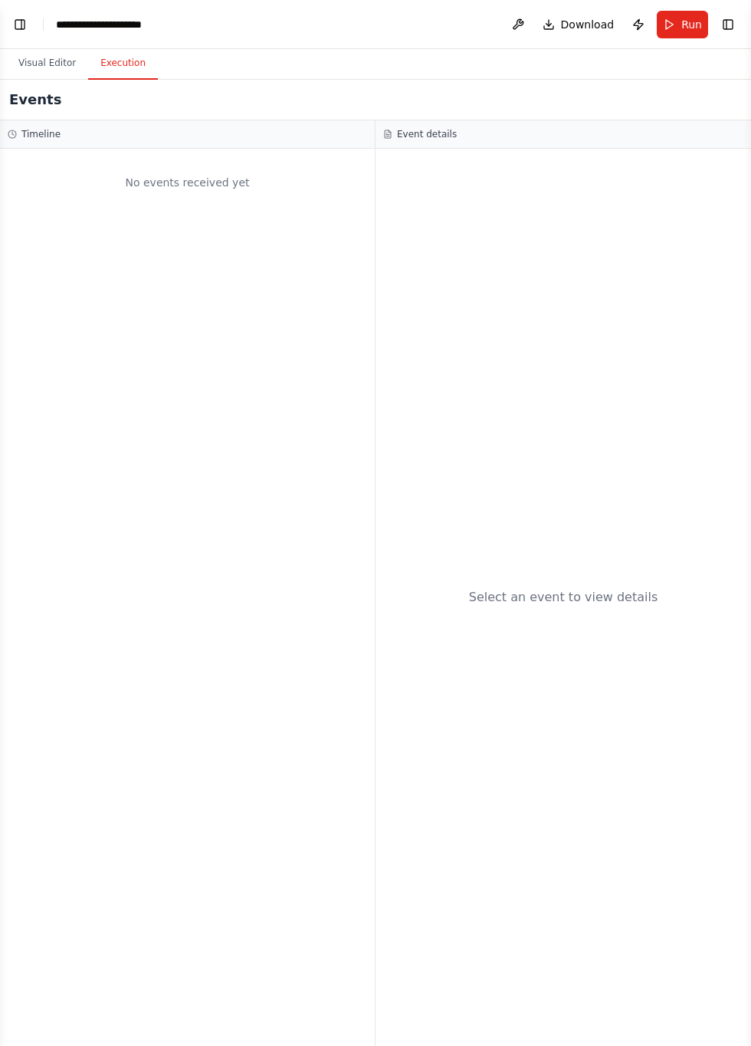
click at [25, 15] on button "Toggle Left Sidebar" at bounding box center [19, 24] width 21 height 21
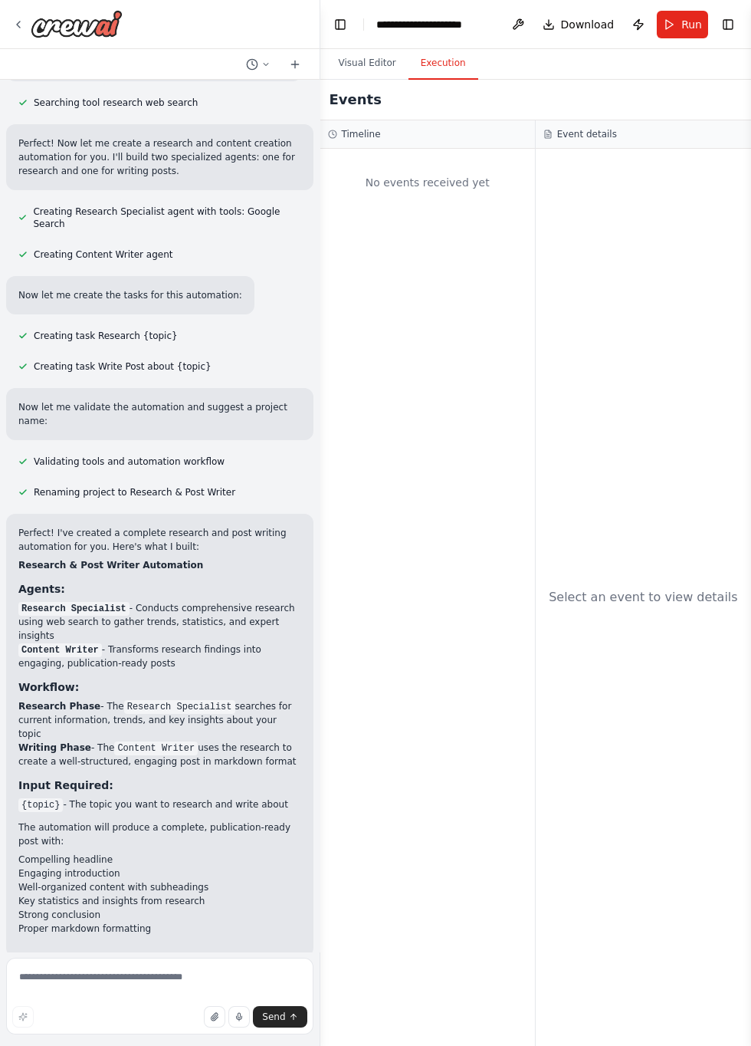
click at [374, 59] on button "Visual Editor" at bounding box center [368, 64] width 82 height 32
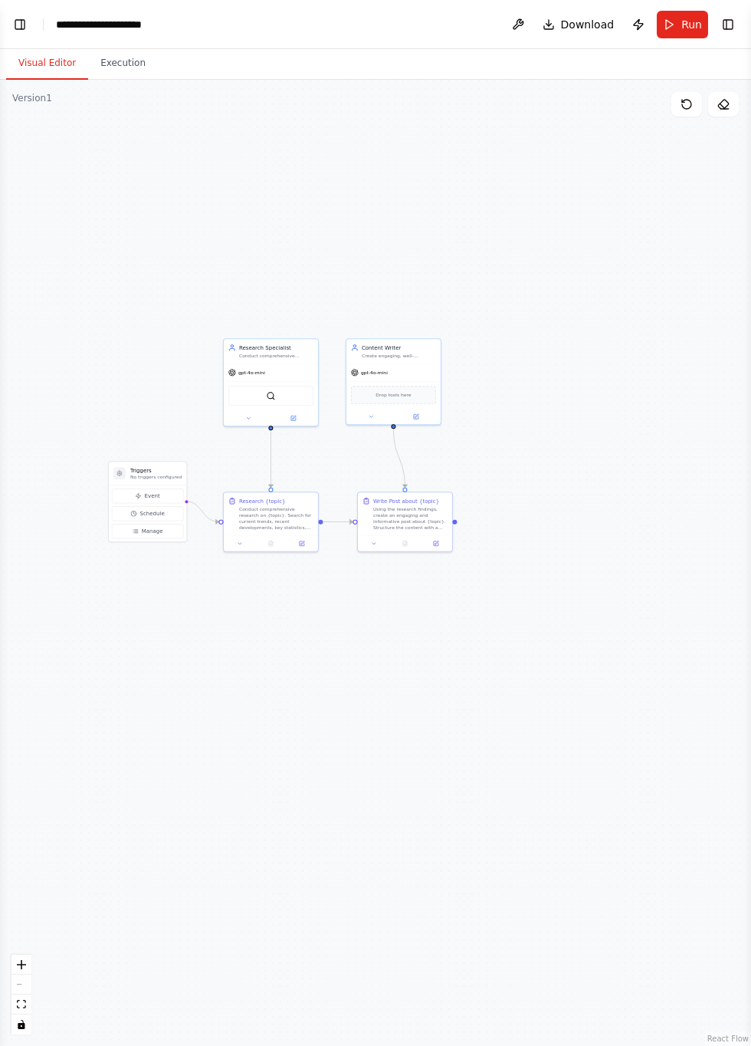
scroll to position [434, 0]
click at [28, 22] on button "Toggle Left Sidebar" at bounding box center [19, 24] width 21 height 21
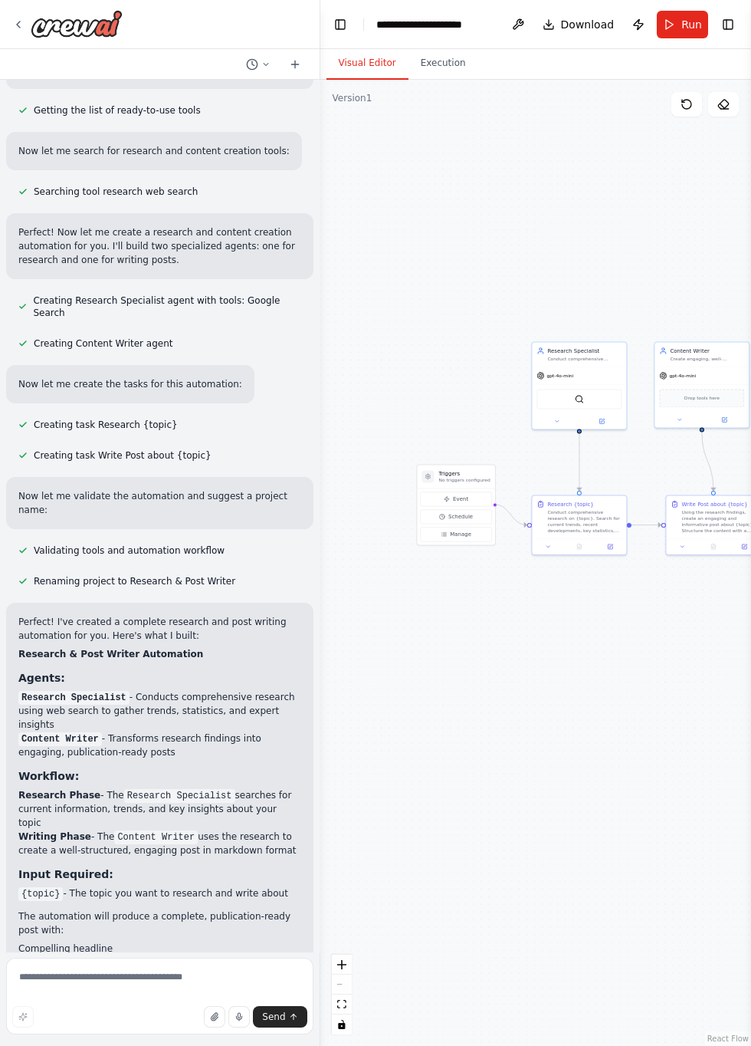
click at [449, 61] on button "Execution" at bounding box center [444, 64] width 70 height 32
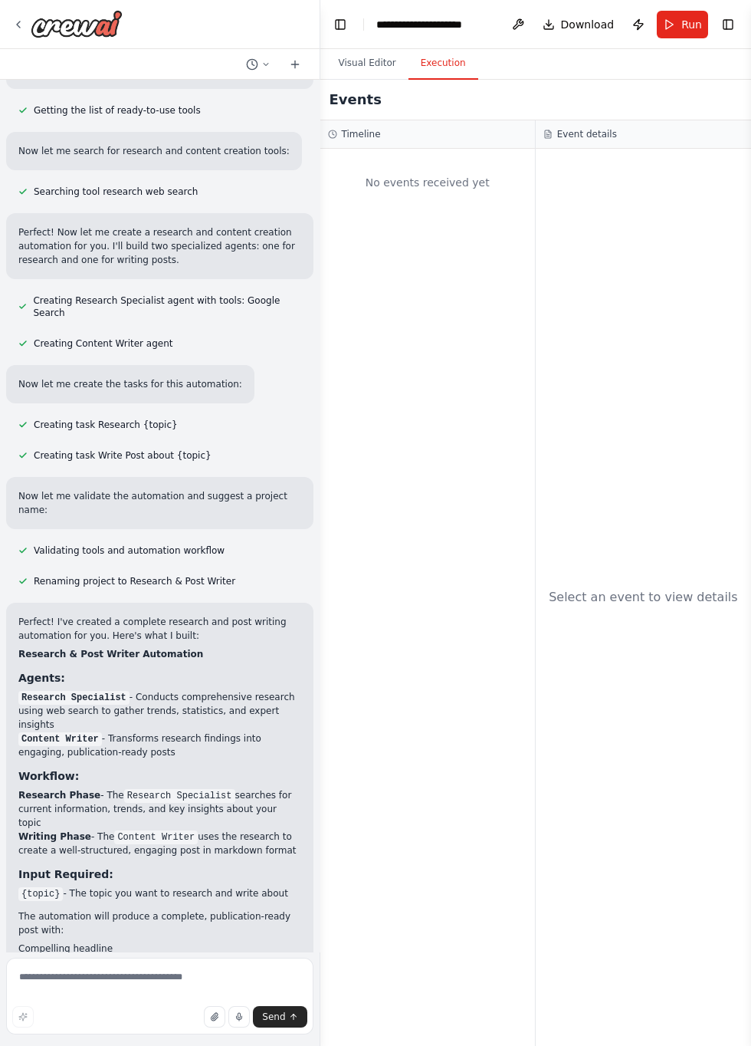
click at [688, 28] on span "Run" at bounding box center [692, 24] width 21 height 15
